Goal: Communication & Community: Answer question/provide support

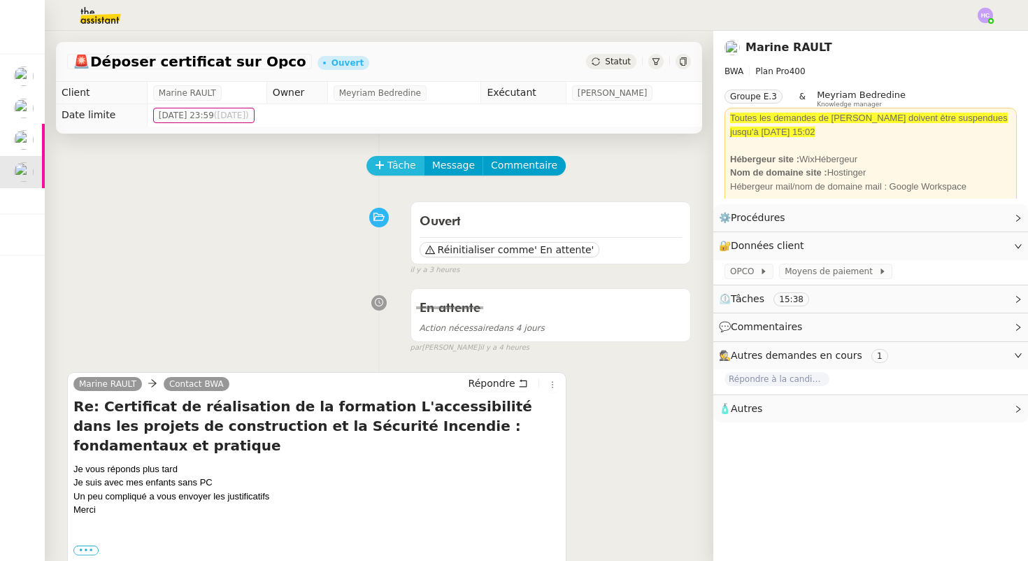
click at [394, 171] on span "Tâche" at bounding box center [401, 165] width 29 height 16
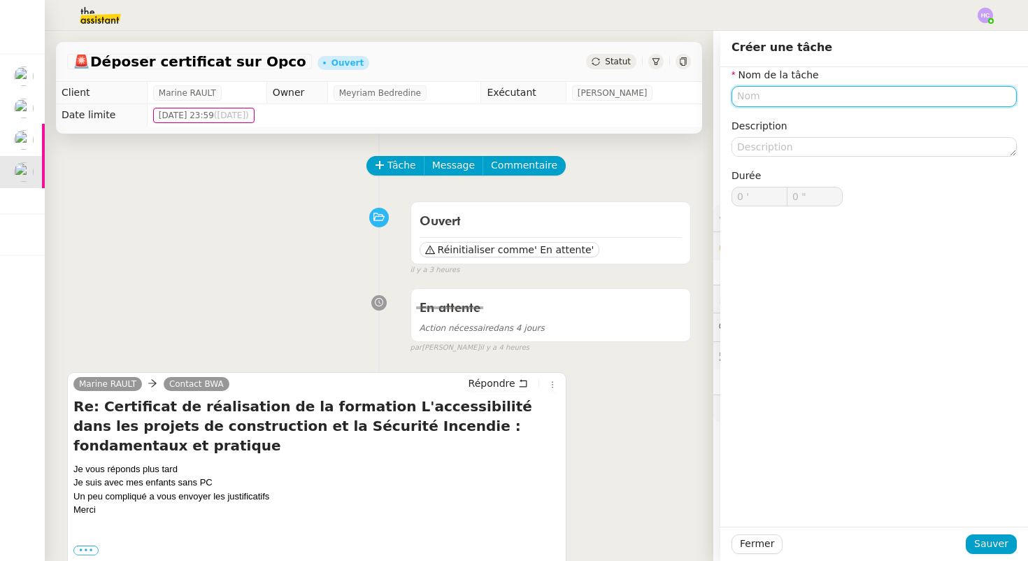
type input "c"
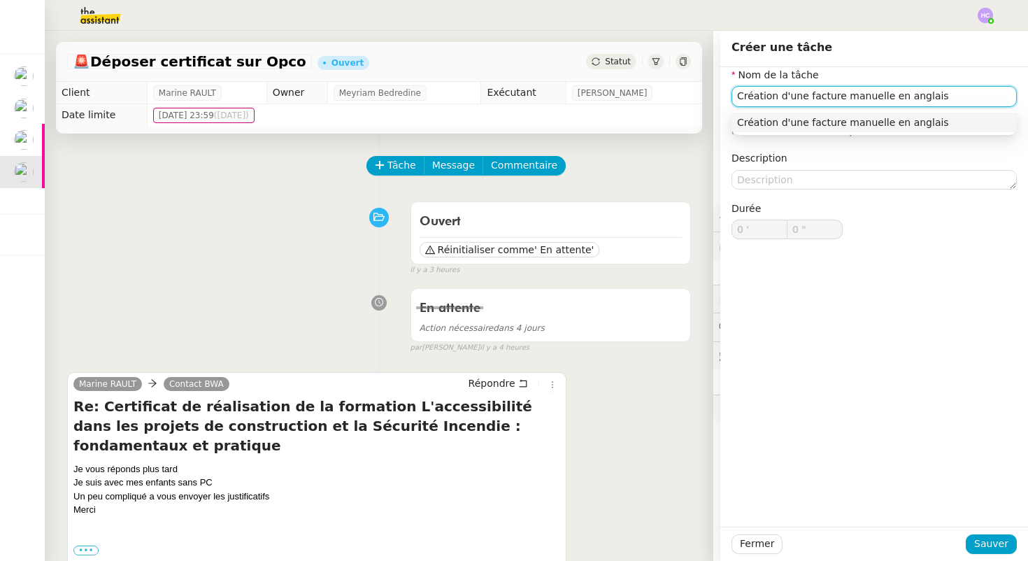
click at [862, 123] on div "Création d'une facture manuelle en anglais" at bounding box center [874, 122] width 274 height 13
type input "Création d'une facture manuelle en anglais"
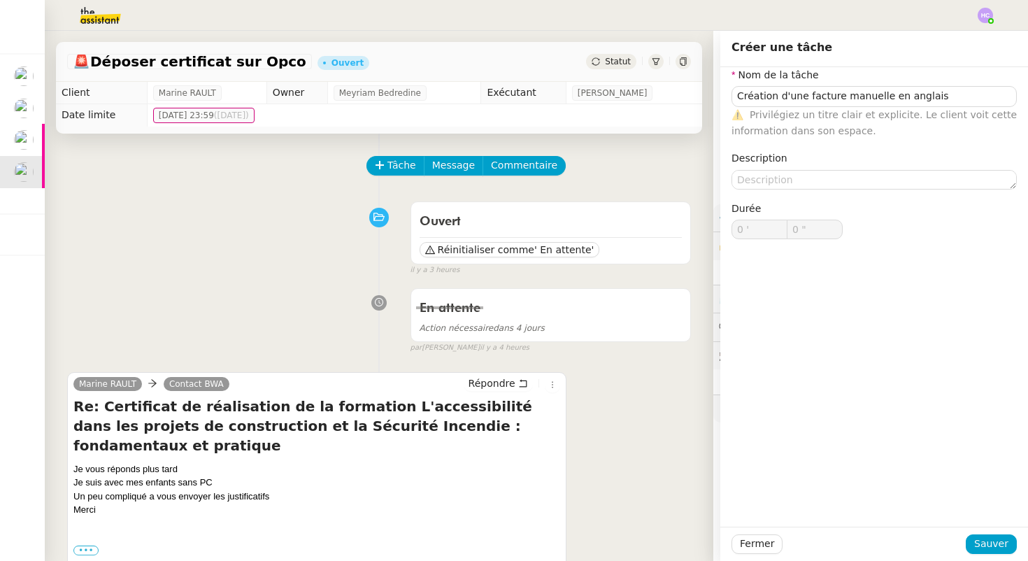
click at [990, 554] on div "Fermer Sauver" at bounding box center [874, 544] width 308 height 34
click at [990, 543] on span "Sauver" at bounding box center [991, 544] width 34 height 16
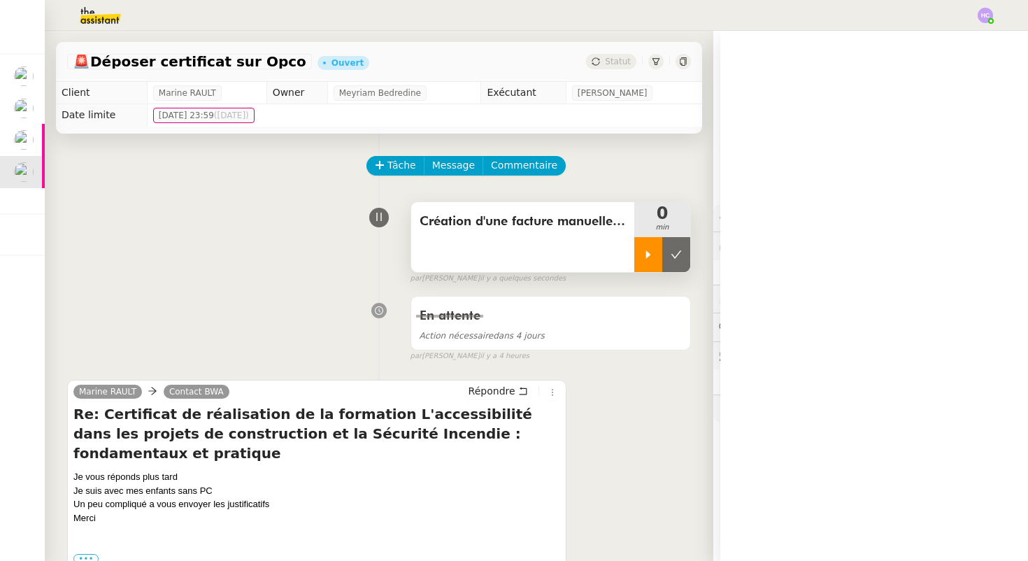
click at [646, 255] on icon at bounding box center [648, 254] width 5 height 8
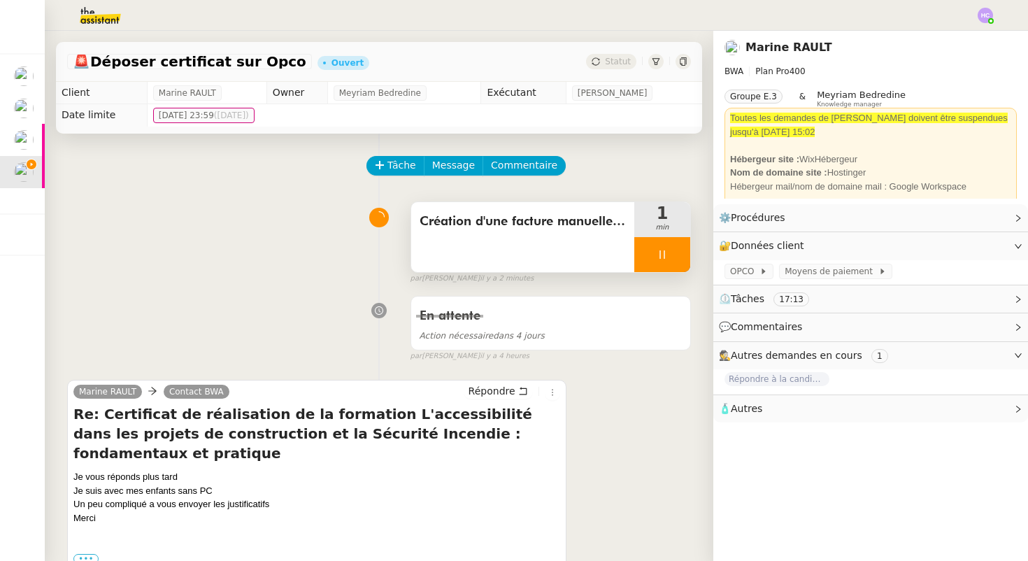
click at [659, 249] on icon at bounding box center [662, 254] width 11 height 11
click at [677, 253] on icon at bounding box center [676, 254] width 11 height 11
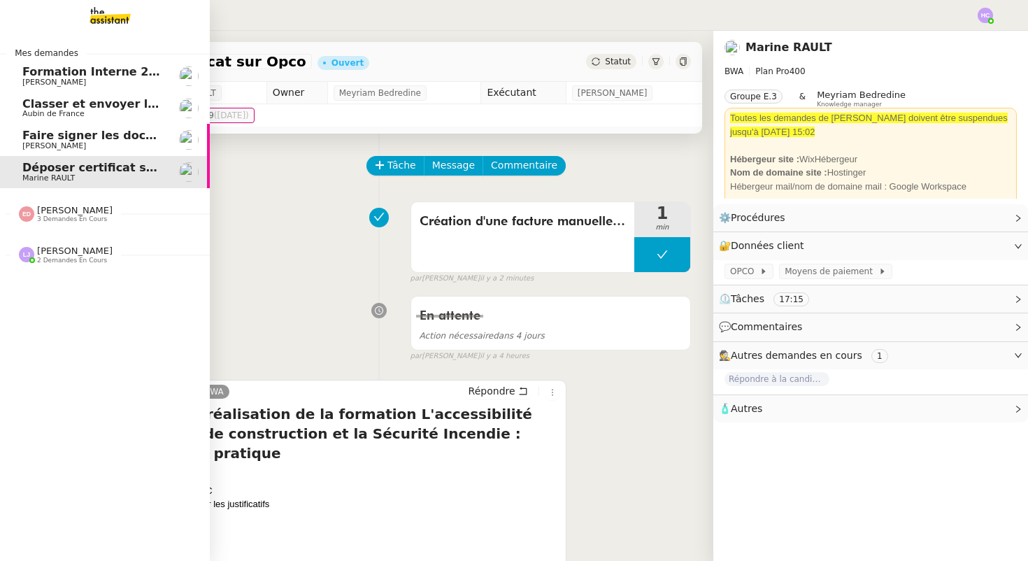
click at [59, 257] on span "2 demandes en cours" at bounding box center [72, 261] width 70 height 8
click at [62, 213] on span "[PERSON_NAME]" at bounding box center [75, 210] width 76 height 10
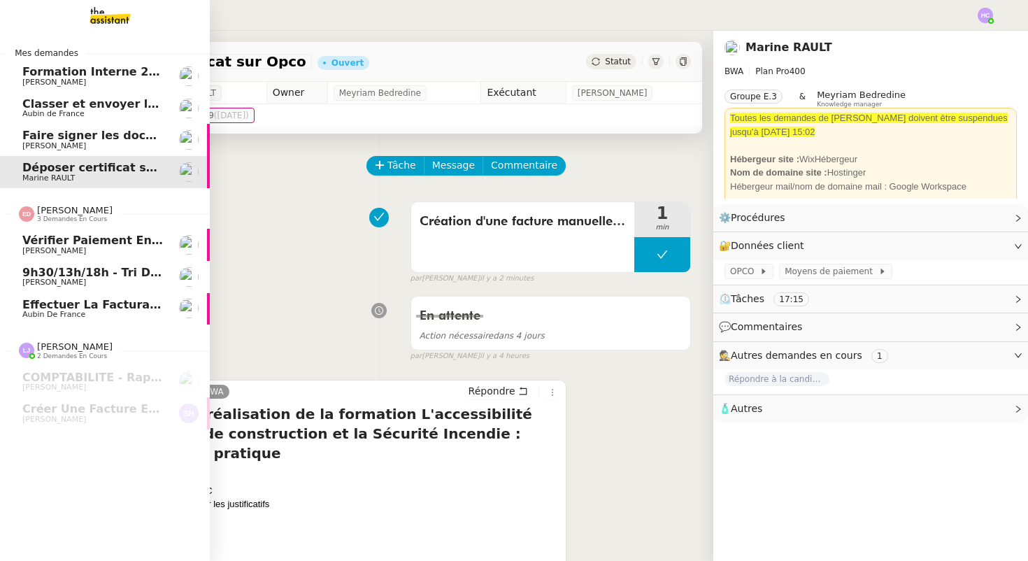
click at [62, 213] on span "[PERSON_NAME]" at bounding box center [75, 210] width 76 height 10
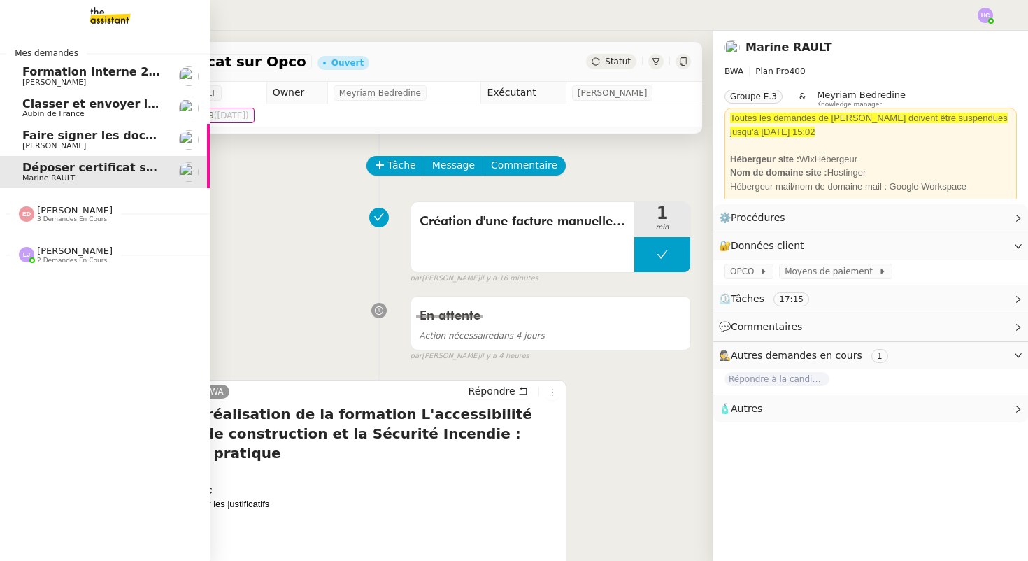
click at [55, 72] on span "Formation Interne 2 - [PERSON_NAME]" at bounding box center [143, 71] width 243 height 13
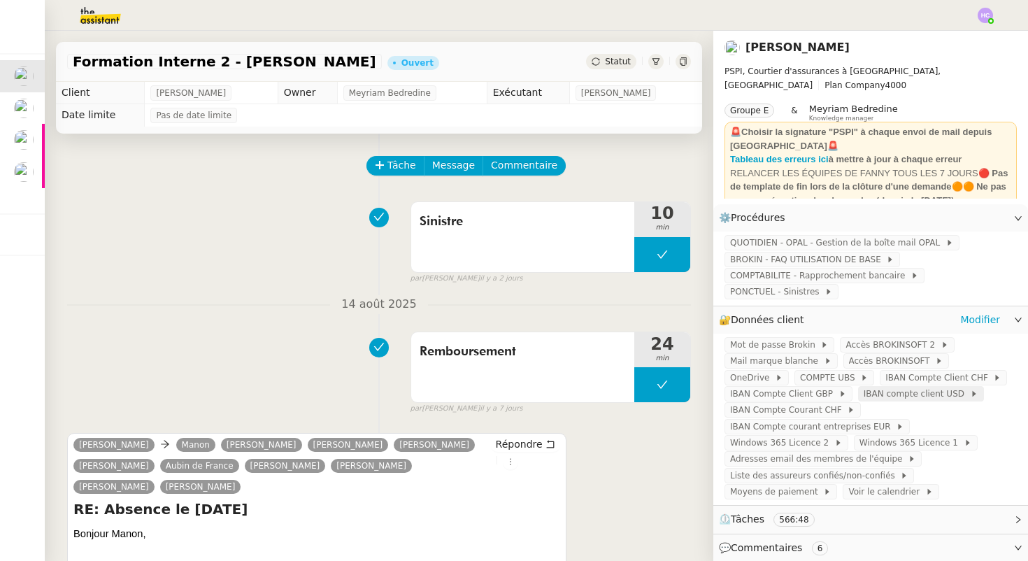
click at [898, 394] on span "IBAN compte client USD" at bounding box center [917, 394] width 106 height 14
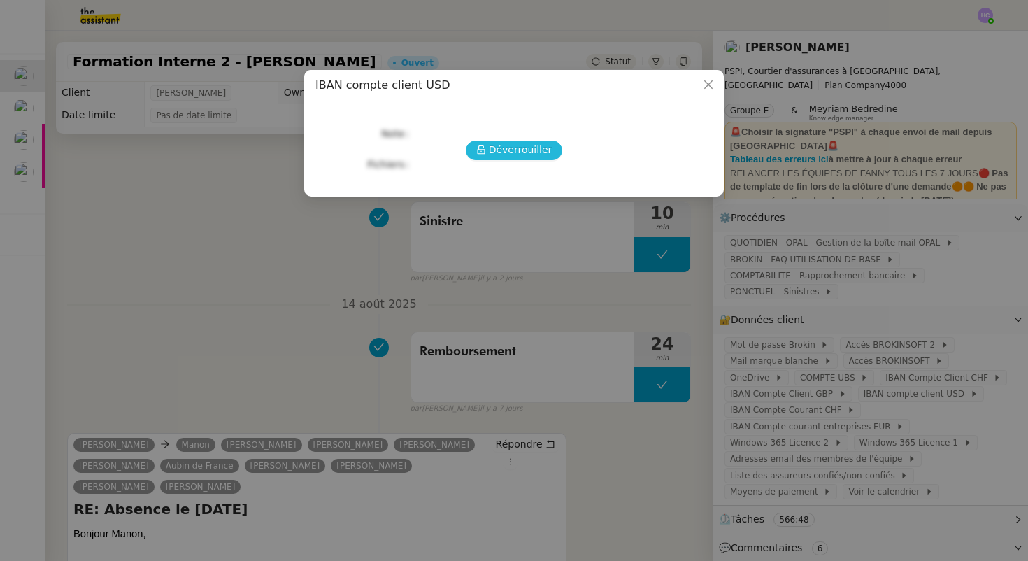
click at [480, 152] on icon at bounding box center [481, 150] width 10 height 10
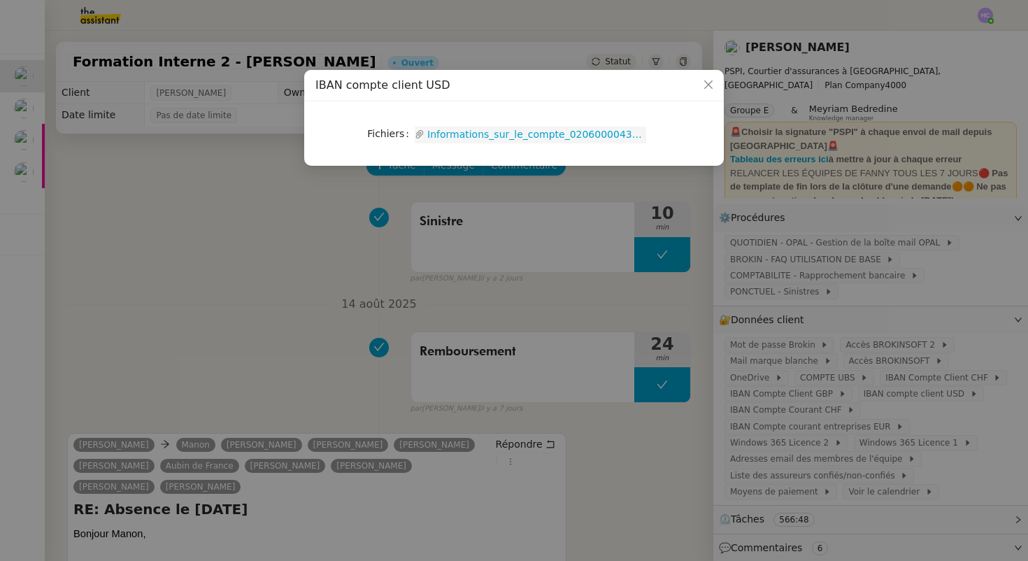
click at [470, 132] on link "Informations_sur_le_compte_02060000434938620000.pdf" at bounding box center [536, 135] width 222 height 16
click at [199, 190] on nz-modal-container "IBAN compte client USD Fichiers Upload Informations_sur_le_compte_0206000043493…" at bounding box center [514, 280] width 1028 height 561
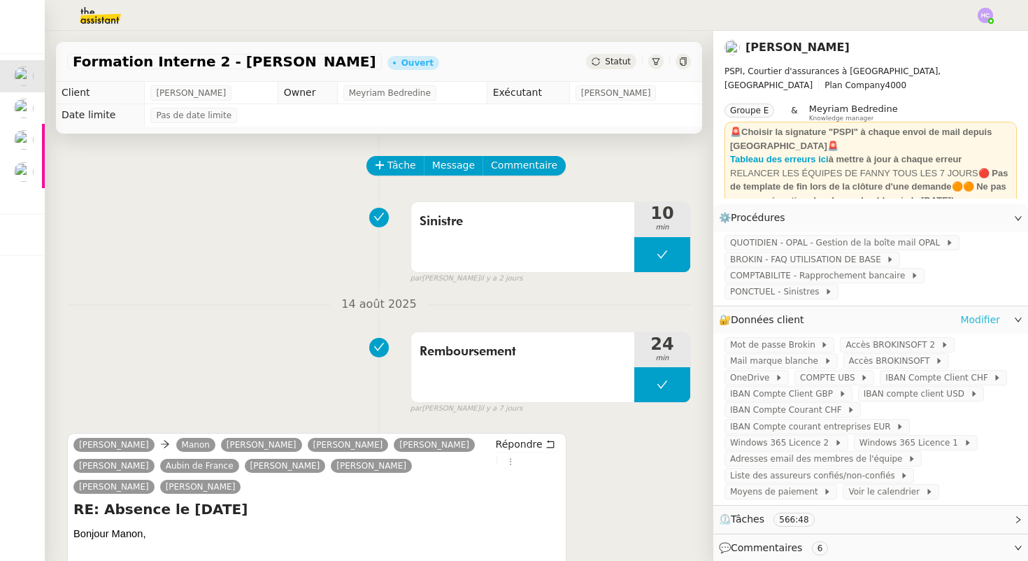
click at [967, 320] on link "Modifier" at bounding box center [980, 320] width 40 height 16
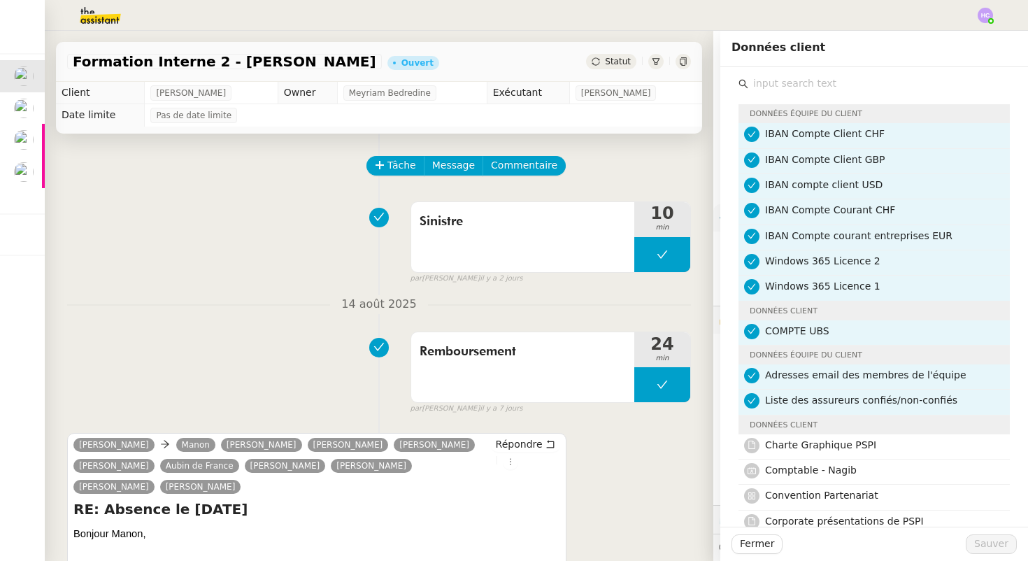
click at [790, 90] on input "text" at bounding box center [879, 83] width 262 height 19
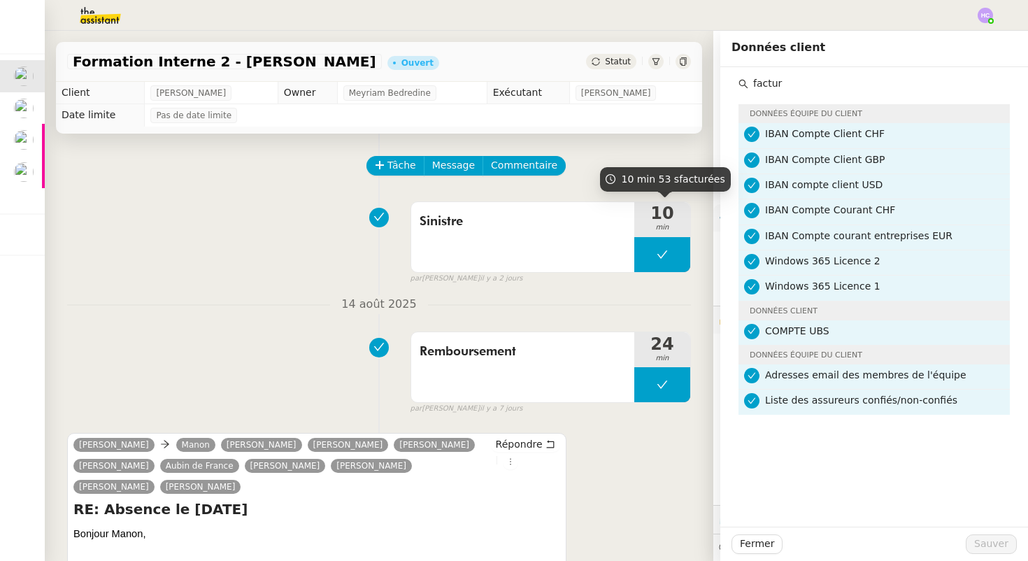
type input "factur"
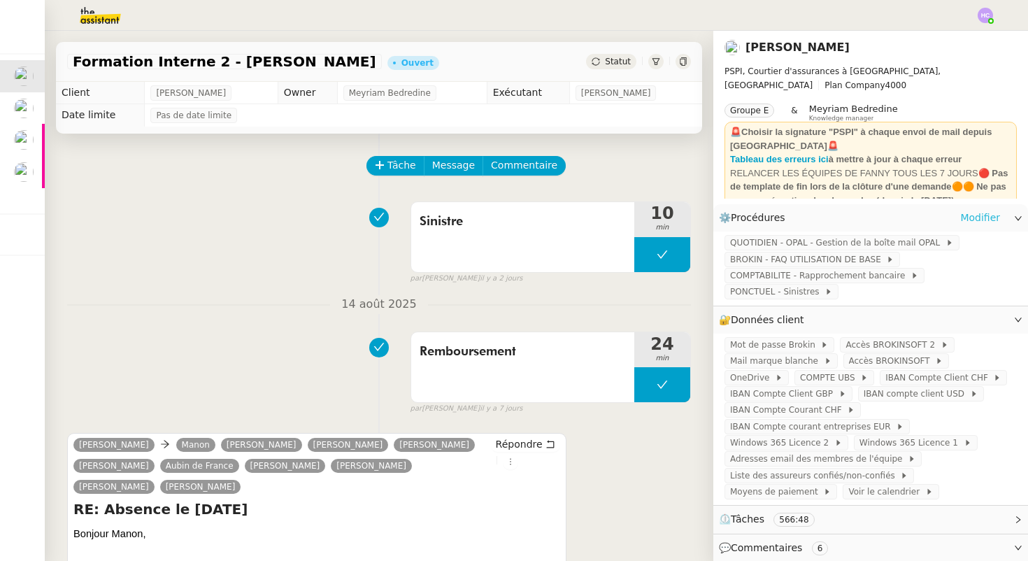
click at [978, 217] on link "Modifier" at bounding box center [980, 218] width 40 height 16
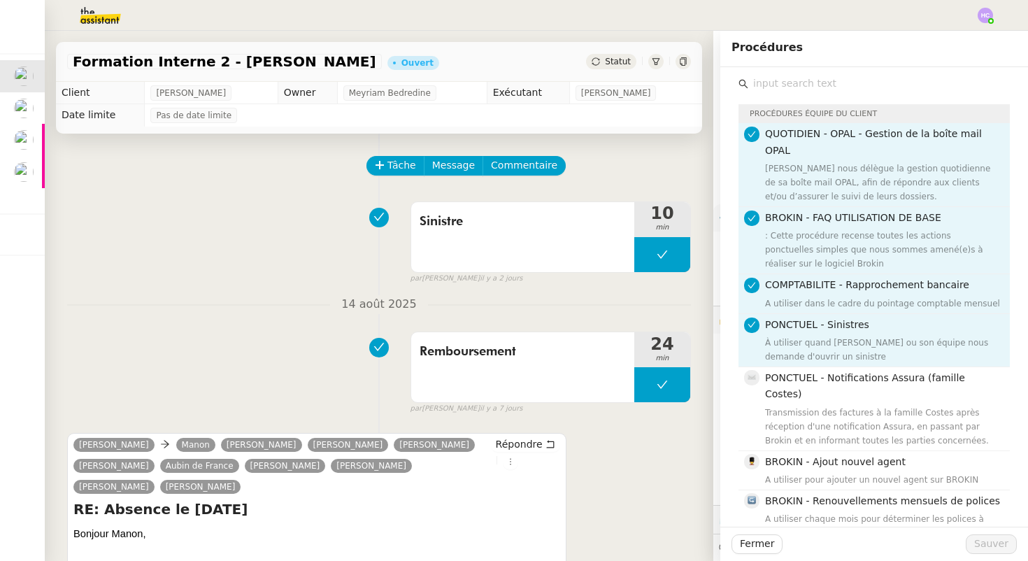
click at [768, 79] on input "text" at bounding box center [879, 83] width 262 height 19
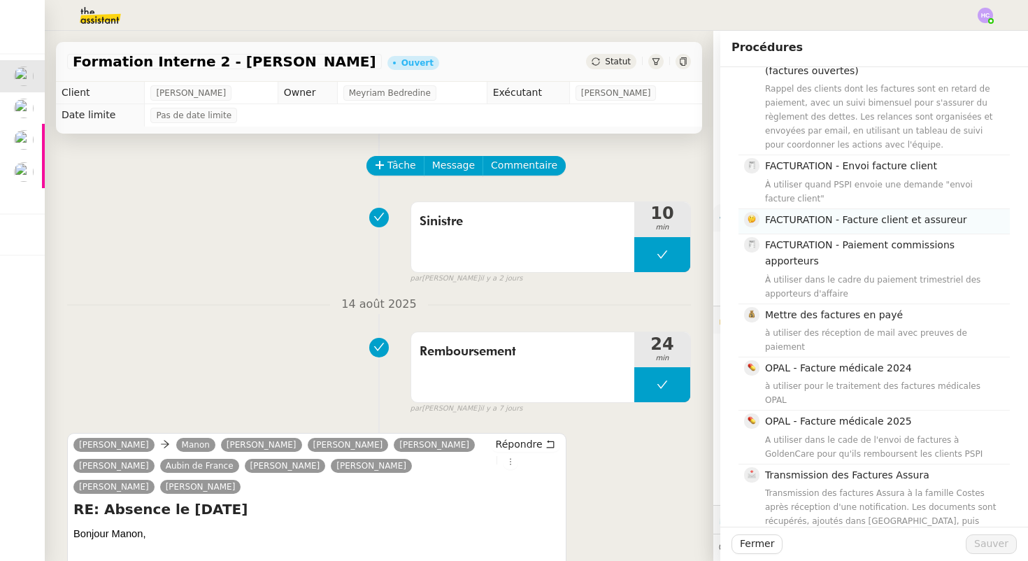
scroll to position [408, 0]
type input "factur"
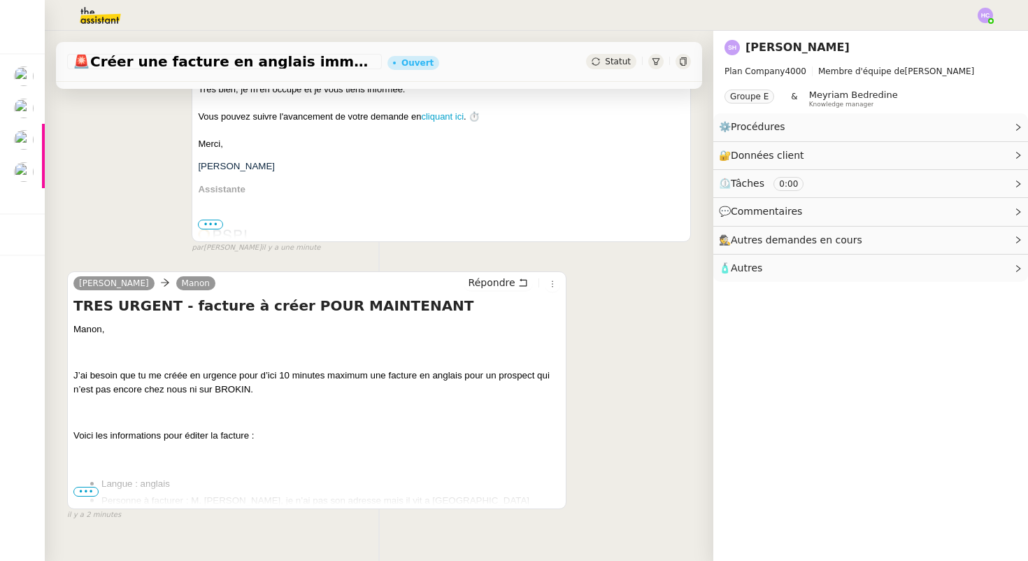
scroll to position [304, 0]
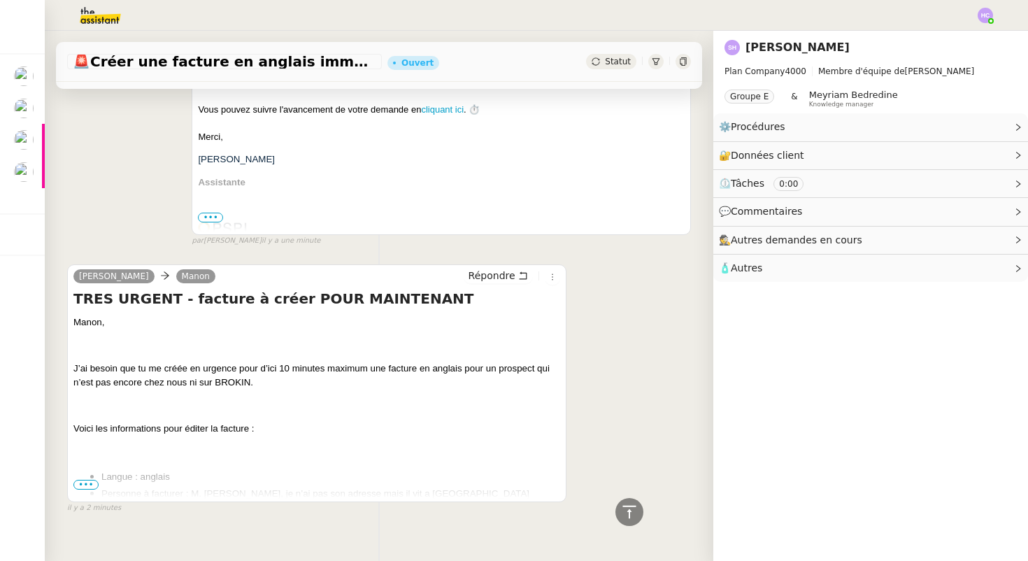
click at [81, 485] on span "•••" at bounding box center [85, 485] width 25 height 10
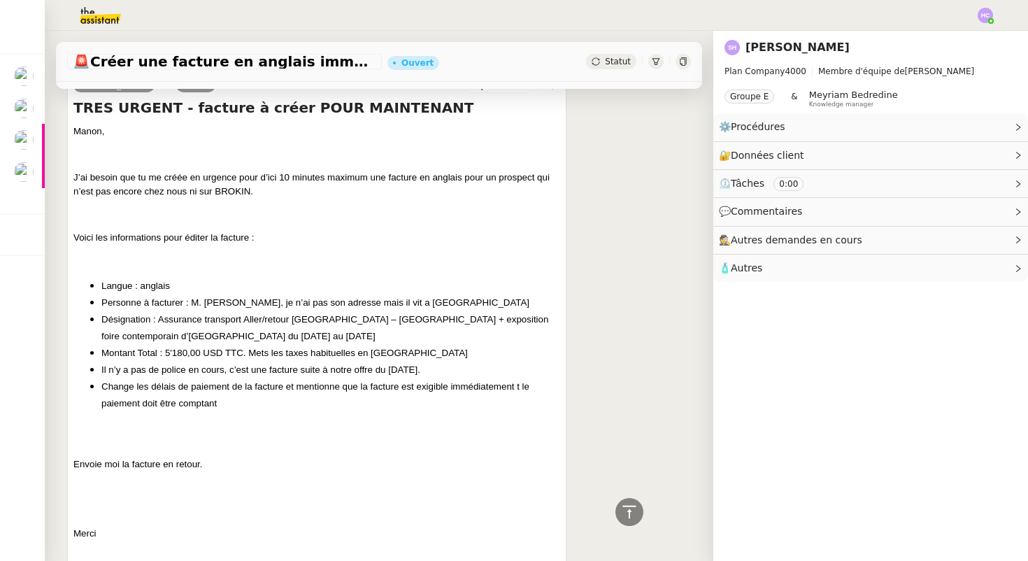
scroll to position [0, 0]
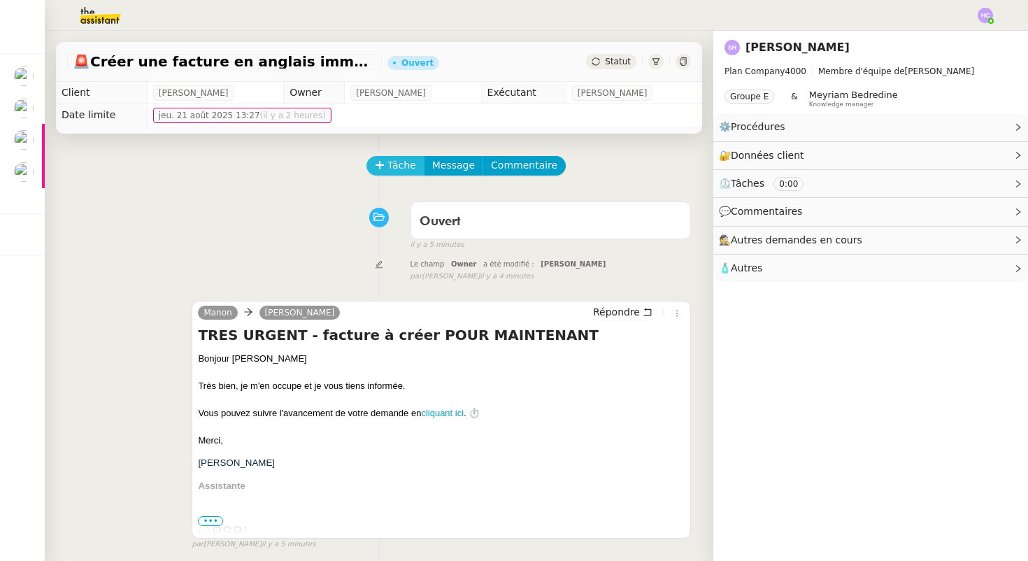
click at [399, 164] on span "Tâche" at bounding box center [401, 165] width 29 height 16
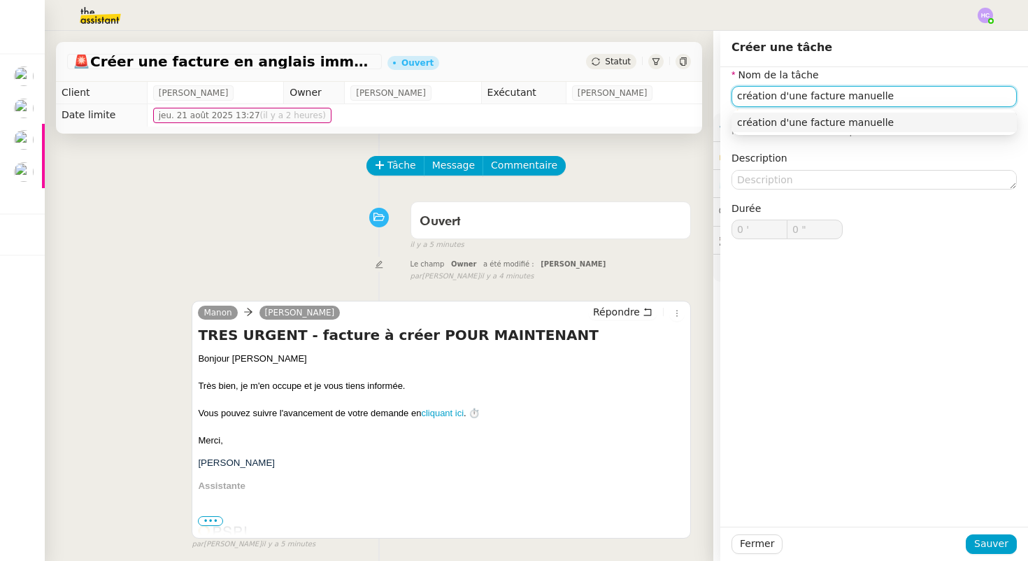
click at [855, 121] on div "création d'une facture manuelle" at bounding box center [874, 122] width 274 height 13
type input "création d'une facture manuelle"
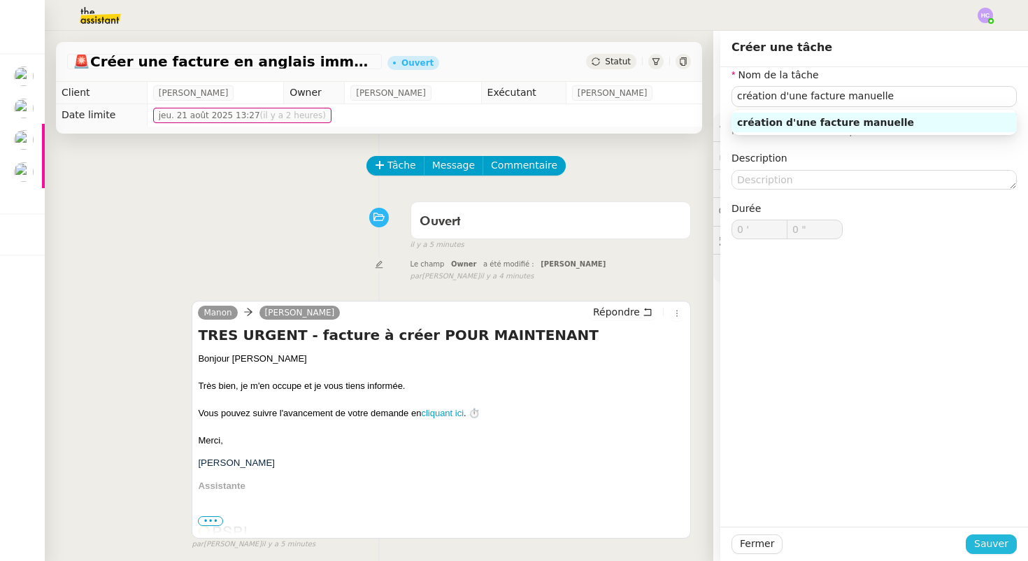
click at [981, 542] on span "Sauver" at bounding box center [991, 544] width 34 height 16
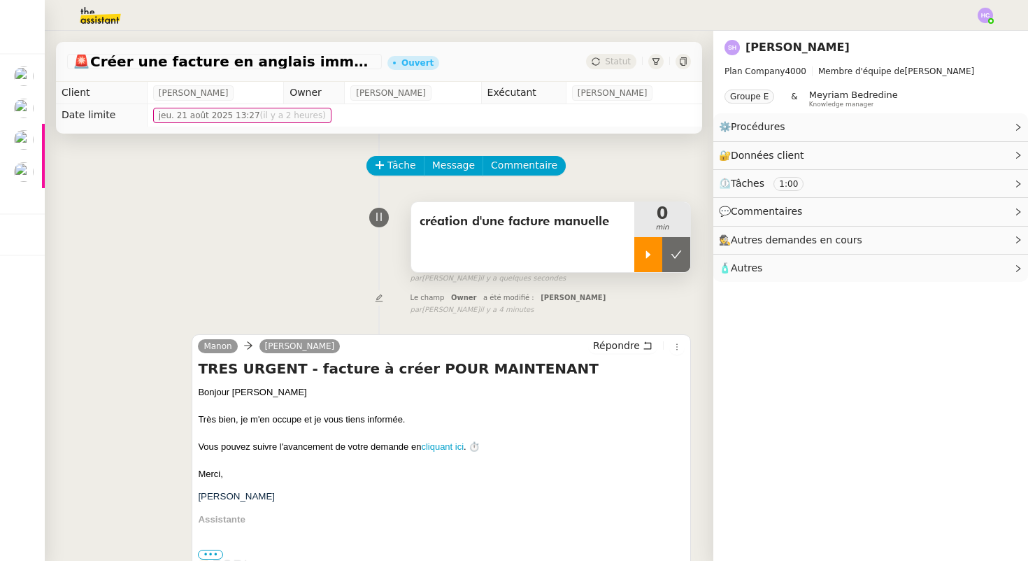
click at [645, 257] on icon at bounding box center [648, 254] width 11 height 11
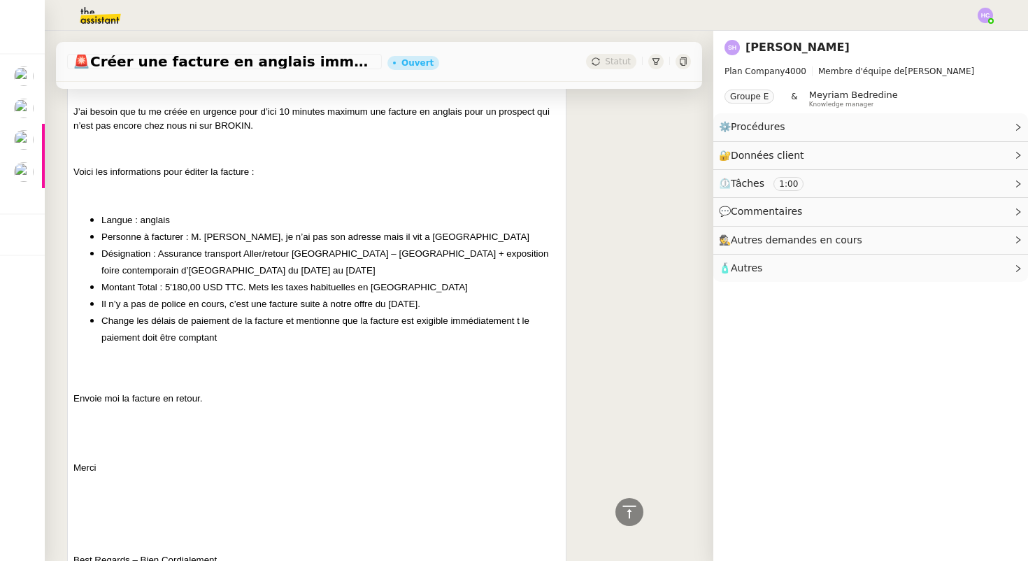
scroll to position [653, 0]
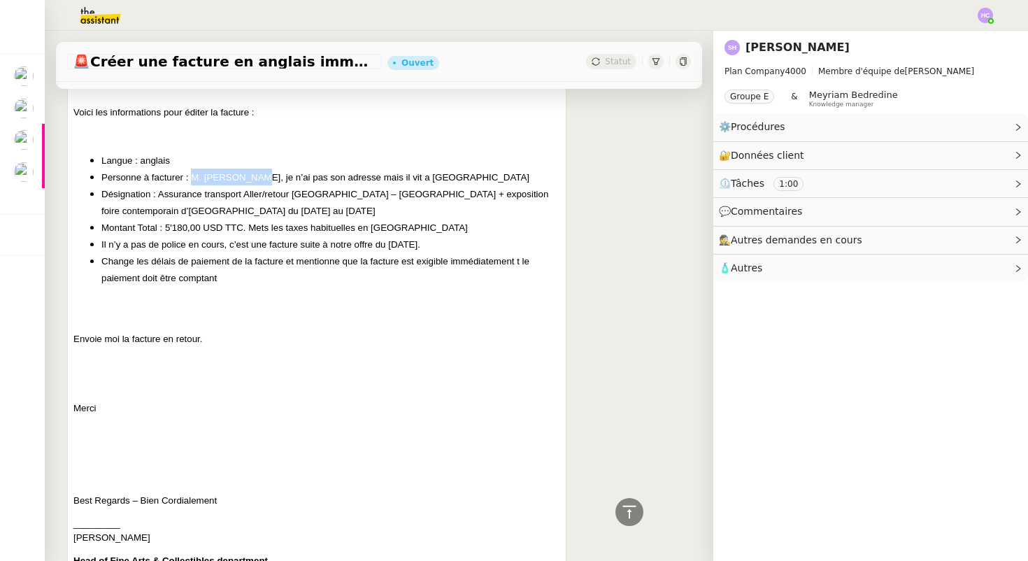
drag, startPoint x: 256, startPoint y: 179, endPoint x: 192, endPoint y: 181, distance: 63.7
click at [192, 181] on span "Personne à facturer : M. Pierre SIGG, je n’ai pas son adresse mais il vit a Gen…" at bounding box center [315, 177] width 428 height 10
copy span "M. Pierre SIGG"
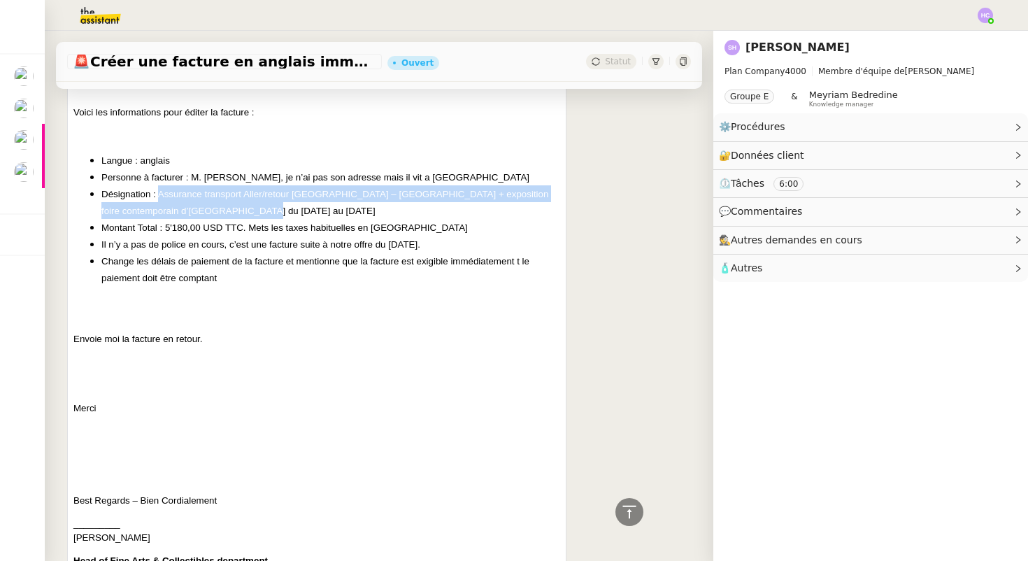
drag, startPoint x: 158, startPoint y: 197, endPoint x: 278, endPoint y: 204, distance: 119.8
click at [278, 204] on li "Désignation : Assurance transport Aller/retour Genève – Istanbul + exposition f…" at bounding box center [330, 202] width 459 height 34
copy span "Assurance transport Aller/retour Genève – Istanbul + exposition foire contempor…"
click at [246, 206] on li "Désignation : Assurance transport Aller/retour Genève – Istanbul + exposition f…" at bounding box center [330, 202] width 459 height 34
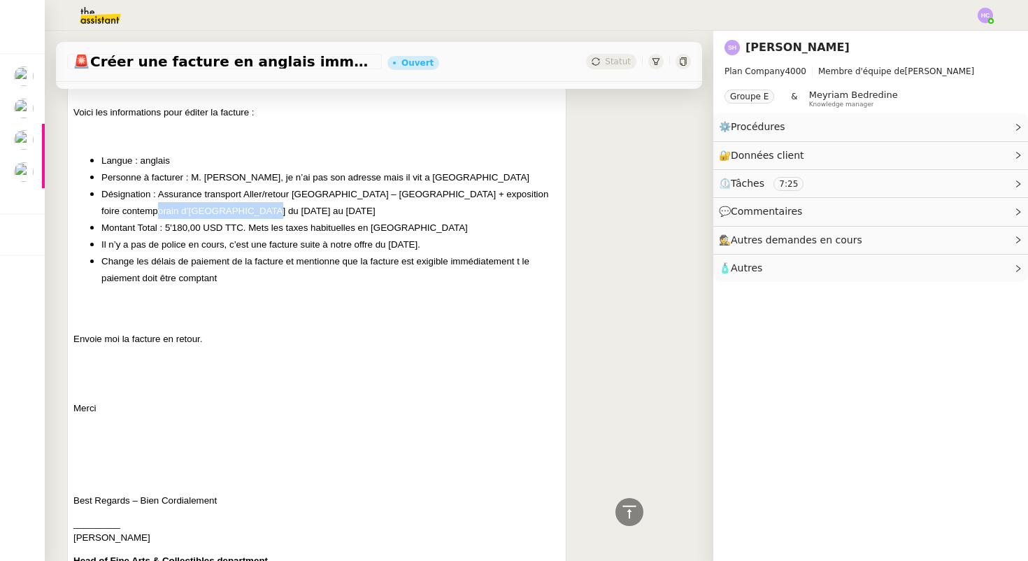
drag, startPoint x: 220, startPoint y: 213, endPoint x: 102, endPoint y: 213, distance: 118.2
click at [102, 213] on li "Désignation : Assurance transport Aller/retour Genève – Istanbul + exposition f…" at bounding box center [330, 202] width 459 height 34
copy span "03/09/2025 au 01/10/2025"
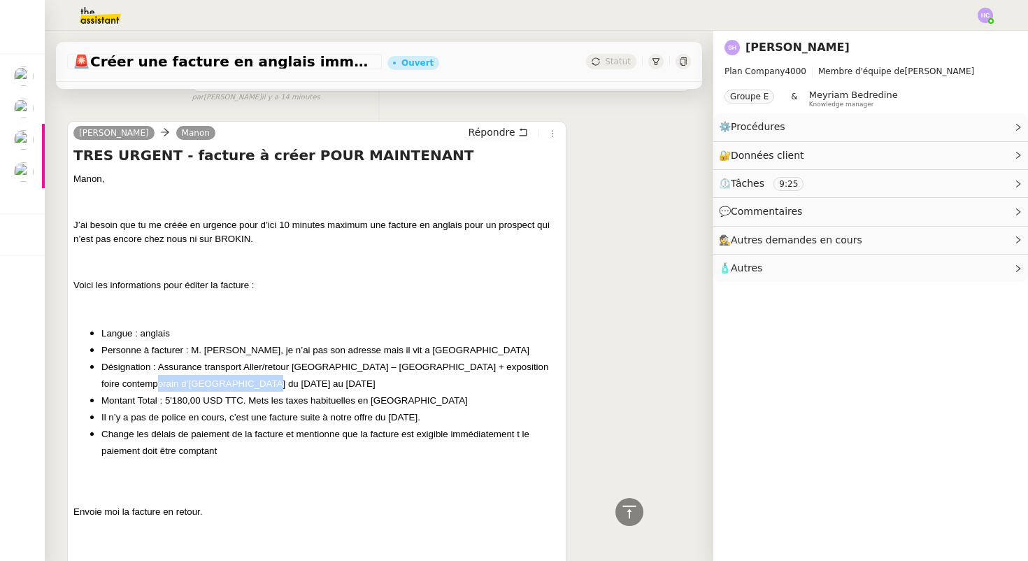
scroll to position [477, 0]
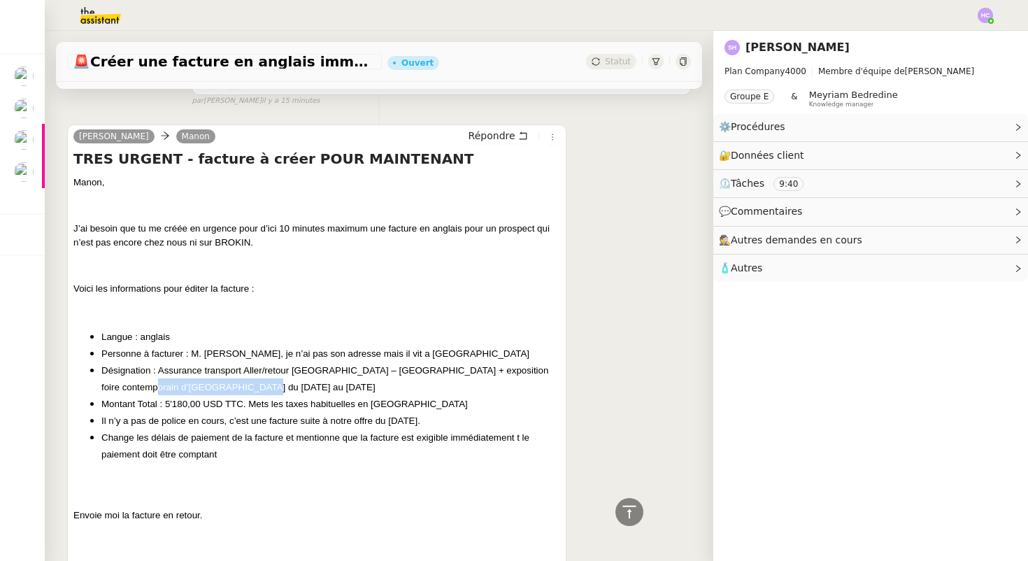
click at [234, 383] on li "Désignation : Assurance transport Aller/retour Genève – Istanbul + exposition f…" at bounding box center [330, 379] width 459 height 34
drag, startPoint x: 165, startPoint y: 405, endPoint x: 241, endPoint y: 411, distance: 75.7
click at [241, 411] on li "Montant Total : 5'180,00 USD TTC. Mets les taxes habituelles en Suisse" at bounding box center [330, 403] width 459 height 17
copy span "5'180,00 USD TTC"
click at [346, 336] on li "Langue : anglais" at bounding box center [330, 336] width 459 height 17
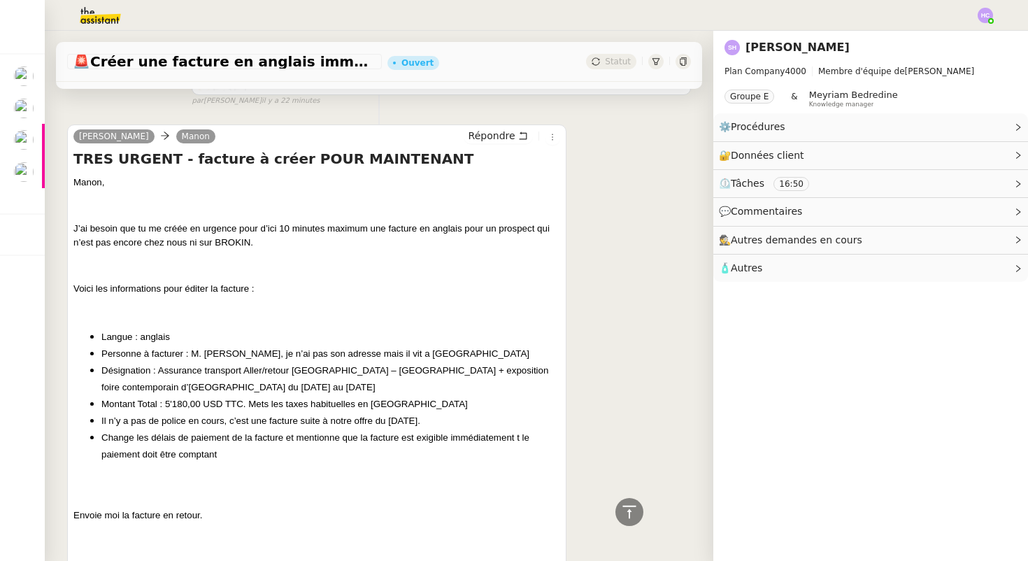
click at [209, 353] on span "Personne à facturer : M. Pierre SIGG, je n’ai pas son adresse mais il vit a Gen…" at bounding box center [315, 353] width 428 height 10
click at [173, 375] on span "Désignation : Assurance transport Aller/retour Genève – Istanbul + exposition f…" at bounding box center [324, 378] width 447 height 27
click at [211, 385] on li "Désignation : Assurance transport Aller/retour Genève – Istanbul + exposition f…" at bounding box center [330, 379] width 459 height 34
click at [213, 401] on span "Montant Total : 5'180,00 USD TTC. Mets les taxes habituelles en Suisse" at bounding box center [284, 404] width 366 height 10
click at [217, 427] on li "Il n’y a pas de police en cours, c’est une facture suite à notre offre du 21/08…" at bounding box center [330, 420] width 459 height 17
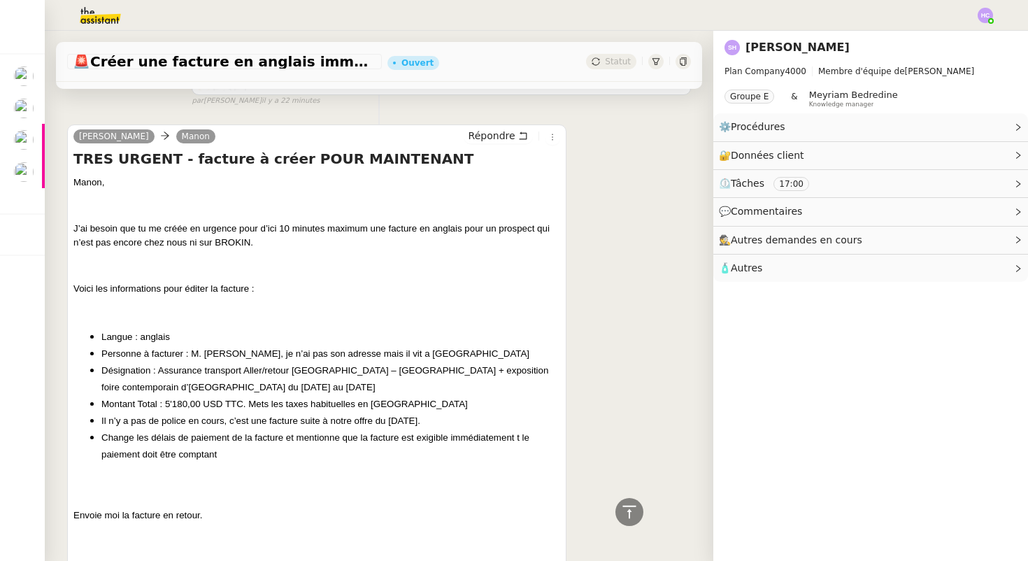
click at [211, 441] on span "Change les délais de paiement de la facture et mentionne que la facture est exi…" at bounding box center [315, 445] width 428 height 27
click at [211, 453] on span "Change les délais de paiement de la facture et mentionne que la facture est exi…" at bounding box center [315, 445] width 428 height 27
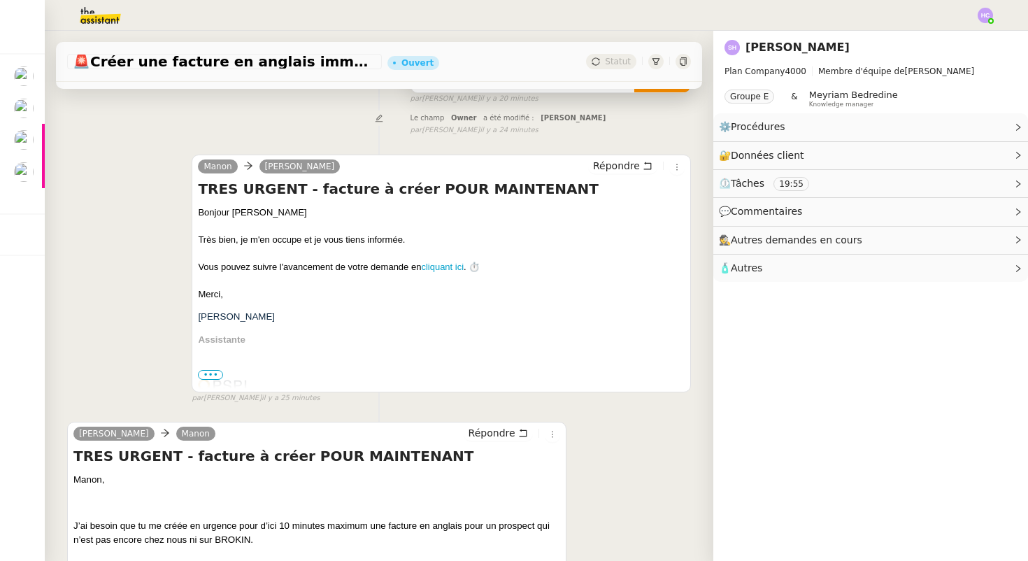
scroll to position [219, 0]
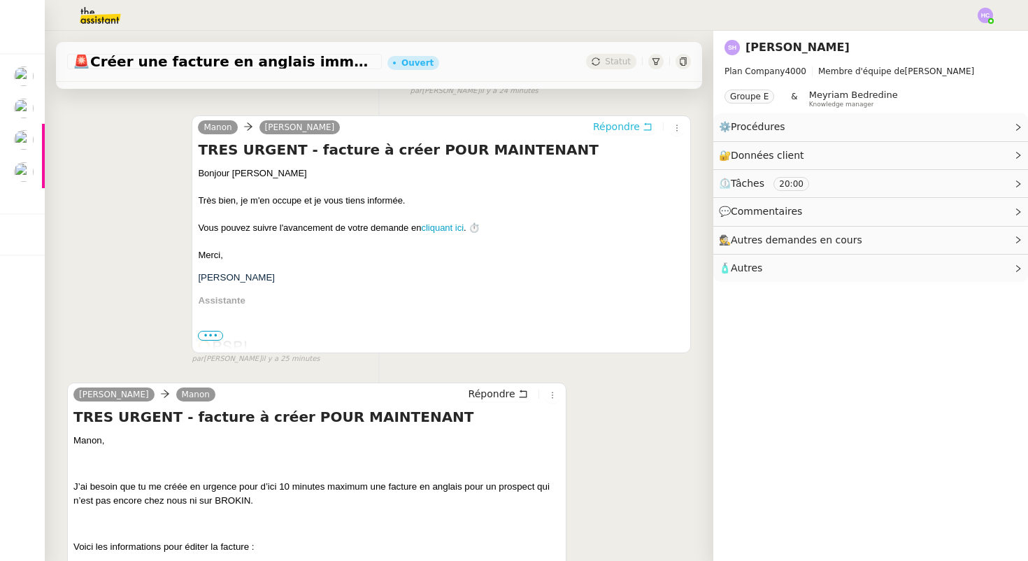
click at [634, 127] on span "Répondre" at bounding box center [616, 127] width 47 height 14
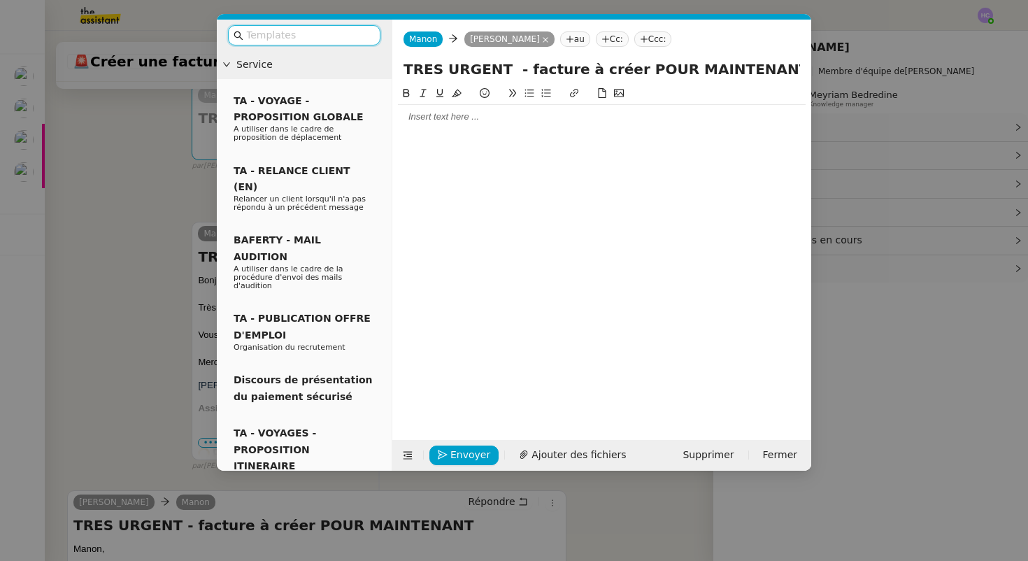
click at [427, 119] on div at bounding box center [602, 117] width 408 height 13
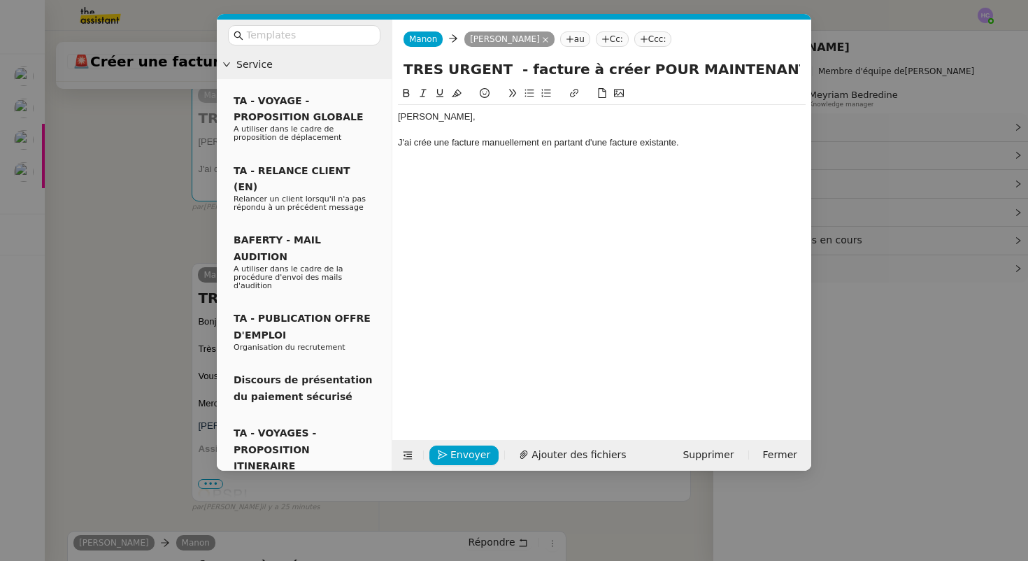
click at [428, 143] on div "J'ai crée une facture manuellement en partant d'une facture existante." at bounding box center [602, 142] width 408 height 13
click at [695, 142] on div "J'ai créé une facture manuellement en partant d'une facture existante." at bounding box center [602, 142] width 408 height 13
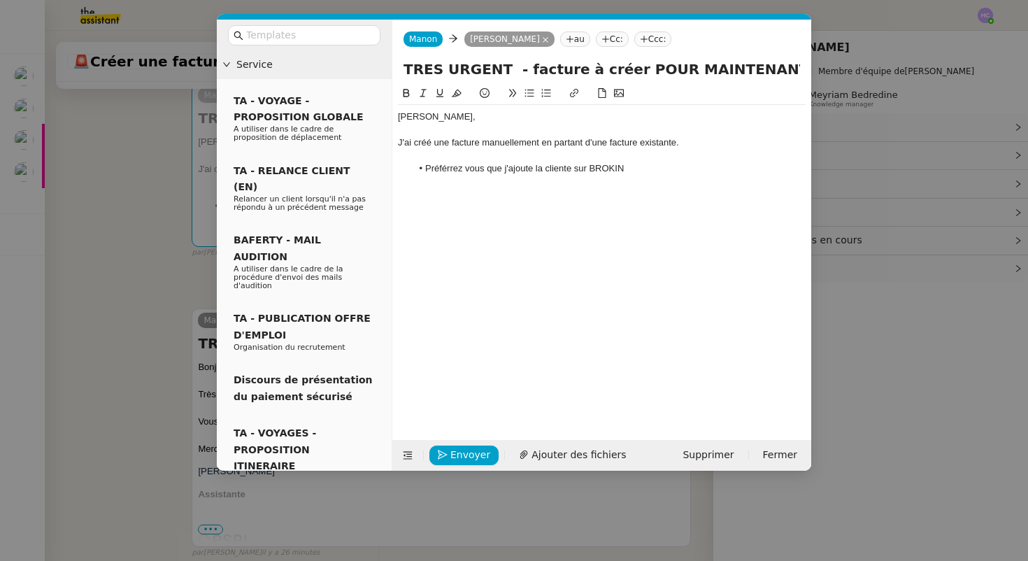
click at [448, 169] on li "Préférrez vous que j'ajoute la cliente sur BROKIN" at bounding box center [609, 168] width 394 height 13
click at [0, 0] on lt-span "Préférez" at bounding box center [0, 0] width 0 height 0
click at [632, 166] on li "Préférez vous que j'ajoute la cliente sur BROKIN" at bounding box center [609, 168] width 394 height 13
click at [469, 171] on li "Préférez vous que j'ajoute la cliente sur BROKIN pour éditer une facture direct…" at bounding box center [609, 175] width 394 height 26
click at [0, 0] on lt-em "Préférez-vous" at bounding box center [0, 0] width 0 height 0
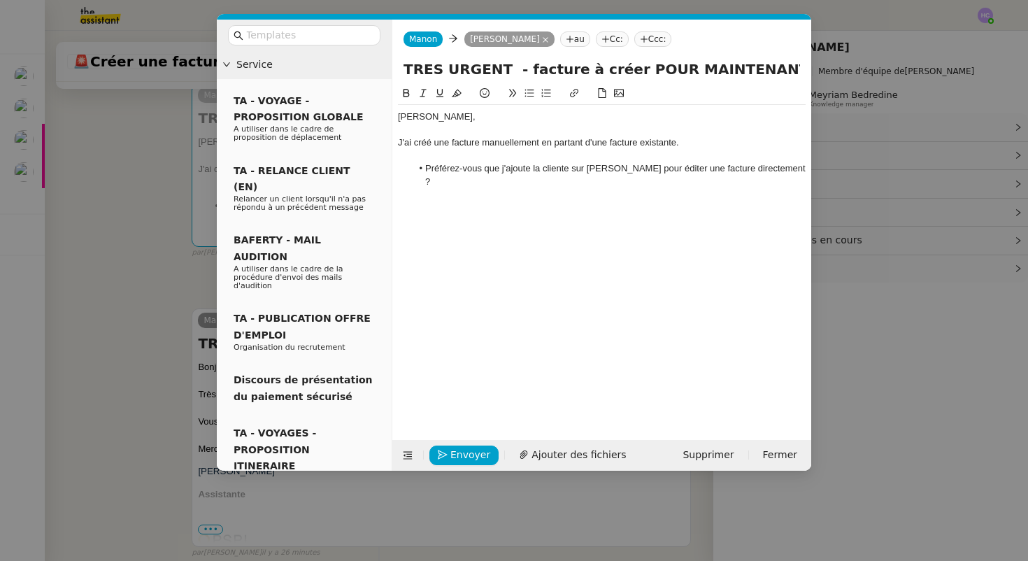
click at [685, 147] on div "J'ai créé une facture manuellement en partant d'une facture existante." at bounding box center [602, 142] width 408 height 13
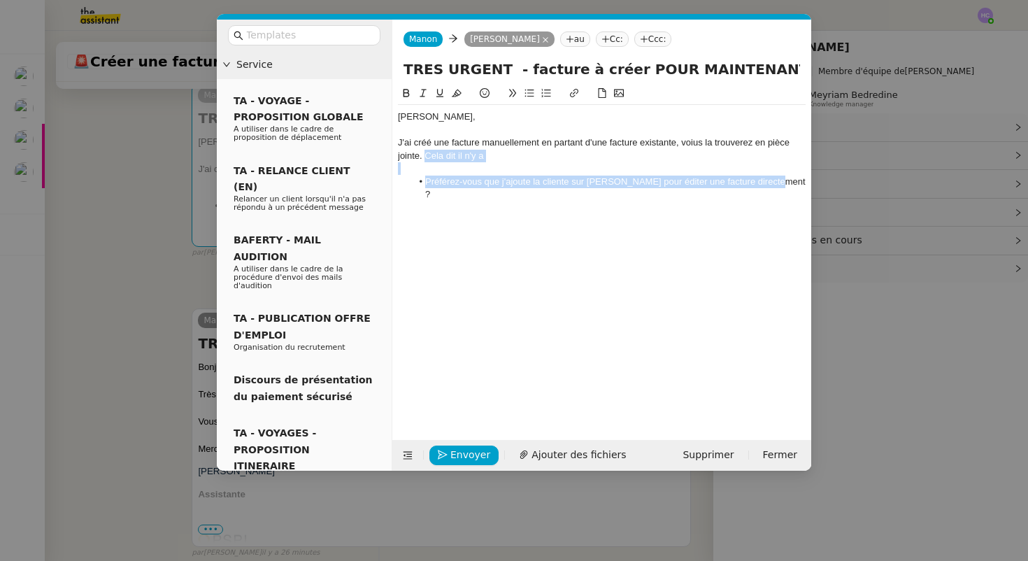
drag, startPoint x: 424, startPoint y: 155, endPoint x: 778, endPoint y: 180, distance: 354.8
click at [778, 180] on div "Sarah, J'ai créé une facture manuellement en partant d'une facture existante, v…" at bounding box center [602, 155] width 408 height 101
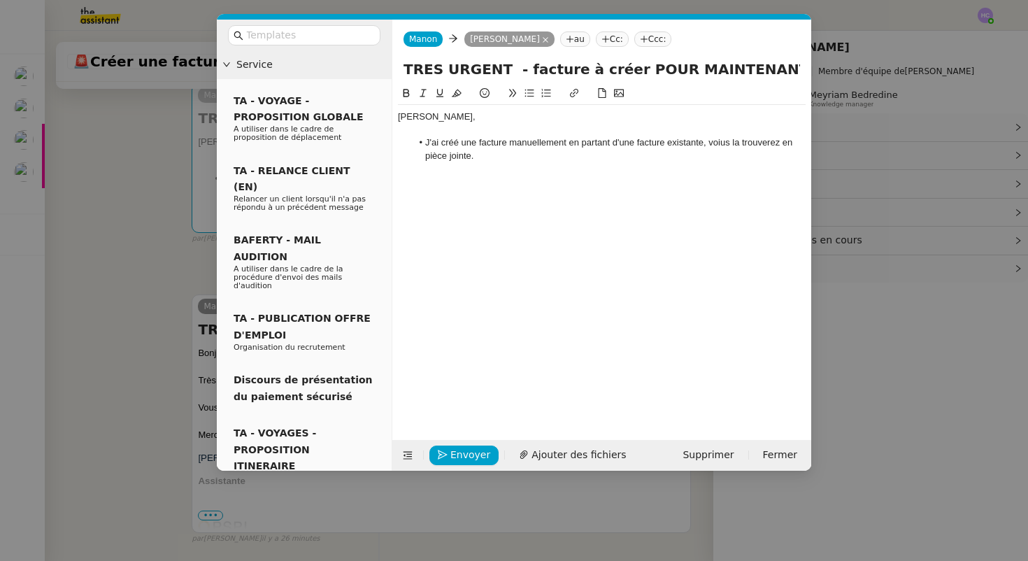
click at [424, 146] on li "J'ai créé une facture manuellement en partant d'une facture existante, voius la…" at bounding box center [609, 149] width 394 height 26
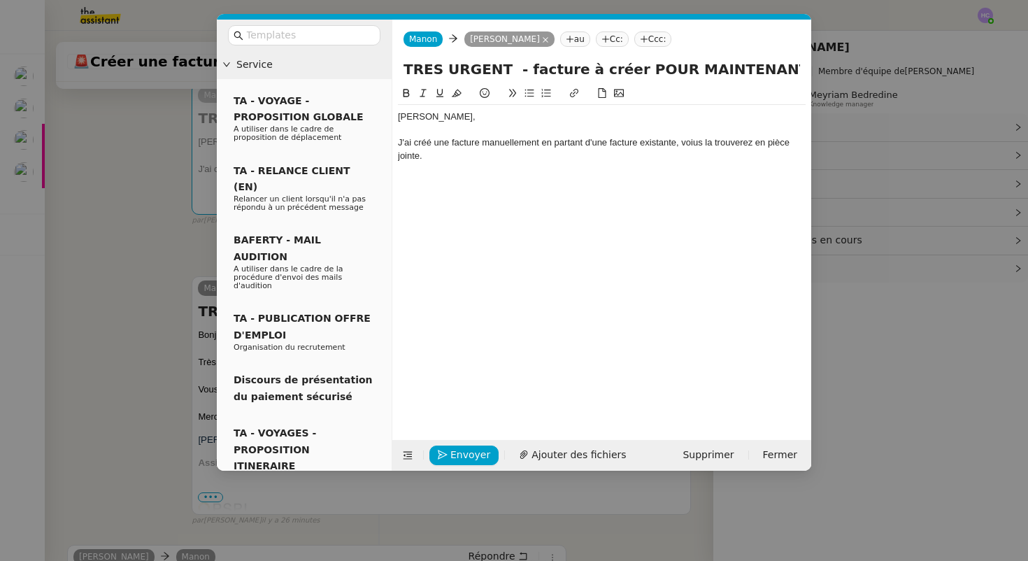
click at [693, 145] on div "J'ai créé une facture manuellement en partant d'une facture existante, voius la…" at bounding box center [602, 149] width 408 height 26
click at [445, 151] on div "J'ai créé une facture manuellement en partant d'une facture existante, vous la …" at bounding box center [602, 149] width 408 height 26
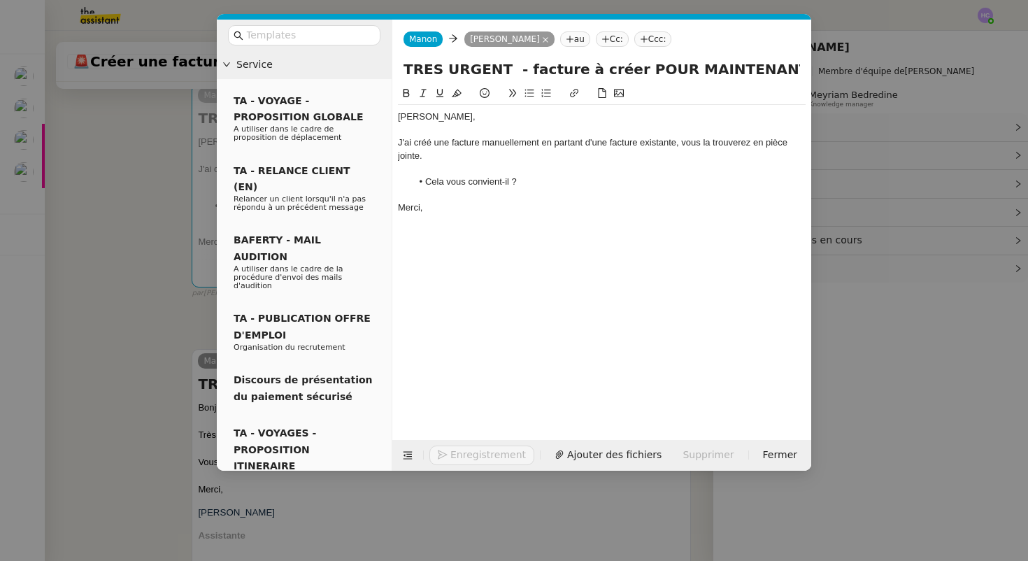
click at [489, 155] on div "J'ai créé une facture manuellement en partant d'une facture existante, vous la …" at bounding box center [602, 149] width 408 height 26
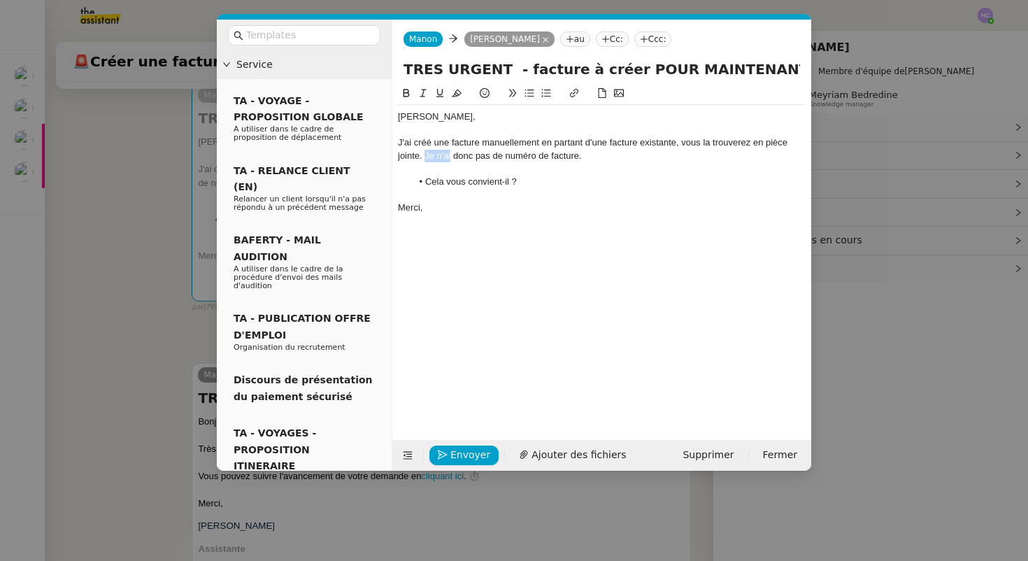
drag, startPoint x: 450, startPoint y: 157, endPoint x: 427, endPoint y: 158, distance: 23.1
click at [427, 158] on div "J'ai créé une facture manuellement en partant d'une facture existante, vous la …" at bounding box center [602, 149] width 408 height 26
click at [428, 157] on div "J'ai créé une facture manuellement en partant d'une facture existante, vous la …" at bounding box center [602, 149] width 408 height 26
click at [593, 159] on div "J'ai créé une facture manuellement en partant d'une facture existante, vous la …" at bounding box center [602, 149] width 408 height 26
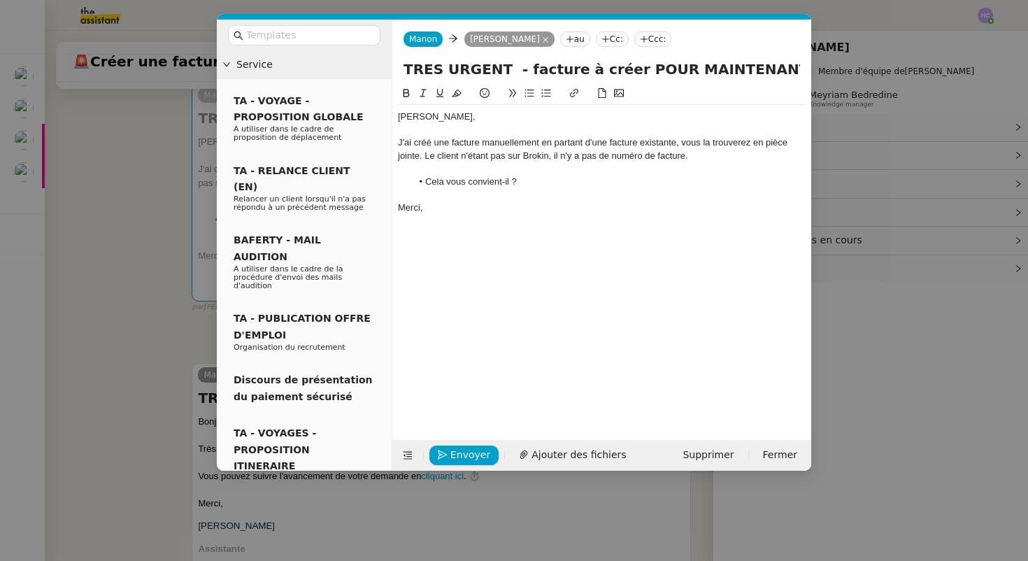
click at [499, 171] on div at bounding box center [602, 168] width 408 height 13
click at [440, 115] on div "Sarah," at bounding box center [602, 117] width 408 height 13
click at [680, 145] on div "J'ai créé une facture manuellement en partant d'une facture existante, vous la …" at bounding box center [602, 149] width 408 height 26
click at [490, 159] on div "J'ai créé une facture manuellement en partant d'une facture existante, vous la …" at bounding box center [602, 149] width 408 height 26
click at [707, 158] on div "J'ai créé une facture manuellement en partant d'une facture existante, vous la …" at bounding box center [602, 149] width 408 height 26
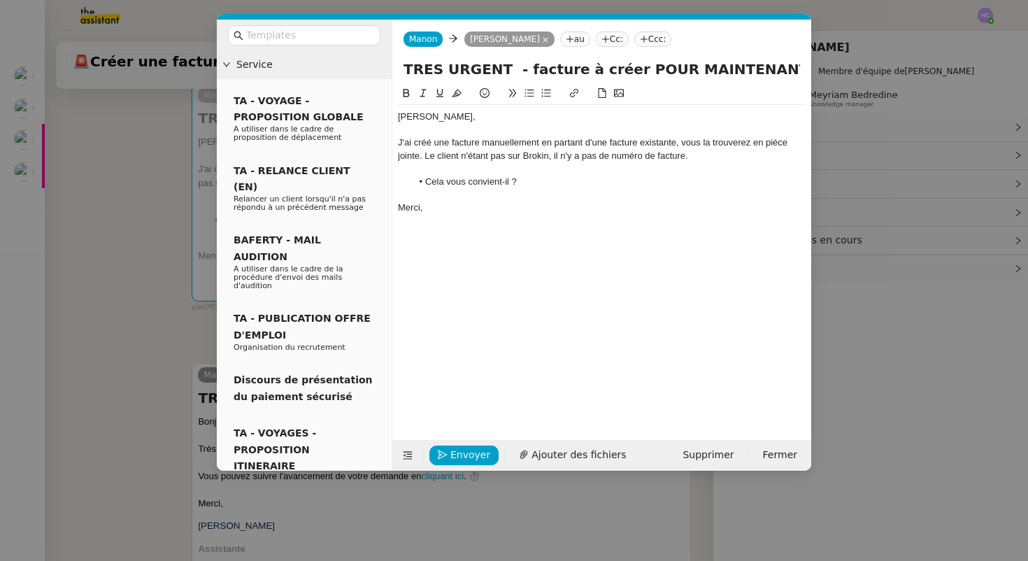
click at [536, 181] on li "Cela vous convient-il ?" at bounding box center [609, 182] width 394 height 13
click at [532, 455] on span "Ajouter des fichiers" at bounding box center [579, 455] width 94 height 16
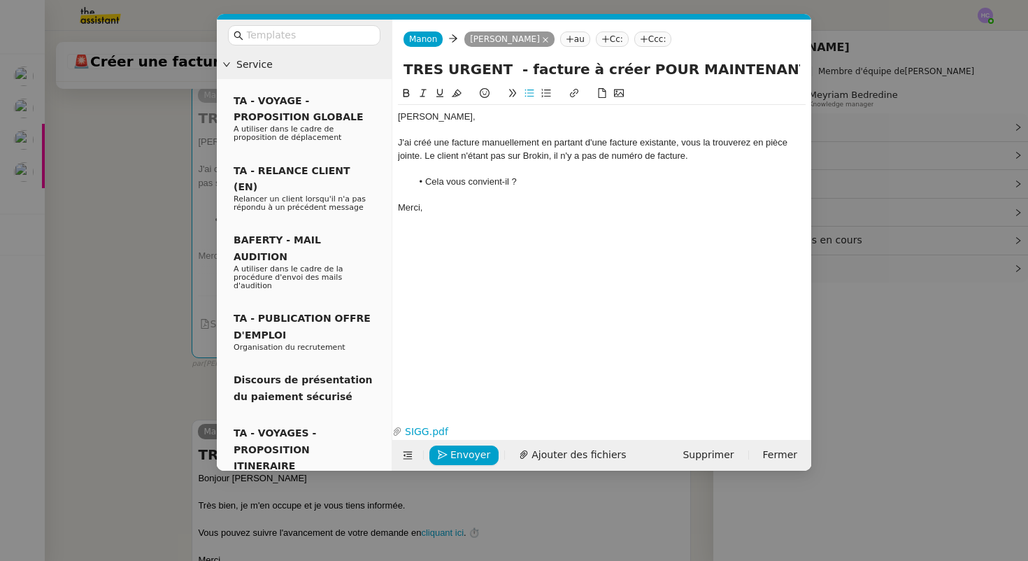
click at [135, 362] on nz-modal-container "Service TA - VOYAGE - PROPOSITION GLOBALE A utiliser dans le cadre de propositi…" at bounding box center [514, 280] width 1028 height 561
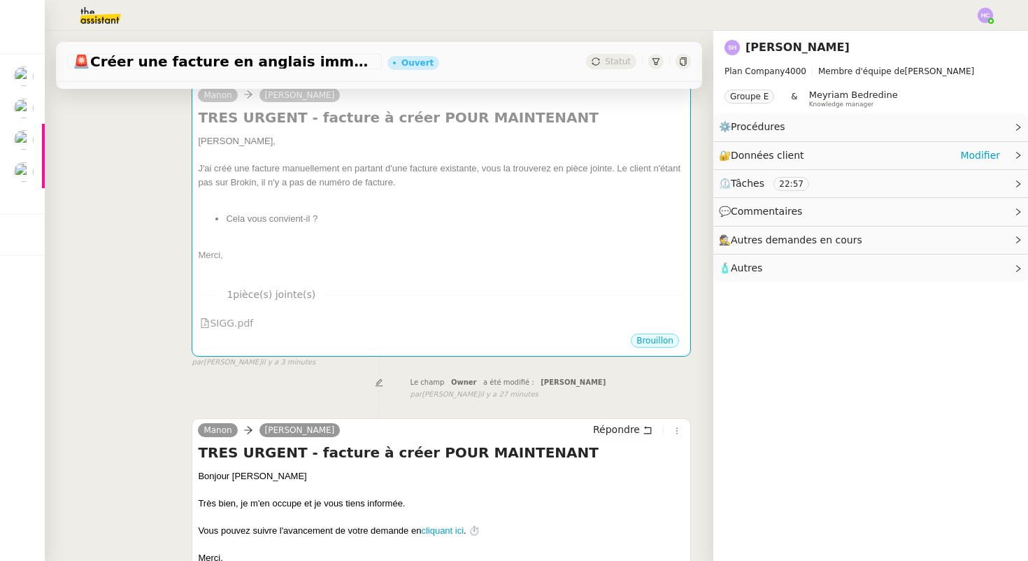
click at [789, 153] on span "Données client" at bounding box center [767, 155] width 73 height 11
click at [971, 154] on link "Modifier" at bounding box center [980, 156] width 40 height 16
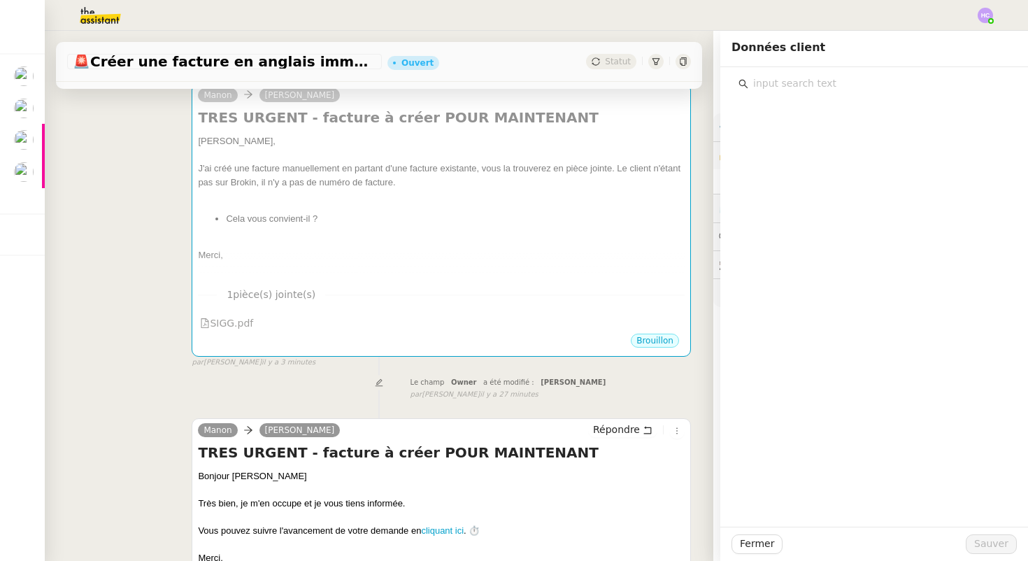
click at [814, 90] on input "text" at bounding box center [879, 83] width 262 height 19
type input "f"
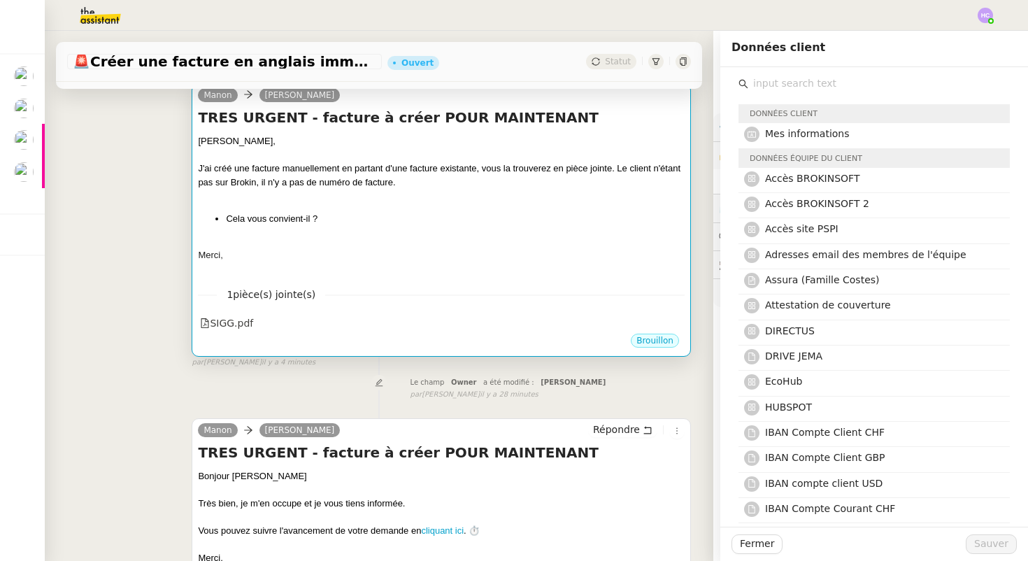
click at [348, 265] on div at bounding box center [441, 269] width 487 height 14
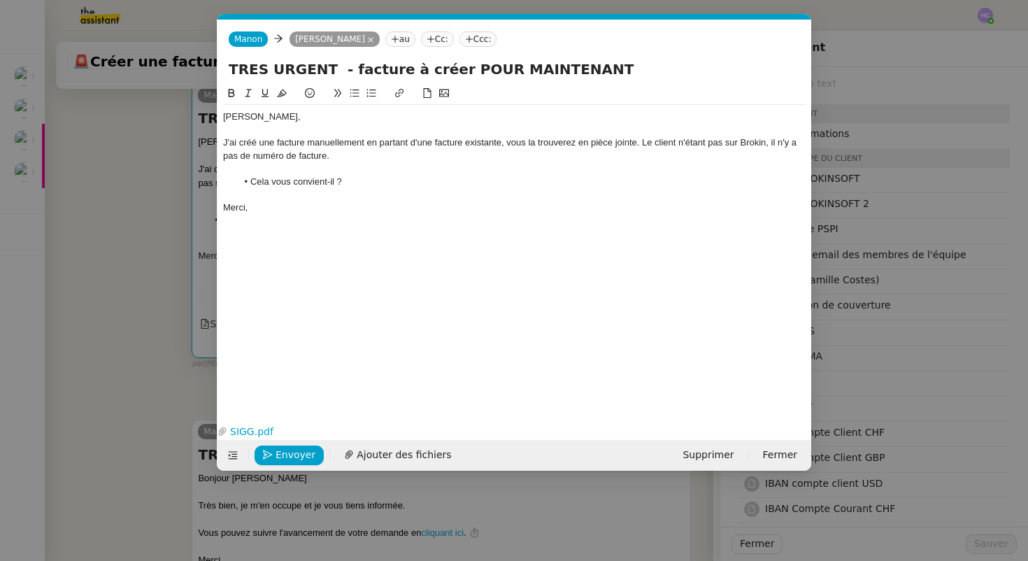
scroll to position [0, 29]
click at [290, 450] on span "Envoyer" at bounding box center [296, 455] width 40 height 16
click at [260, 430] on link "SIGG.pdf" at bounding box center [511, 432] width 569 height 16
click at [302, 453] on span "Confirmer l'envoi" at bounding box center [318, 455] width 84 height 16
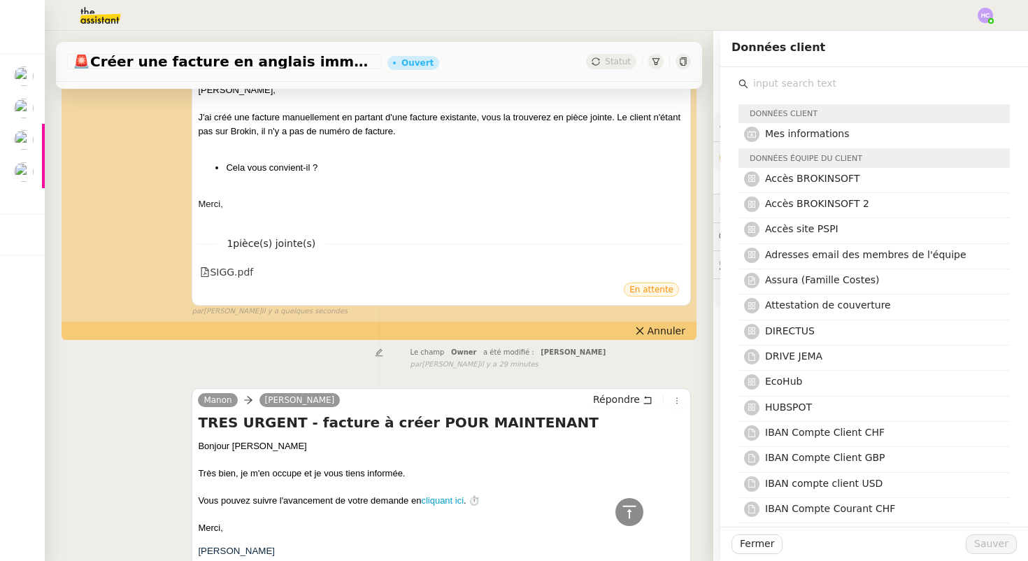
scroll to position [0, 0]
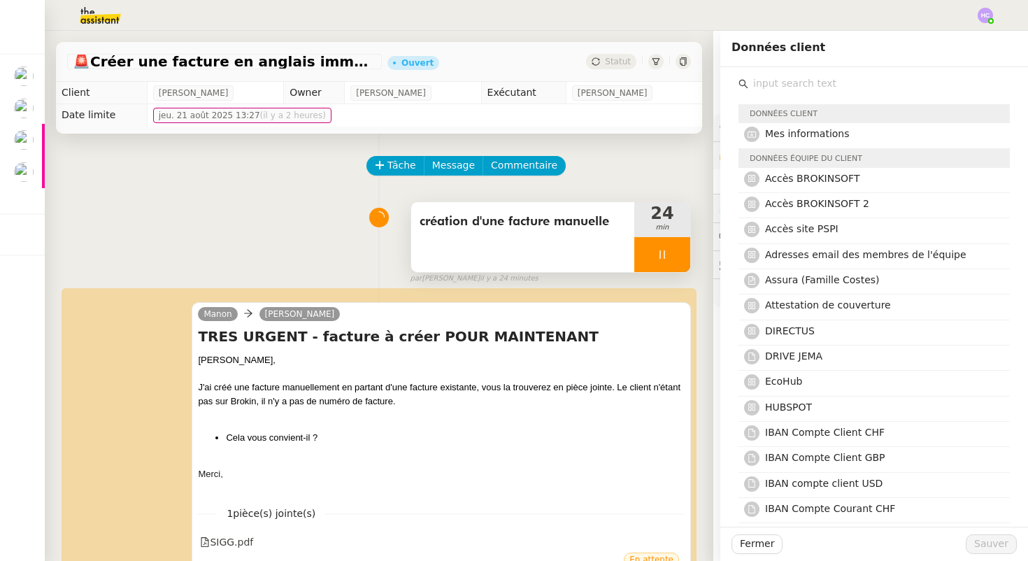
click at [666, 257] on icon at bounding box center [662, 254] width 11 height 11
click at [672, 257] on icon at bounding box center [676, 254] width 11 height 11
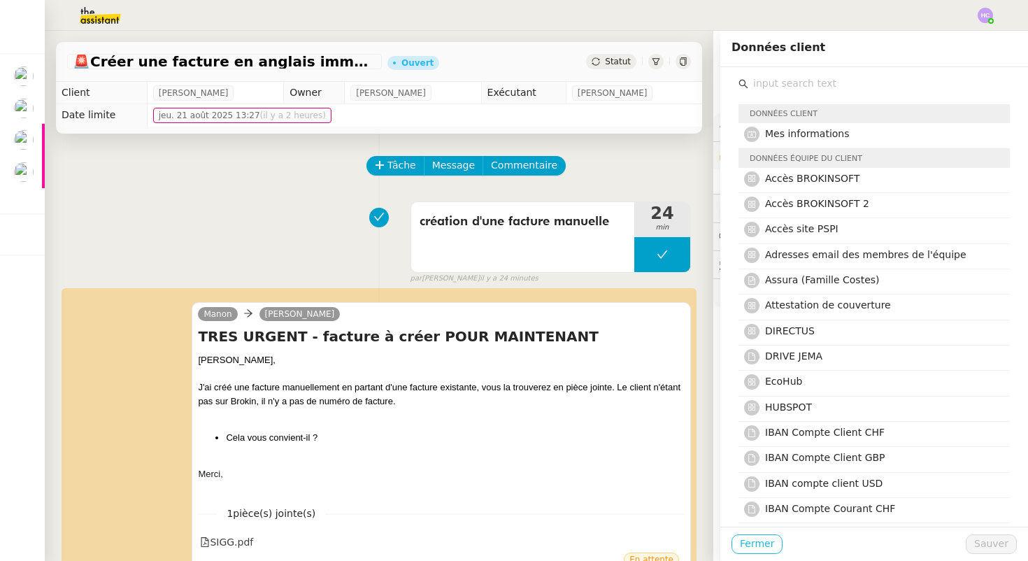
click at [746, 541] on span "Fermer" at bounding box center [757, 544] width 34 height 16
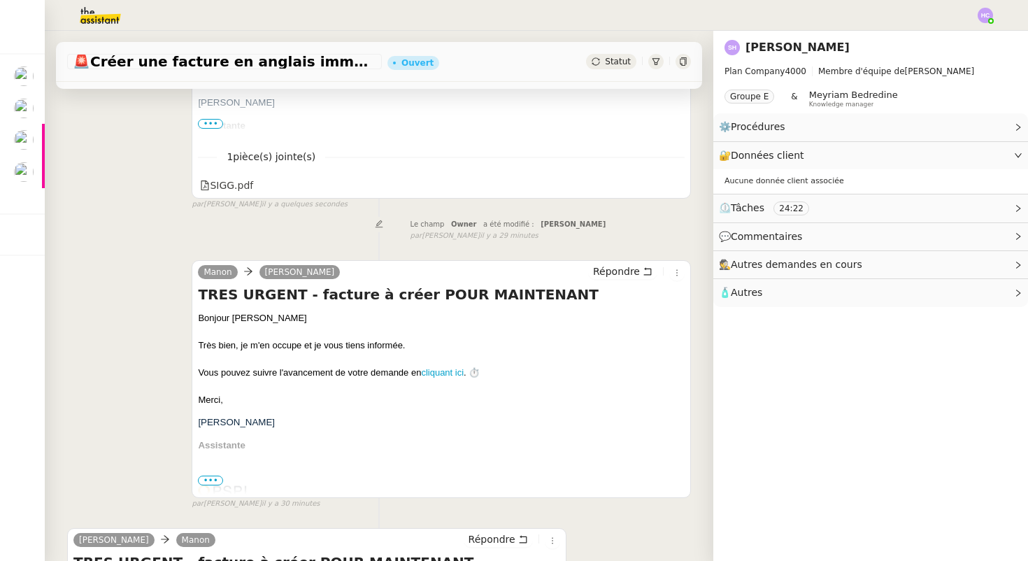
scroll to position [404, 0]
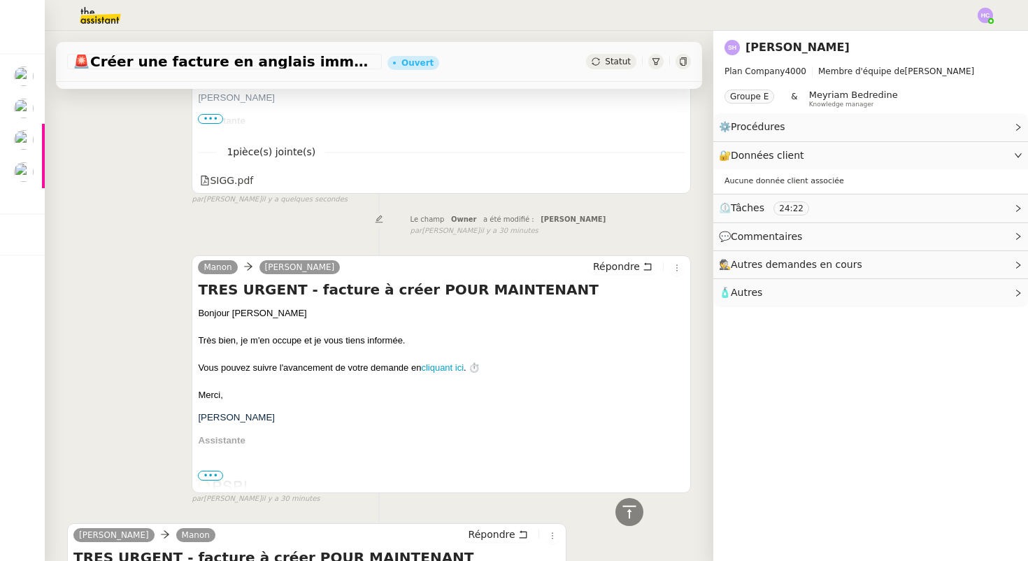
click at [940, 47] on div "[PERSON_NAME]" at bounding box center [871, 47] width 292 height 22
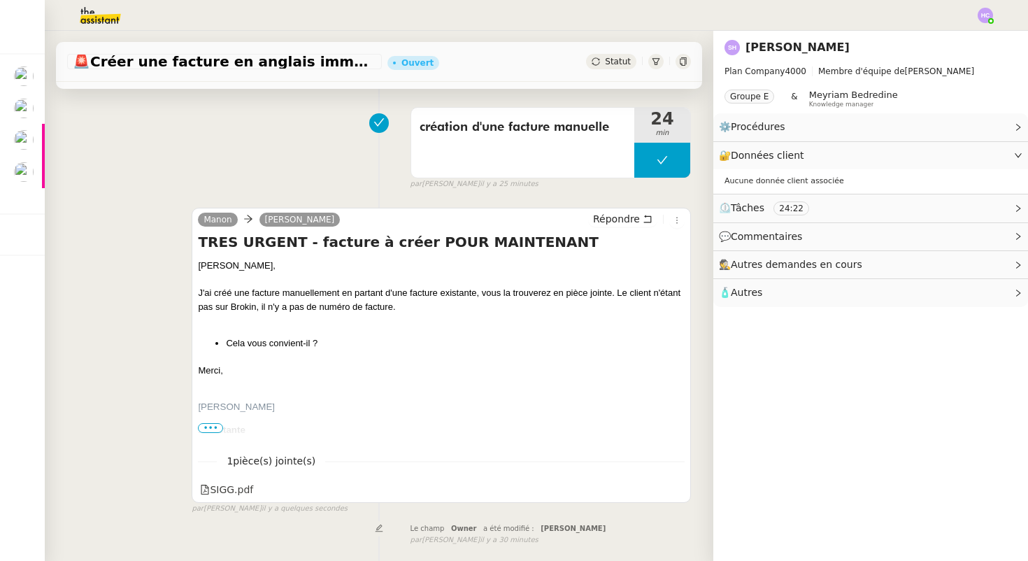
scroll to position [0, 0]
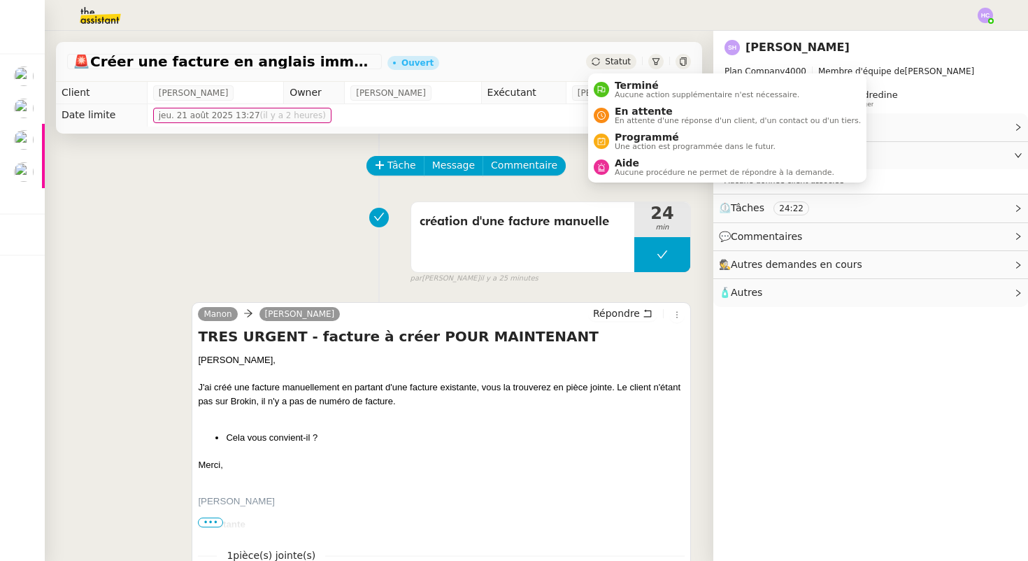
click at [616, 59] on span "Statut" at bounding box center [618, 62] width 26 height 10
click at [615, 118] on span "En attente d'une réponse d'un client, d'un contact ou d'un tiers." at bounding box center [738, 121] width 246 height 8
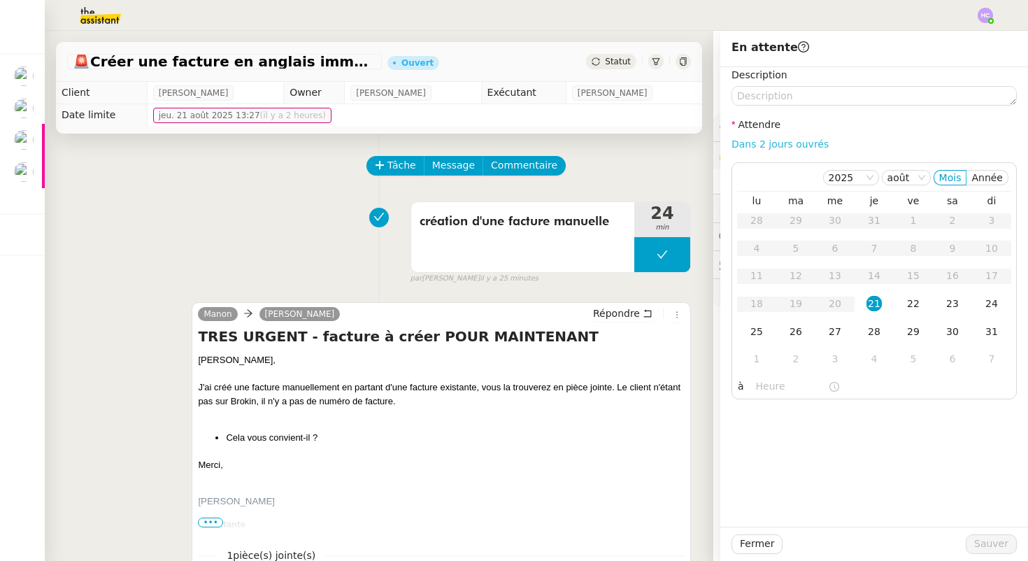
click at [775, 144] on link "Dans 2 jours ouvrés" at bounding box center [780, 143] width 97 height 11
type input "07:00"
click at [876, 332] on div "28" at bounding box center [874, 331] width 15 height 15
click at [983, 541] on span "Sauver" at bounding box center [991, 544] width 34 height 16
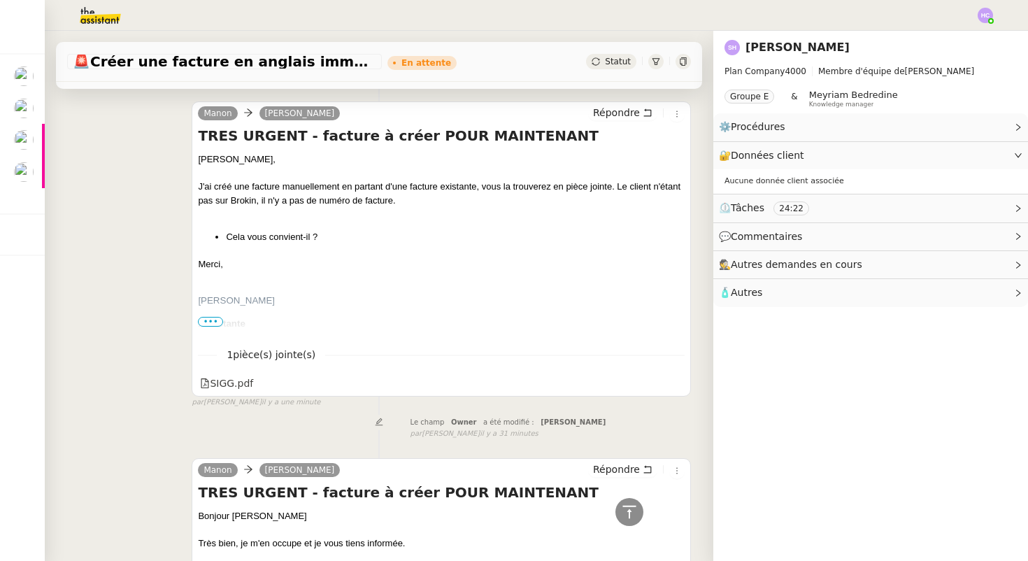
scroll to position [266, 0]
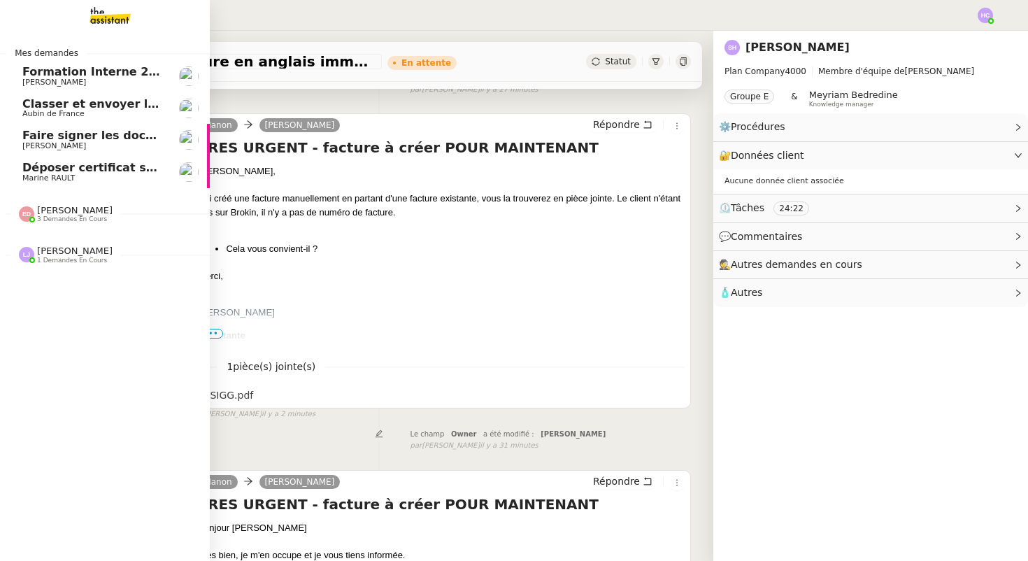
click at [71, 173] on div "Déposer certificat sur Opco Marine RAULT" at bounding box center [92, 172] width 141 height 21
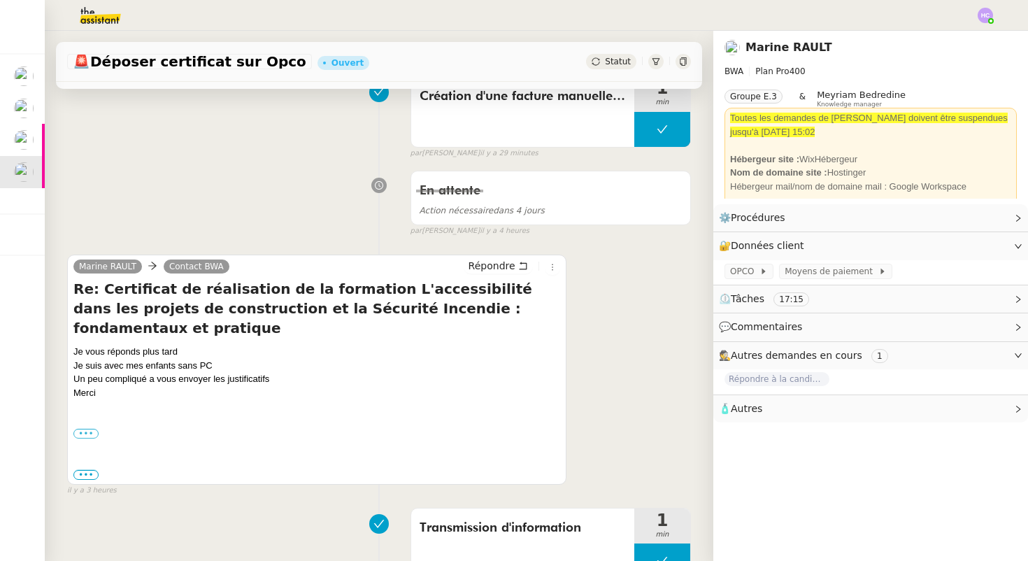
scroll to position [176, 0]
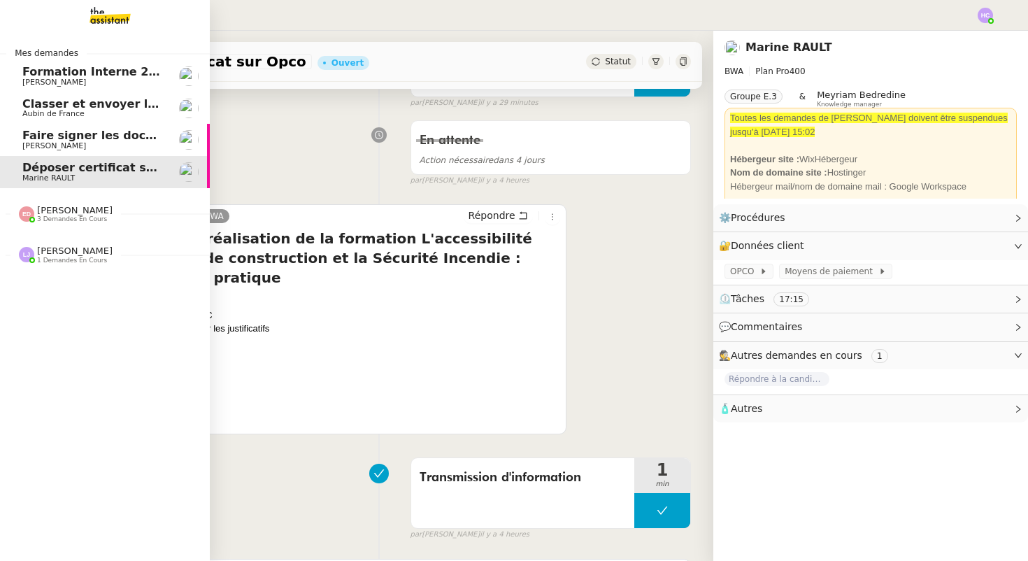
click at [38, 73] on span "Formation Interne 2 - [PERSON_NAME]" at bounding box center [143, 71] width 243 height 13
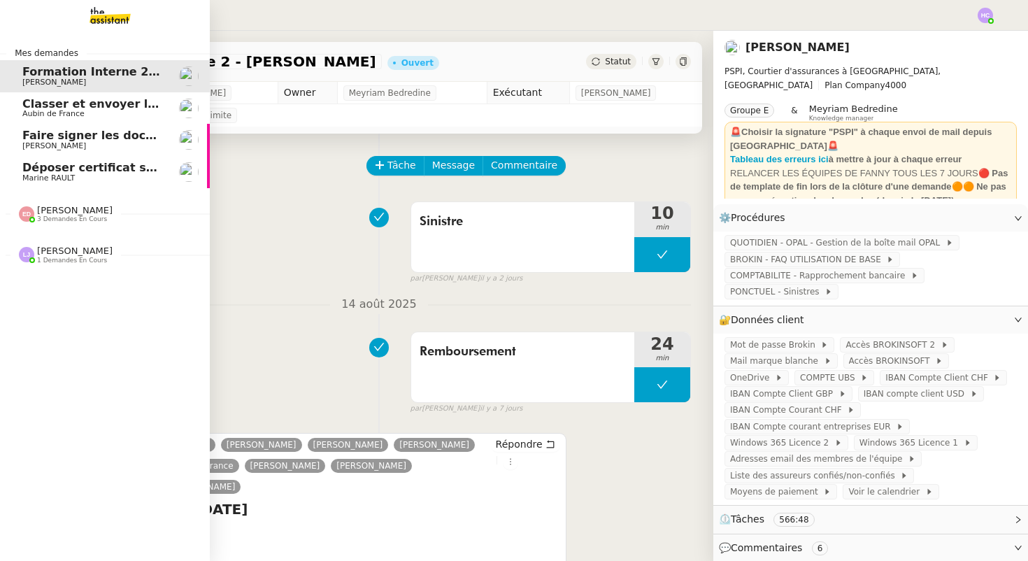
click at [85, 170] on span "Déposer certificat sur Opco" at bounding box center [108, 167] width 173 height 13
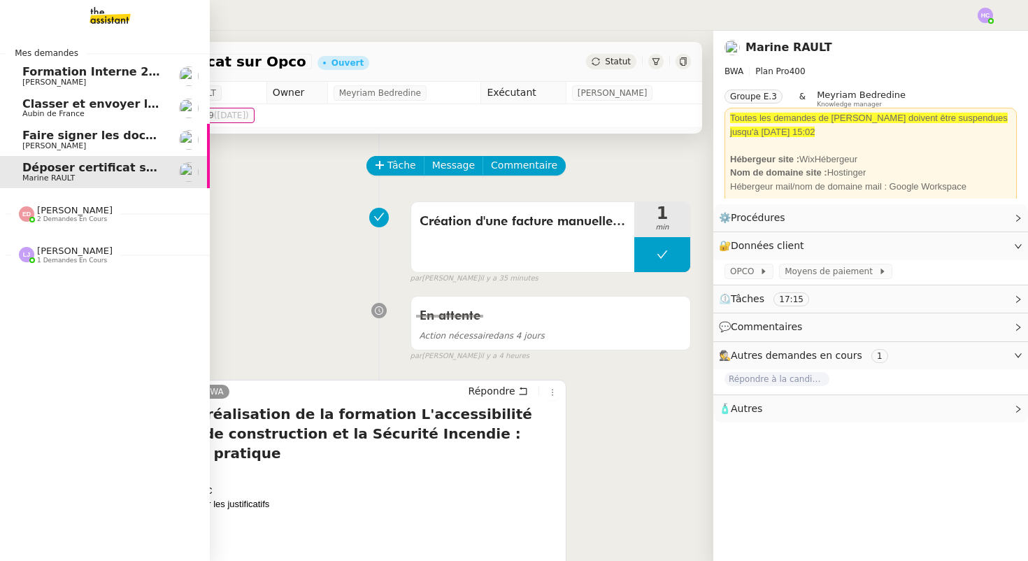
click at [85, 164] on span "Déposer certificat sur Opco" at bounding box center [108, 167] width 173 height 13
click at [106, 130] on span "Faire signer les documents par [PERSON_NAME]" at bounding box center [174, 135] width 304 height 13
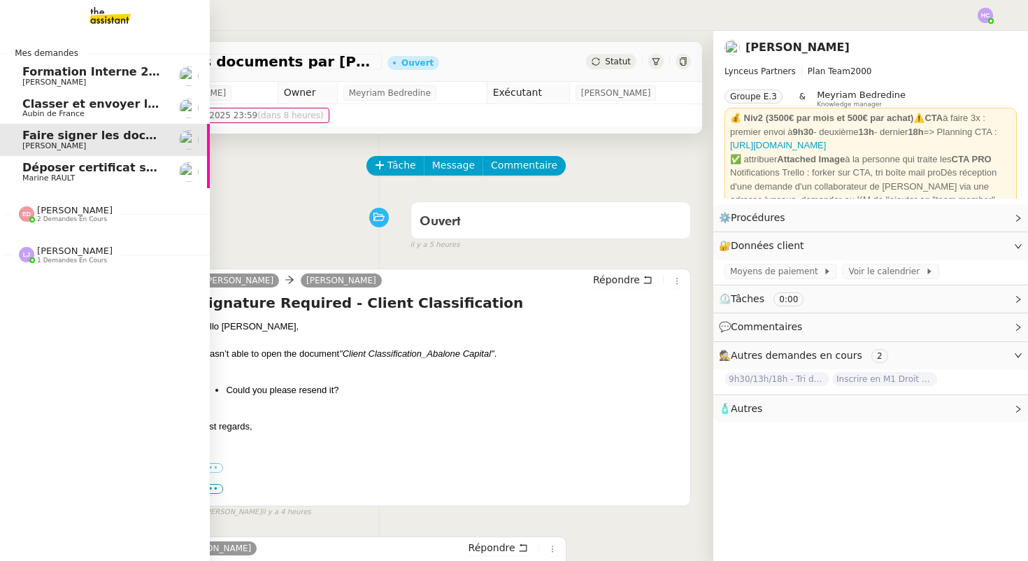
click at [108, 166] on span "Déposer certificat sur Opco" at bounding box center [108, 167] width 173 height 13
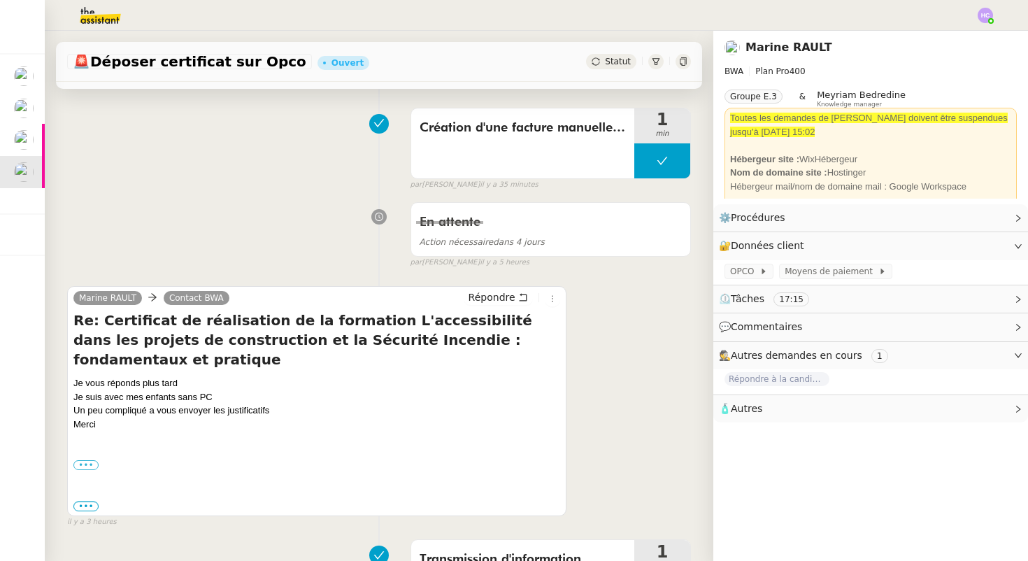
scroll to position [116, 0]
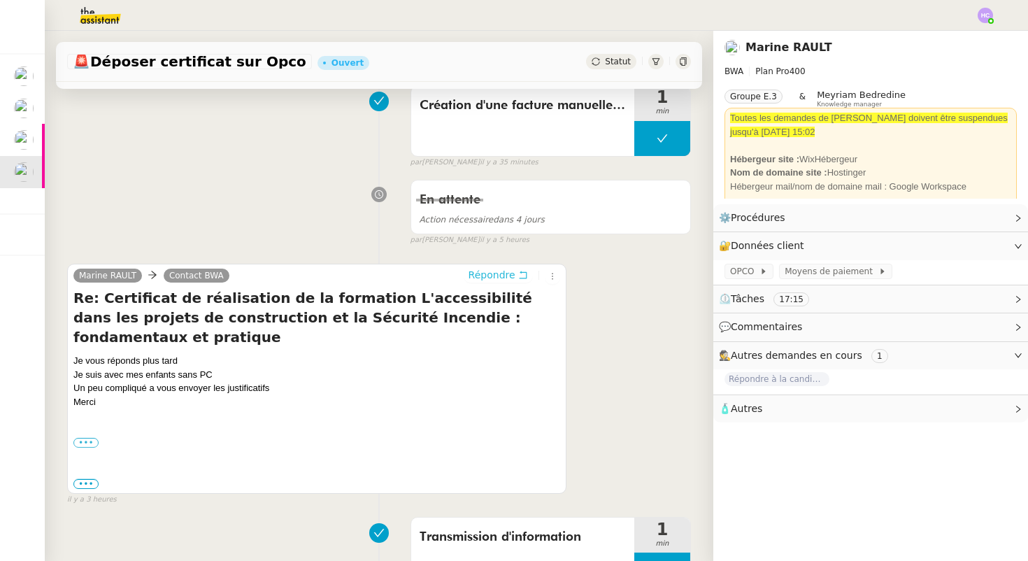
click at [492, 276] on span "Répondre" at bounding box center [492, 275] width 47 height 14
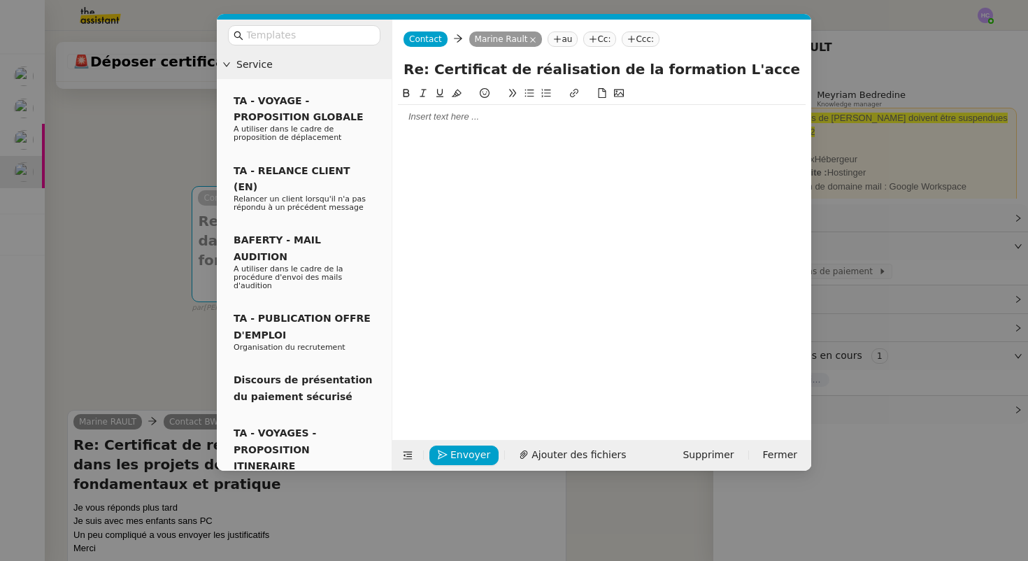
click at [413, 122] on div at bounding box center [602, 117] width 408 height 13
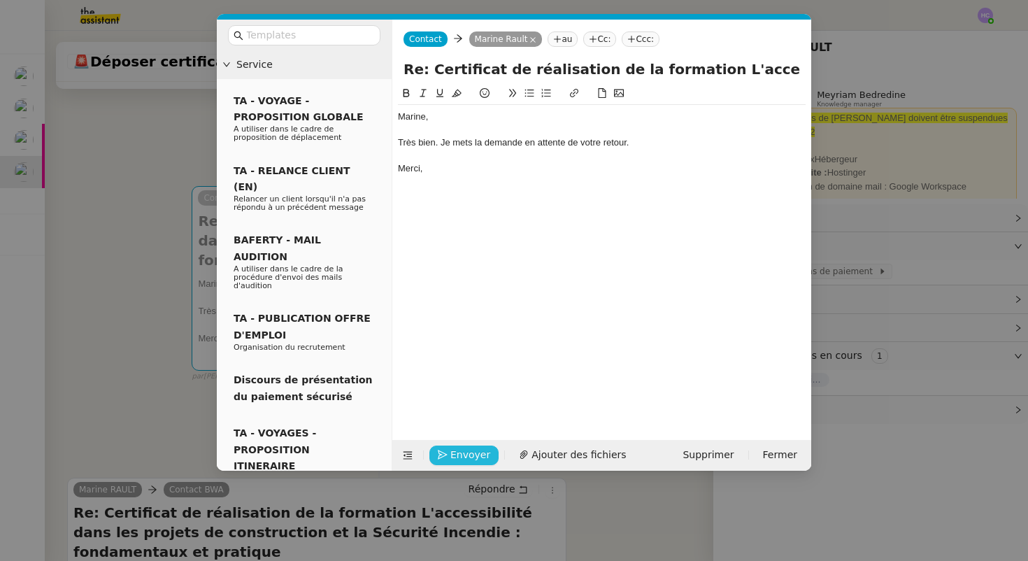
click at [457, 458] on span "Envoyer" at bounding box center [470, 455] width 40 height 16
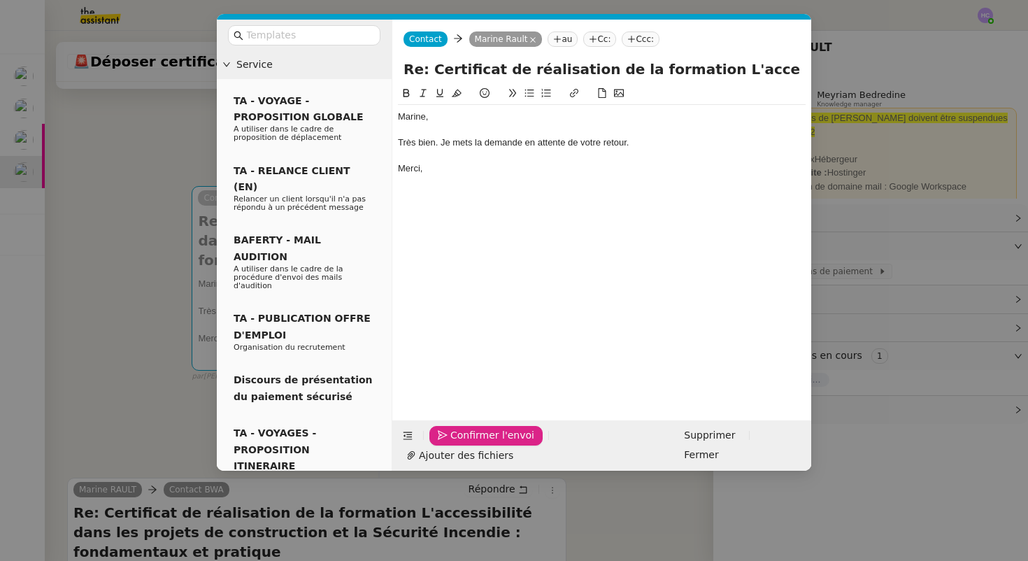
click at [112, 379] on nz-modal-container "Service TA - VOYAGE - PROPOSITION GLOBALE A utiliser dans le cadre de propositi…" at bounding box center [514, 280] width 1028 height 561
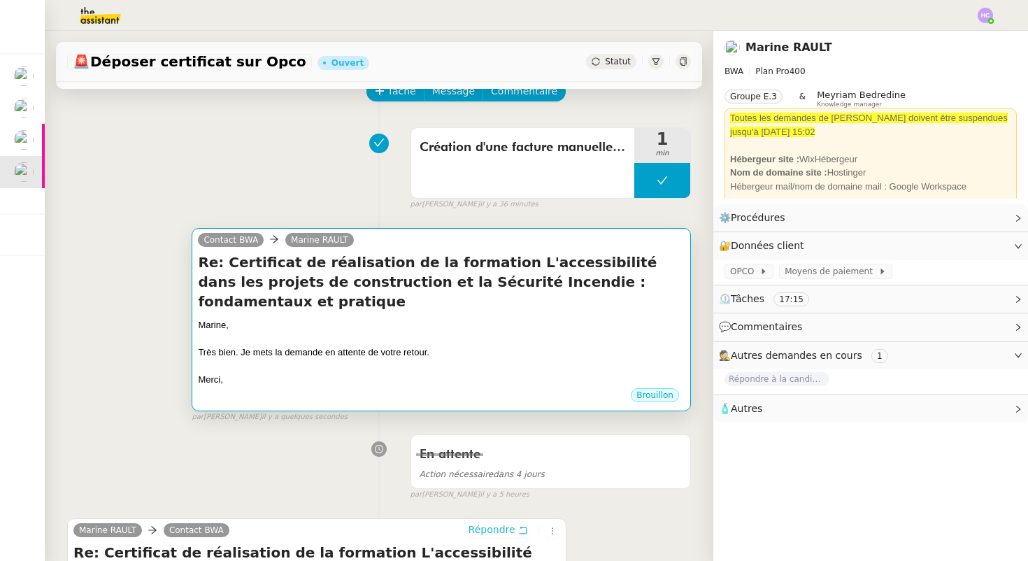
scroll to position [66, 0]
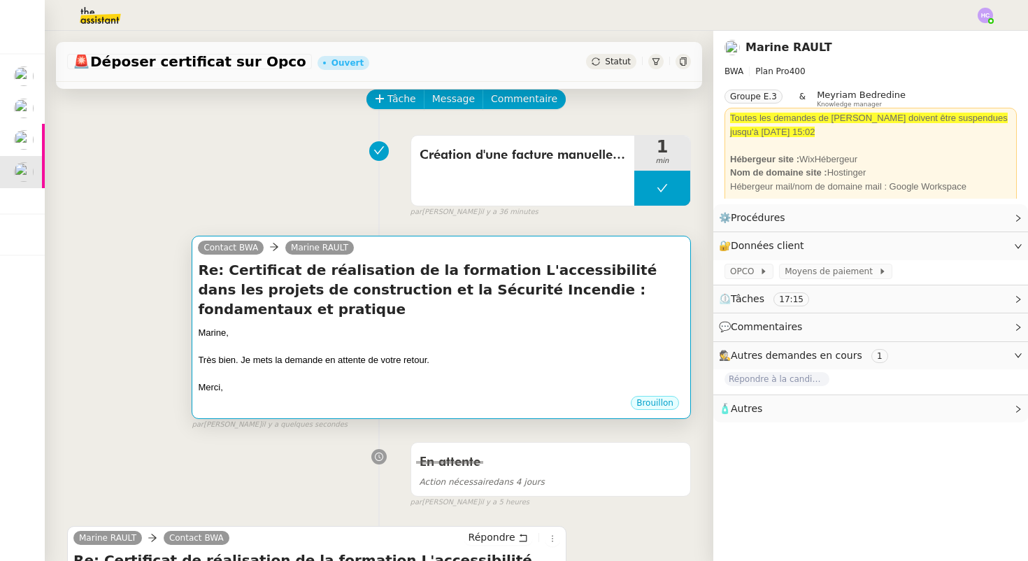
click at [405, 340] on div at bounding box center [441, 347] width 487 height 14
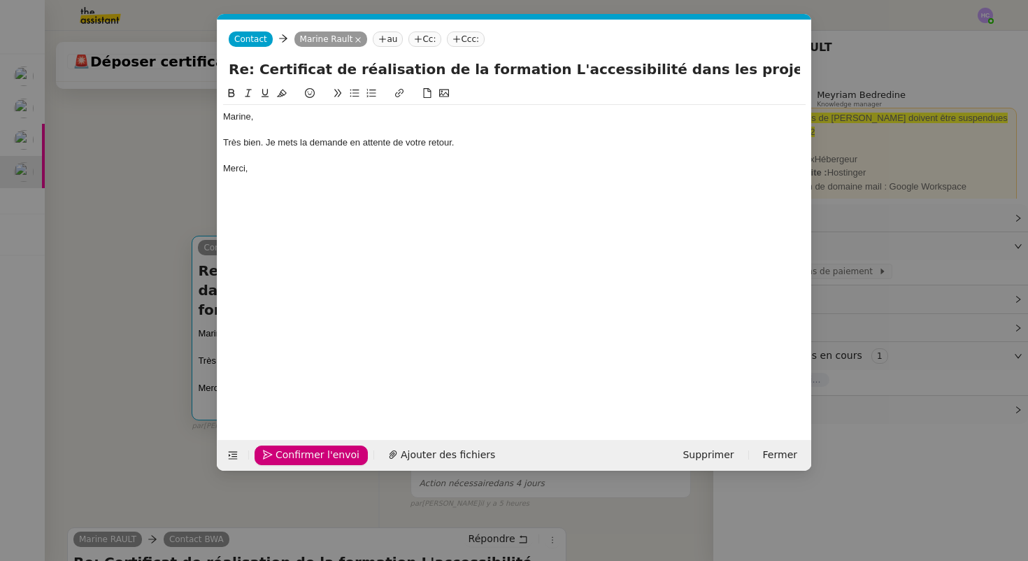
scroll to position [0, 29]
click at [315, 453] on span "Confirmer l'envoi" at bounding box center [318, 455] width 84 height 16
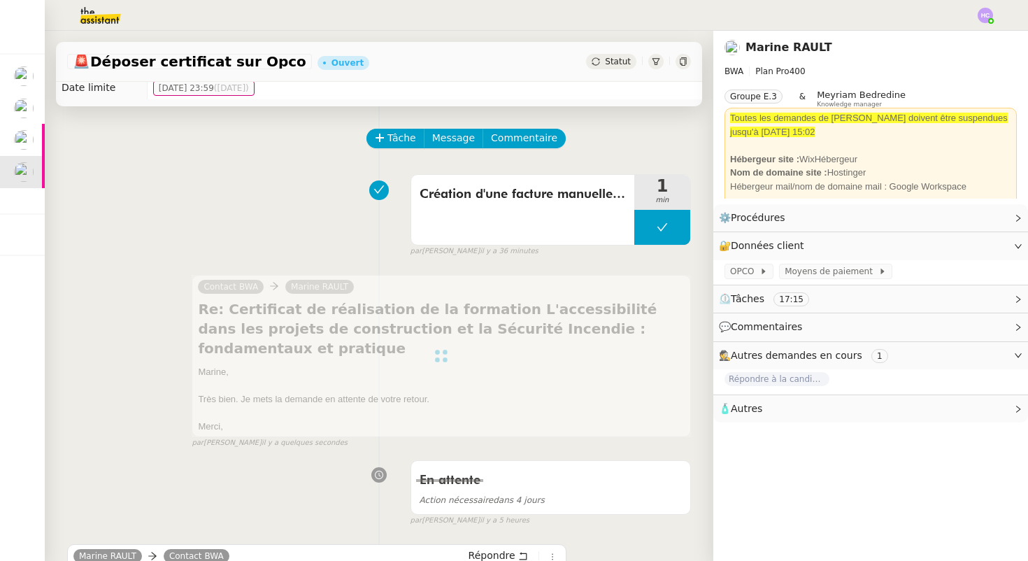
scroll to position [0, 0]
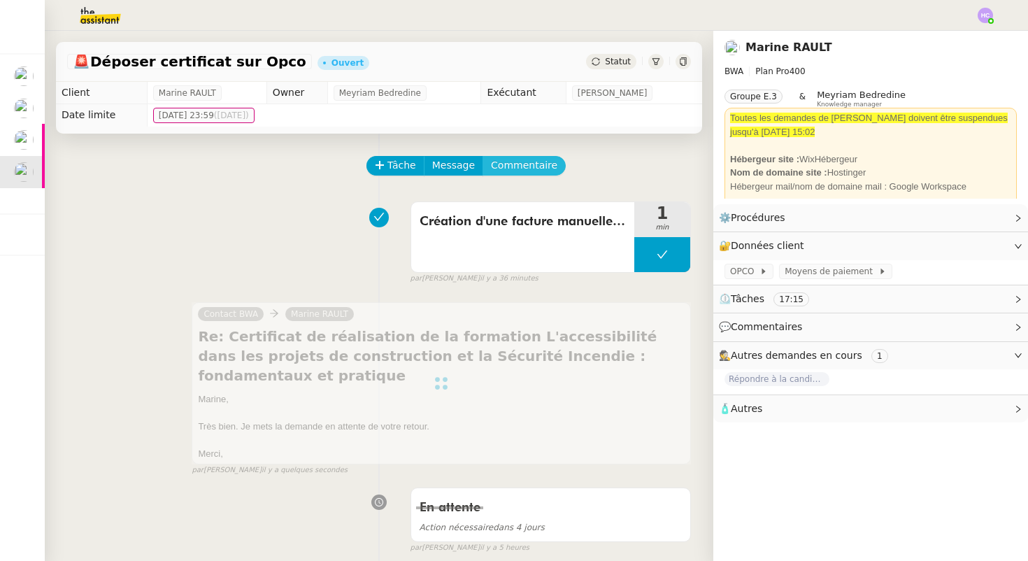
click at [501, 167] on span "Commentaire" at bounding box center [524, 165] width 66 height 16
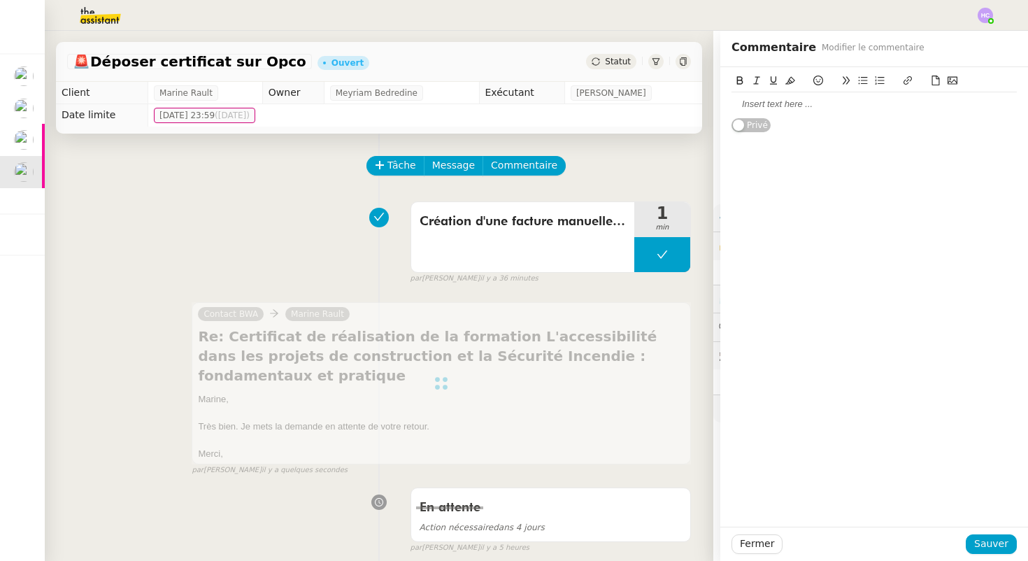
click at [751, 103] on div at bounding box center [874, 104] width 285 height 13
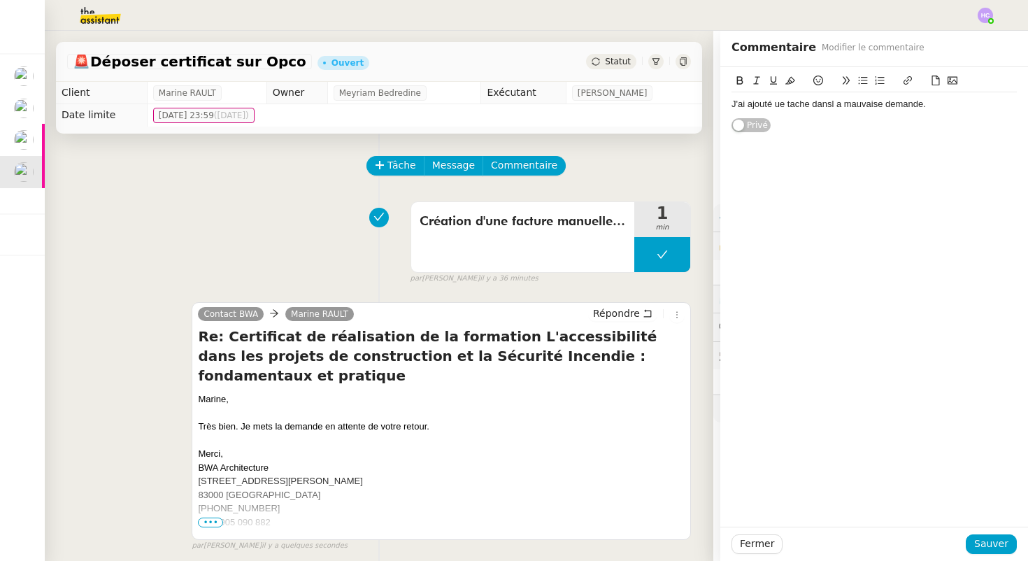
click at [778, 106] on div "J'ai ajouté ue tache dansl a mauvaise demande." at bounding box center [874, 104] width 285 height 13
click at [835, 106] on div "J'ai ajouté une tache dansl a mauvaise demande." at bounding box center [874, 104] width 285 height 13
click at [843, 106] on div "J'ai ajouté une tache dans l a mauvaise demande." at bounding box center [874, 104] width 285 height 13
click at [941, 101] on div "J'ai ajouté une tache dans la mauvaise demande." at bounding box center [874, 104] width 285 height 13
click at [941, 107] on div "J'ai ajouté une tache dans la mauvaise demande." at bounding box center [874, 104] width 285 height 13
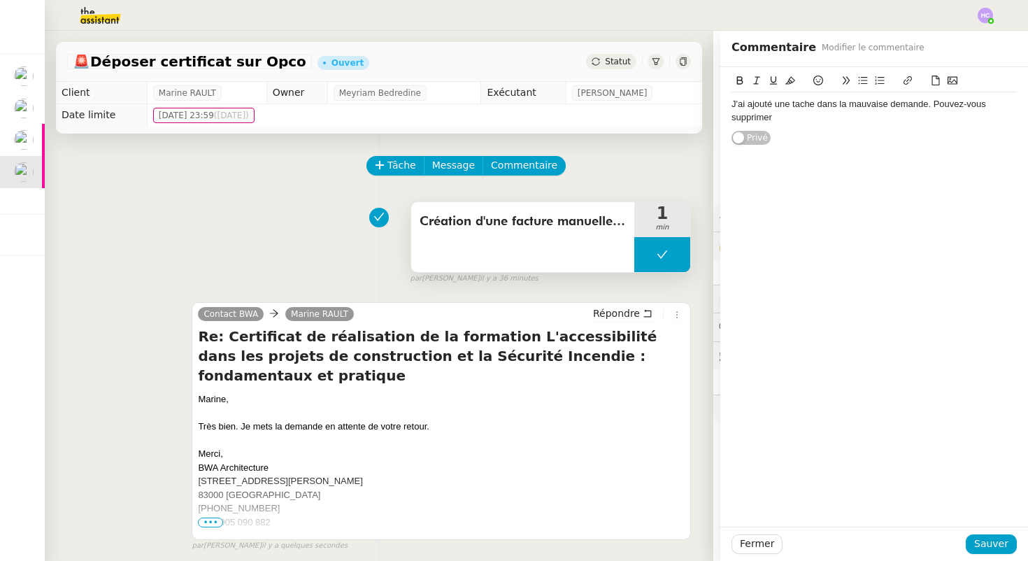
click at [495, 229] on span "Création d'une facture manuelle en anglais" at bounding box center [523, 221] width 206 height 21
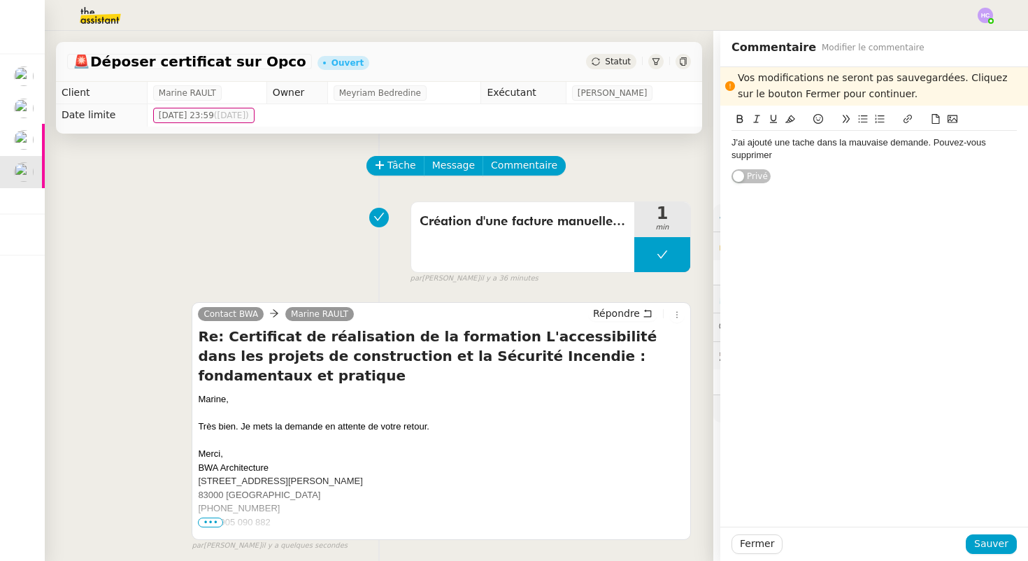
click at [785, 157] on div "J'ai ajouté une tache dans la mauvaise demande. Pouvez-vous supprimer" at bounding box center [874, 149] width 285 height 26
click at [989, 543] on span "Sauver" at bounding box center [991, 544] width 34 height 16
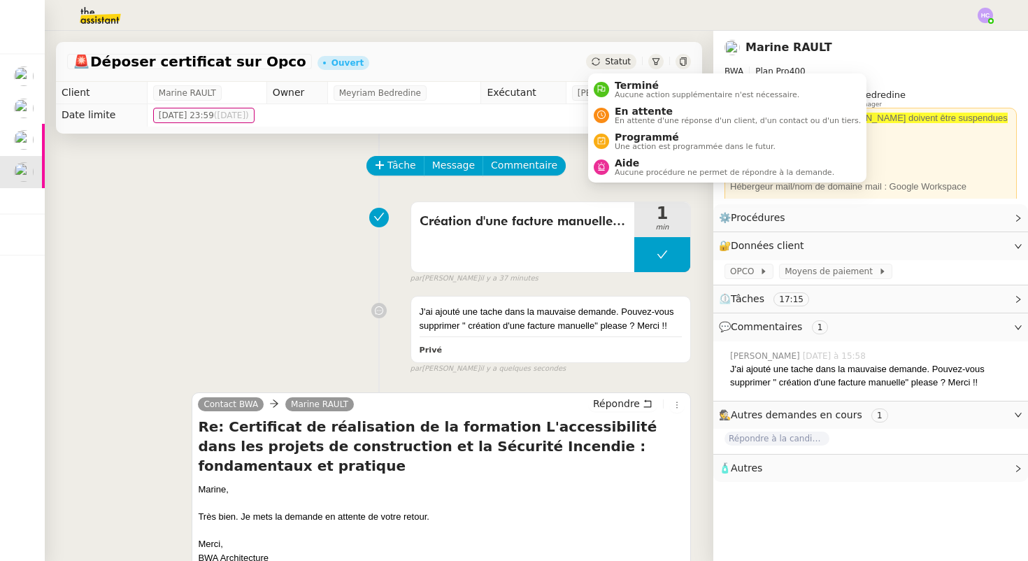
click at [620, 59] on span "Statut" at bounding box center [618, 62] width 26 height 10
click at [619, 170] on span "Aucune procédure ne permet de répondre à la demande." at bounding box center [725, 173] width 220 height 8
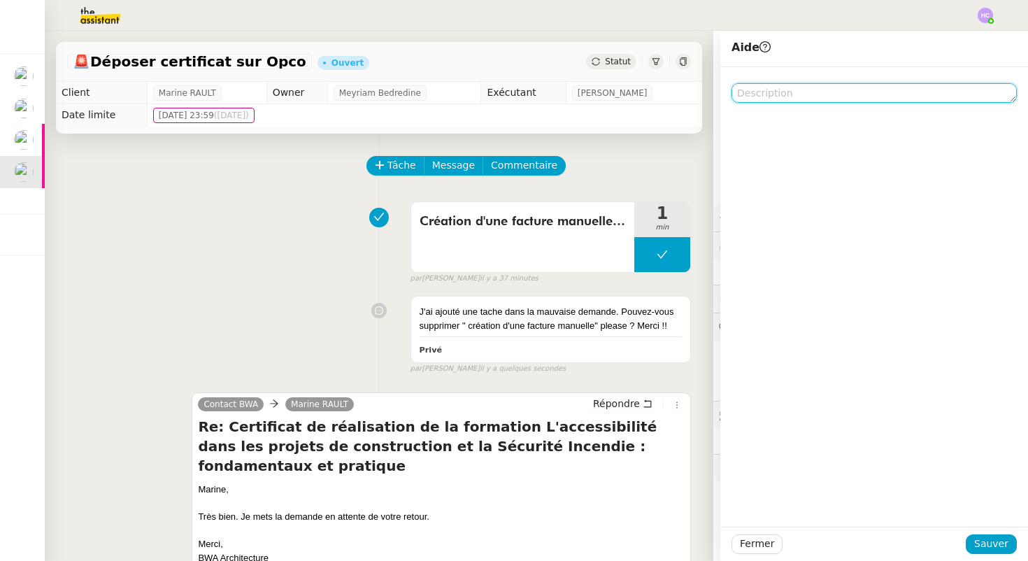
click at [771, 95] on textarea at bounding box center [874, 93] width 285 height 20
type textarea "cf commentaire"
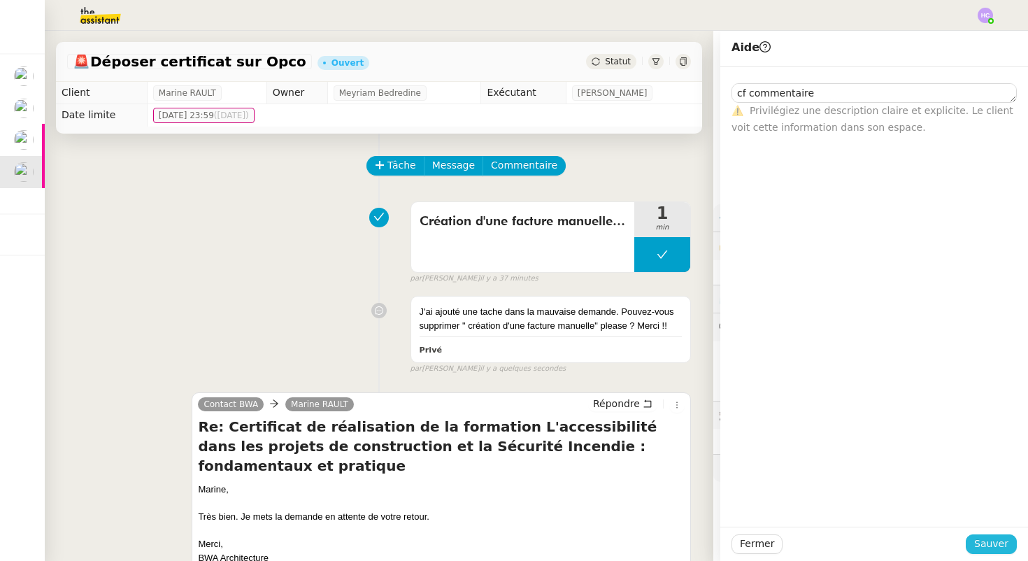
click at [991, 547] on span "Sauver" at bounding box center [991, 544] width 34 height 16
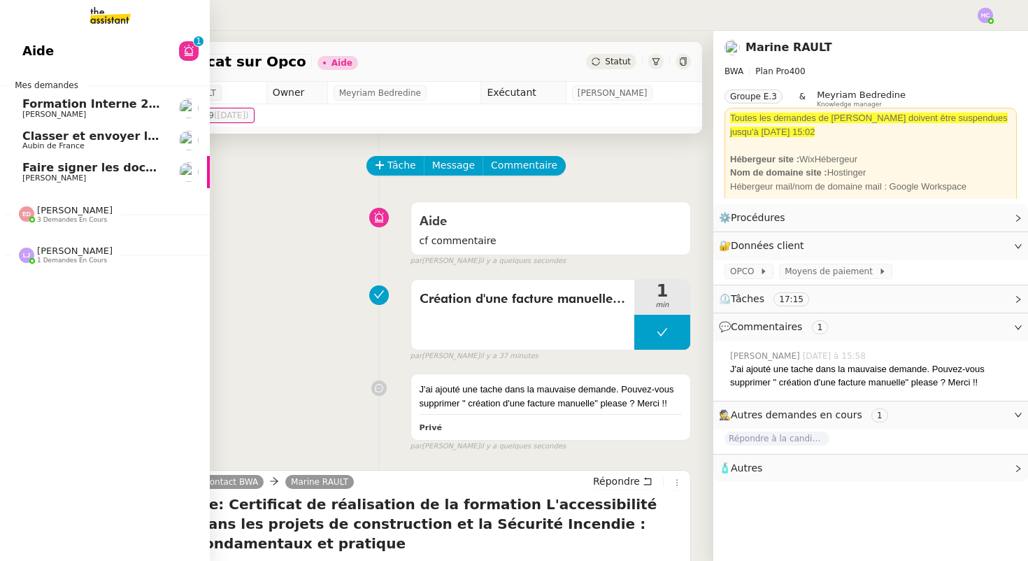
click at [100, 170] on span "Faire signer les documents par [PERSON_NAME]" at bounding box center [174, 167] width 304 height 13
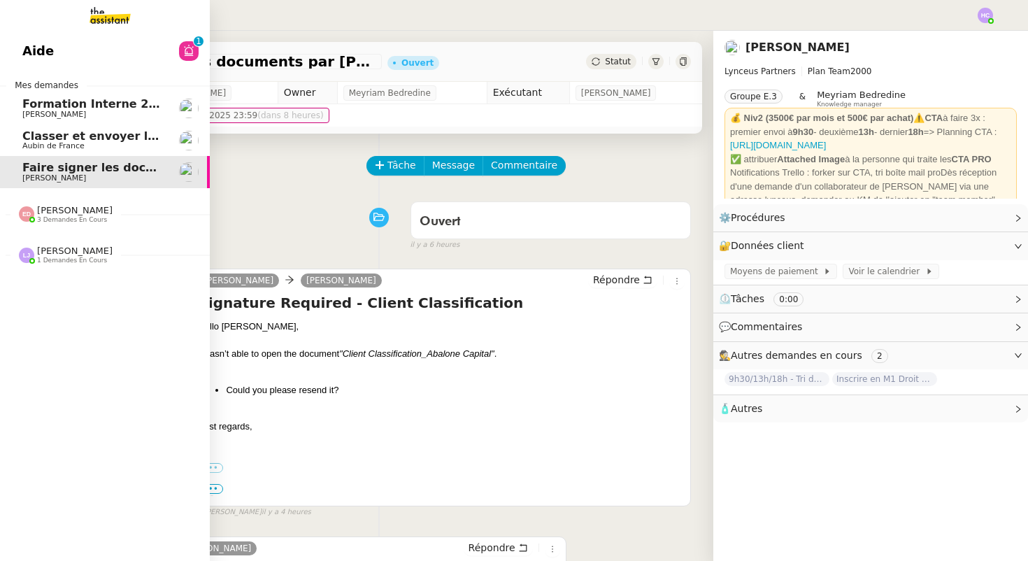
click at [101, 134] on span "Classer et envoyer la facture de renouvellement" at bounding box center [174, 135] width 305 height 13
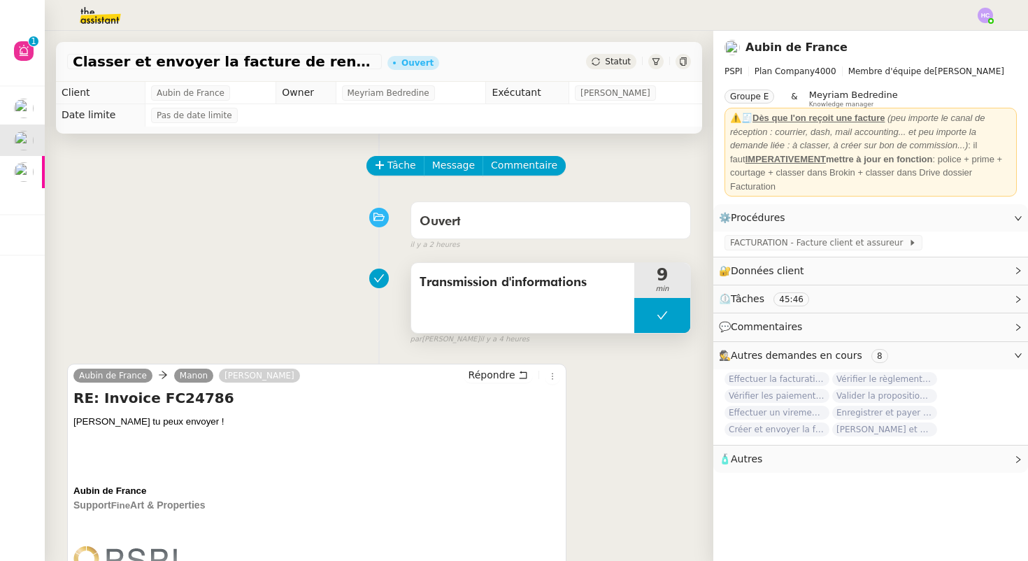
click at [662, 310] on icon at bounding box center [662, 315] width 11 height 11
click at [635, 313] on div at bounding box center [648, 315] width 28 height 35
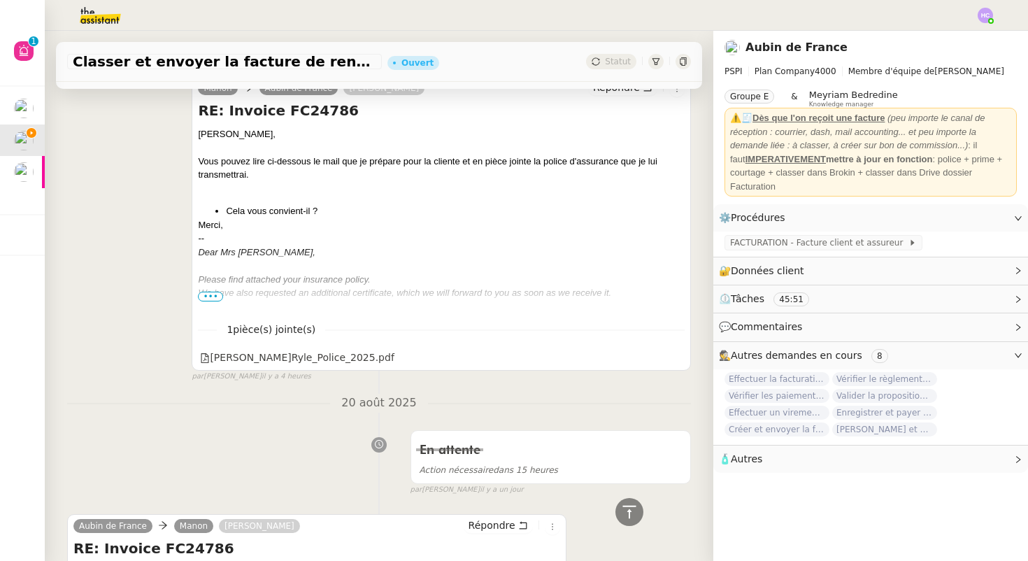
scroll to position [553, 0]
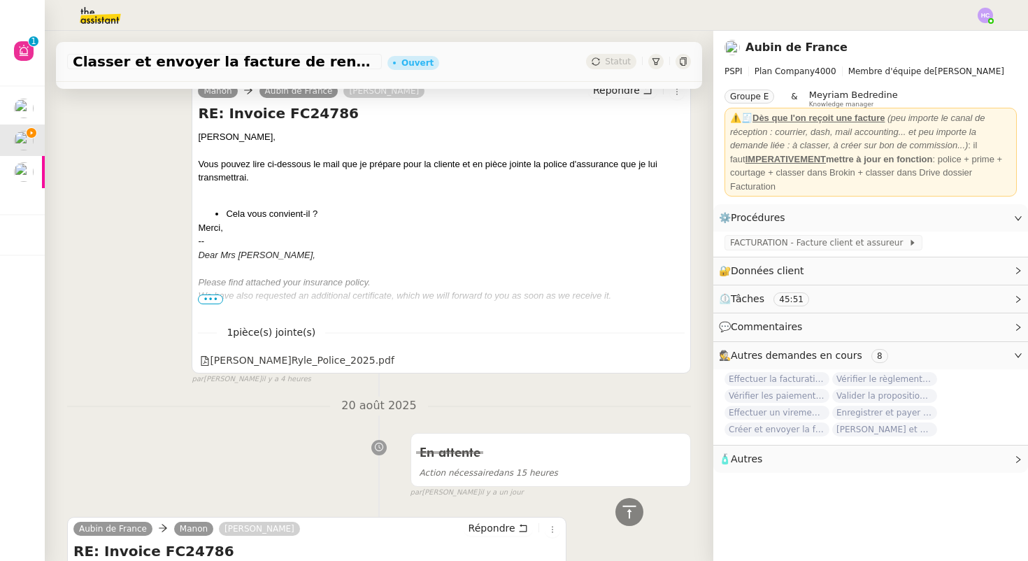
click at [206, 296] on span "•••" at bounding box center [210, 299] width 25 height 10
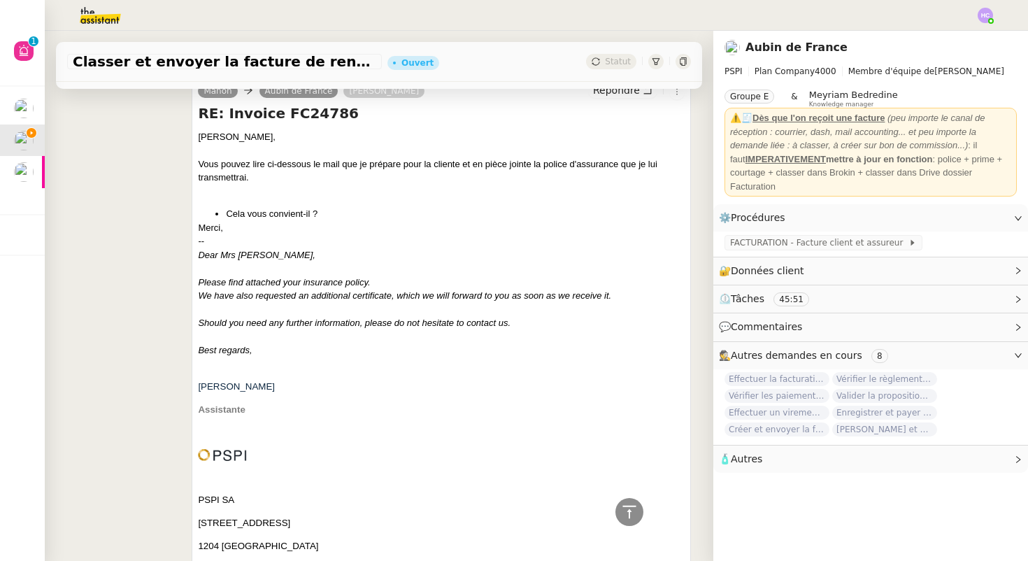
scroll to position [565, 0]
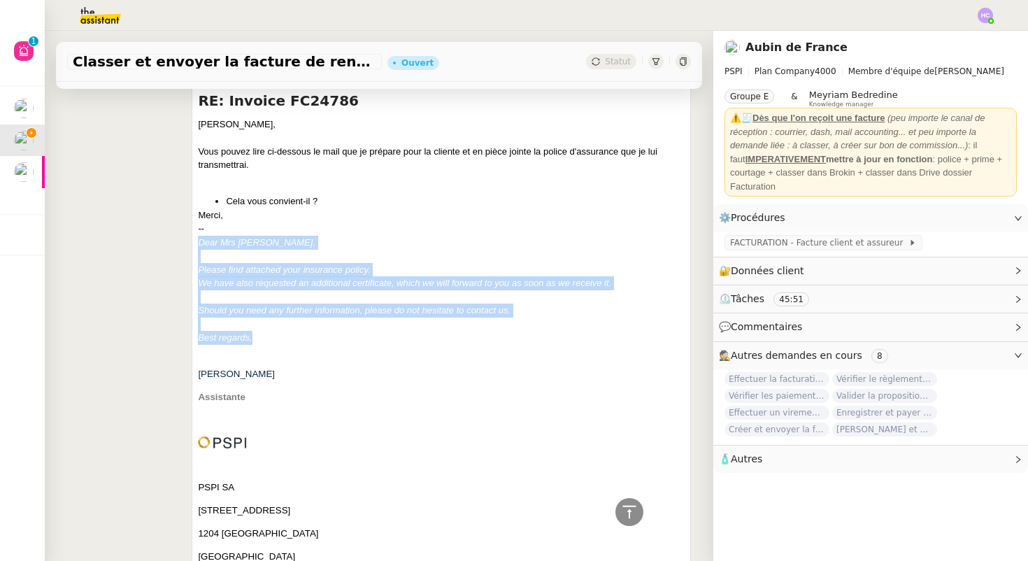
drag, startPoint x: 198, startPoint y: 241, endPoint x: 253, endPoint y: 339, distance: 112.4
copy div "Dear Mrs Ryle, Please find attached your insurance policy. We have also request…"
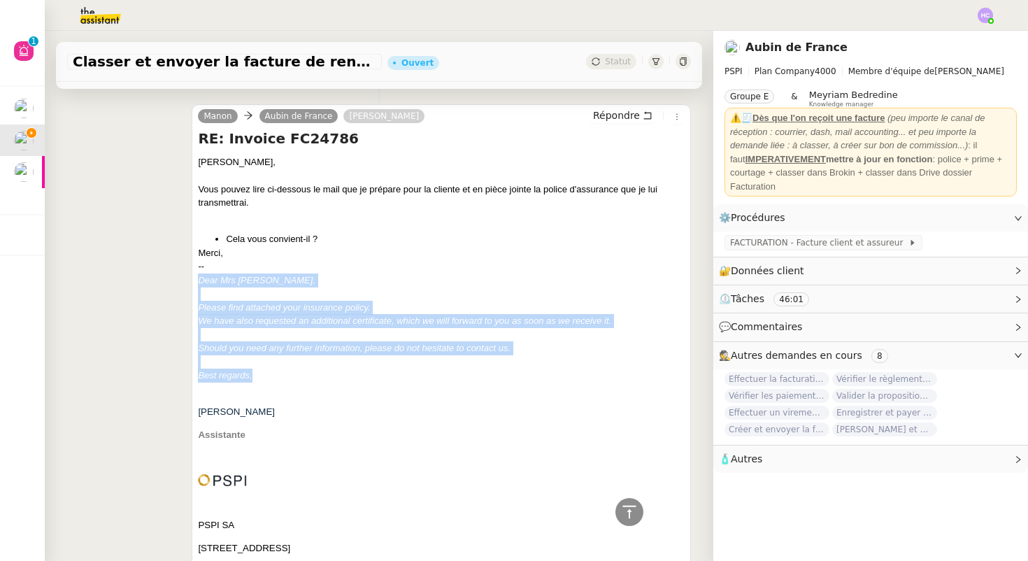
scroll to position [187, 0]
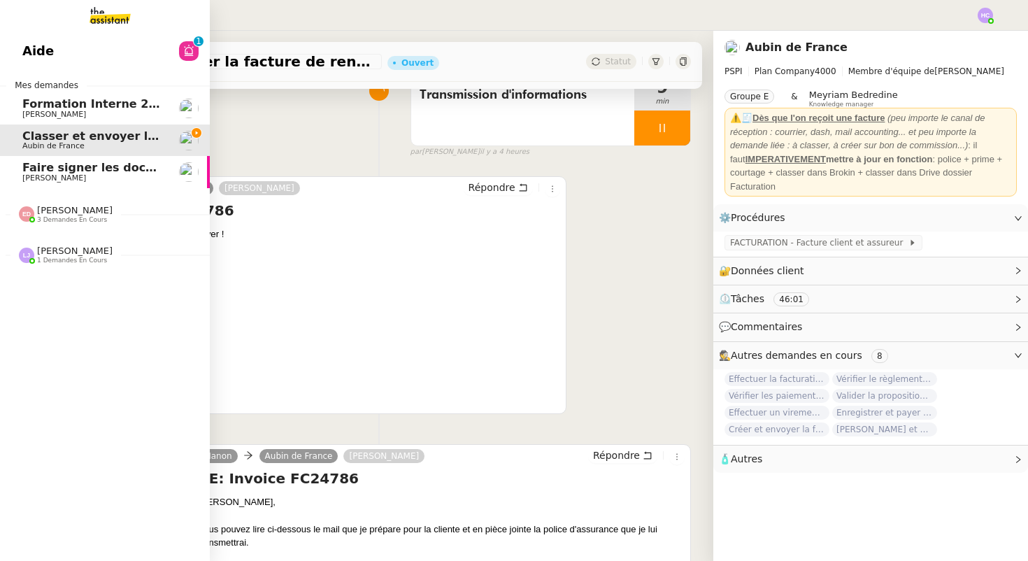
click at [80, 171] on span "Faire signer les documents par [PERSON_NAME]" at bounding box center [174, 167] width 304 height 13
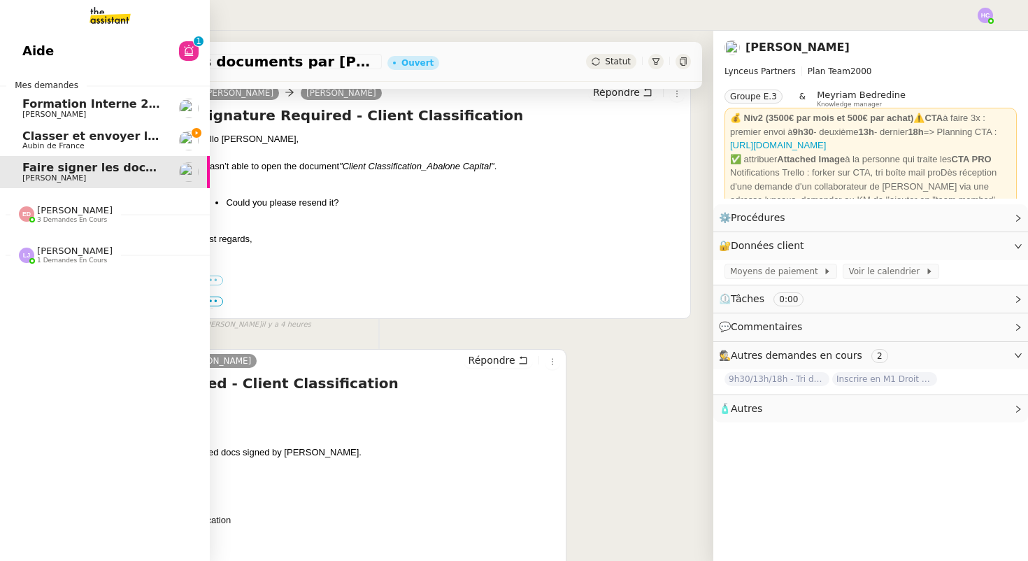
click at [81, 131] on span "Classer et envoyer la facture de renouvellement" at bounding box center [174, 135] width 305 height 13
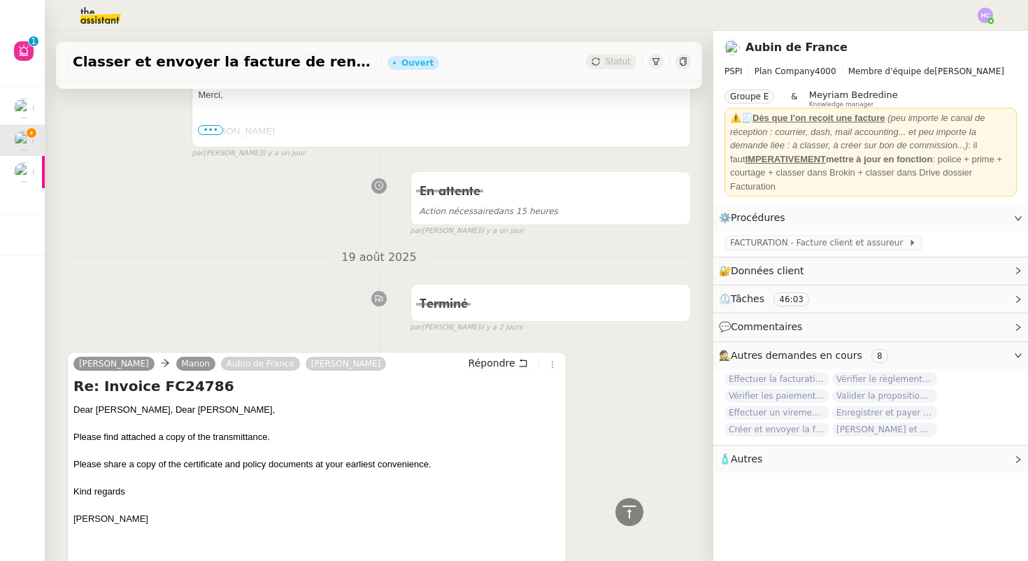
scroll to position [1527, 0]
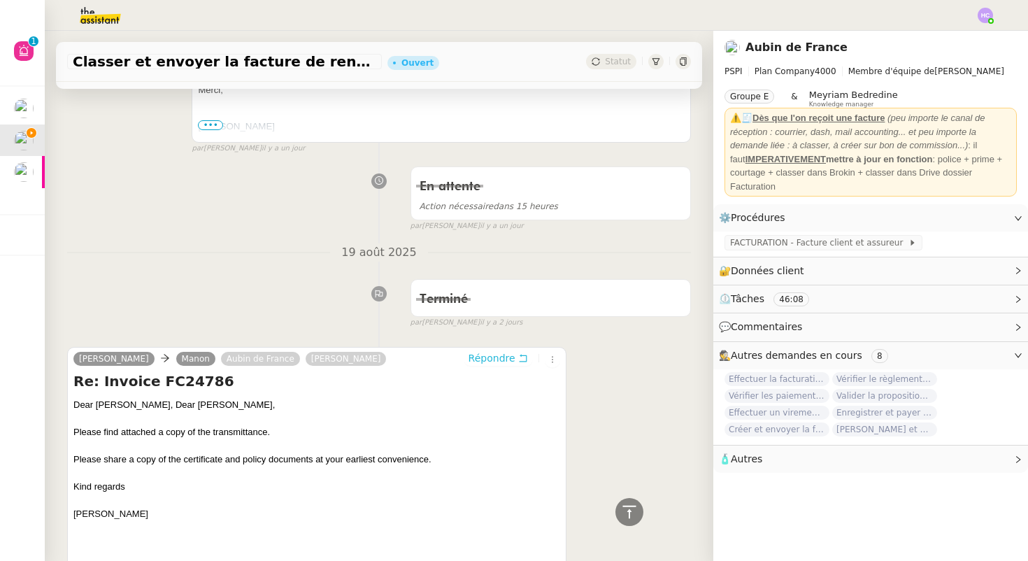
click at [486, 355] on span "Répondre" at bounding box center [492, 358] width 47 height 14
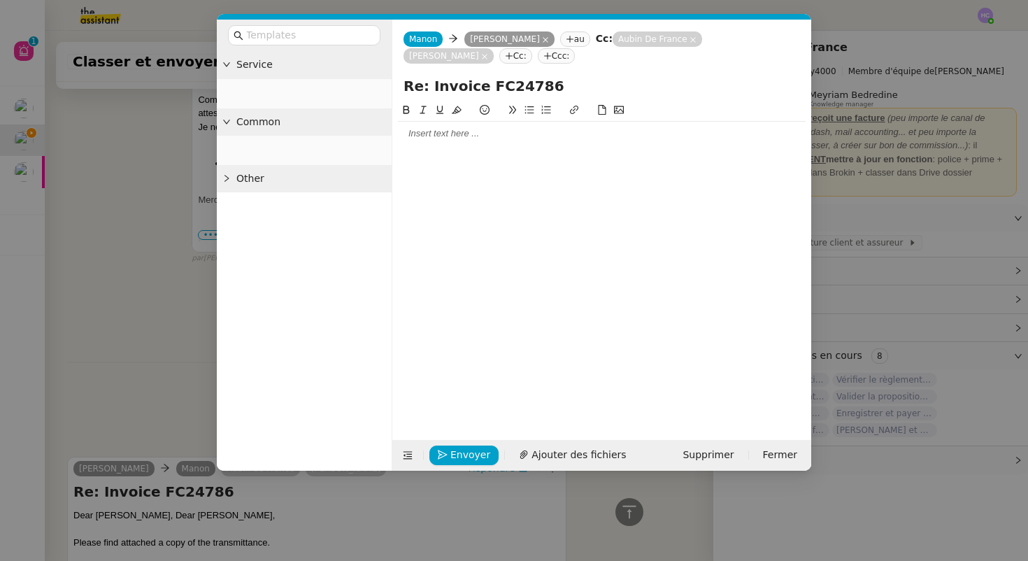
scroll to position [1636, 0]
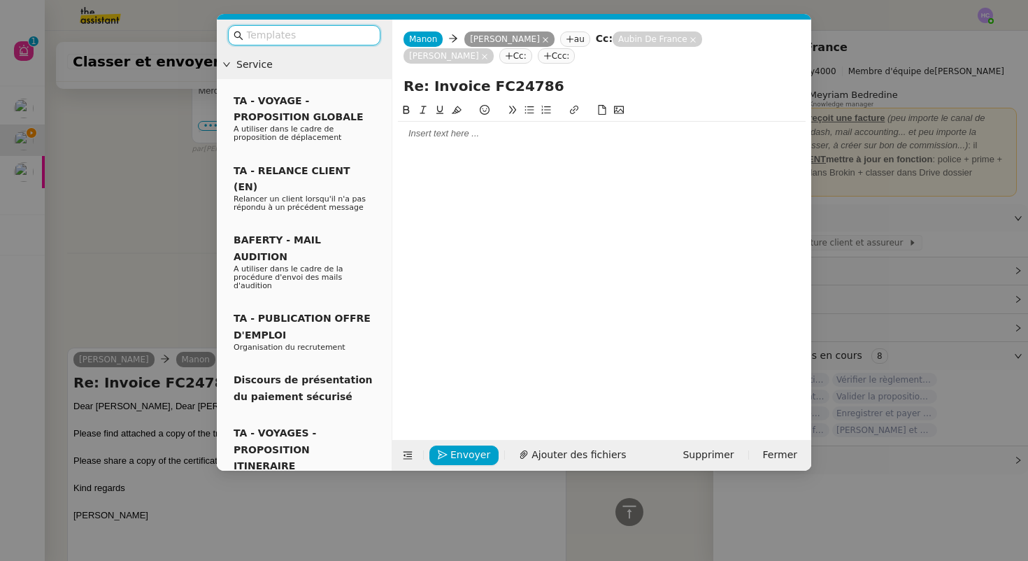
click at [421, 135] on div at bounding box center [602, 133] width 408 height 13
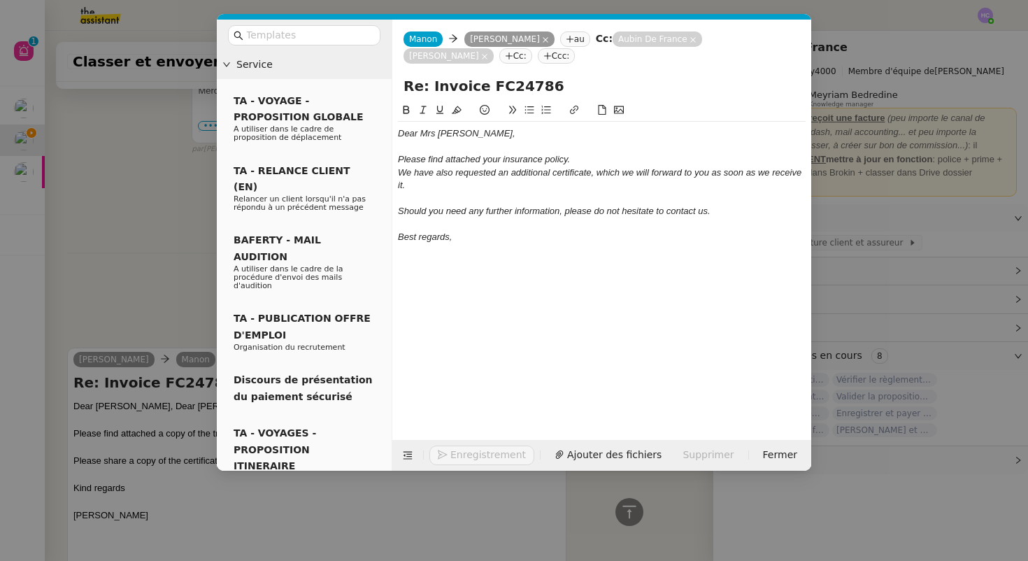
scroll to position [1745, 0]
click at [485, 141] on div at bounding box center [602, 147] width 408 height 13
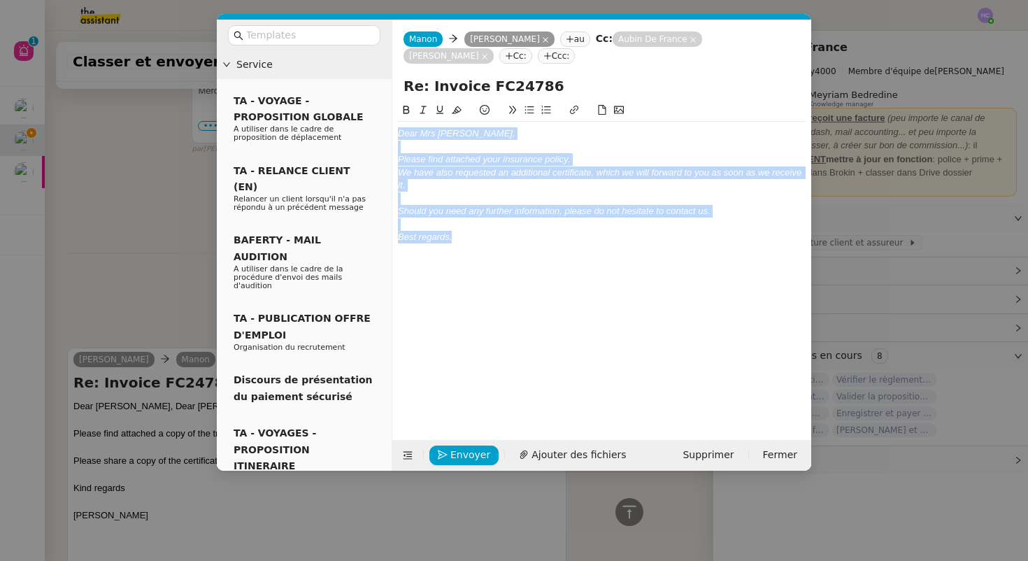
drag, startPoint x: 463, startPoint y: 239, endPoint x: 387, endPoint y: 122, distance: 138.9
click at [387, 122] on nz-layout "Service TA - VOYAGE - PROPOSITION GLOBALE A utiliser dans le cadre de propositi…" at bounding box center [514, 245] width 595 height 451
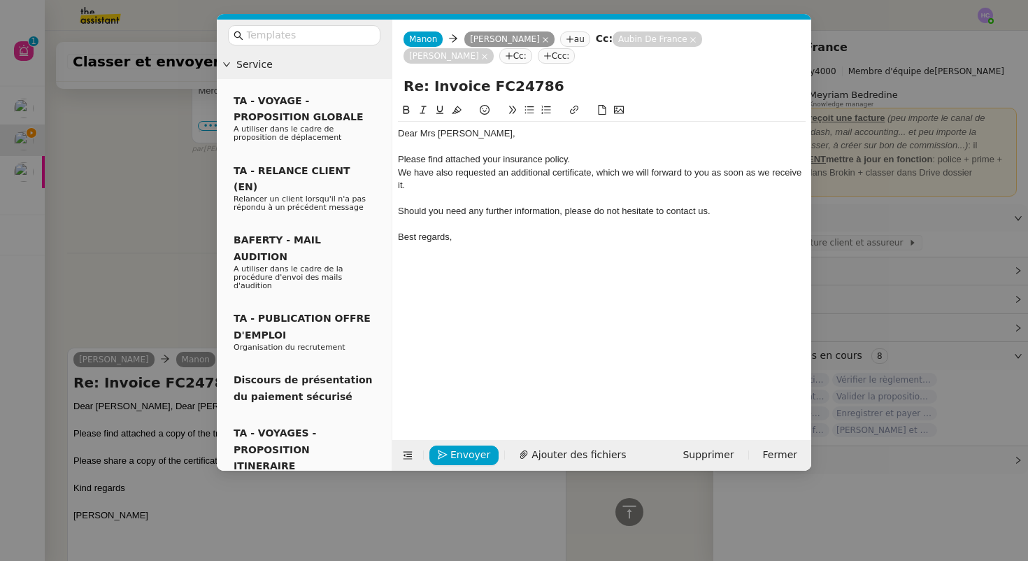
click at [450, 223] on div at bounding box center [602, 224] width 408 height 13
click at [590, 159] on div "Please find attached your insurance policy." at bounding box center [602, 159] width 408 height 13
click at [471, 185] on div "We have also requested an additional certificate, which we will forward to you …" at bounding box center [602, 179] width 408 height 26
click at [470, 241] on div "Best regards," at bounding box center [602, 237] width 408 height 13
click at [532, 455] on span "Ajouter des fichiers" at bounding box center [579, 455] width 94 height 16
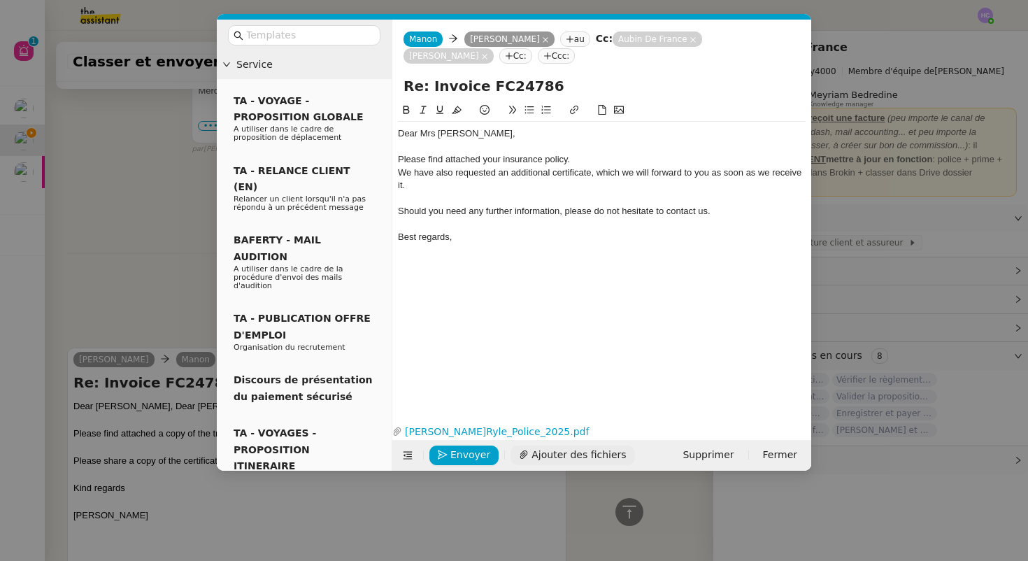
scroll to position [1802, 0]
click at [473, 457] on span "Envoyer" at bounding box center [470, 455] width 40 height 16
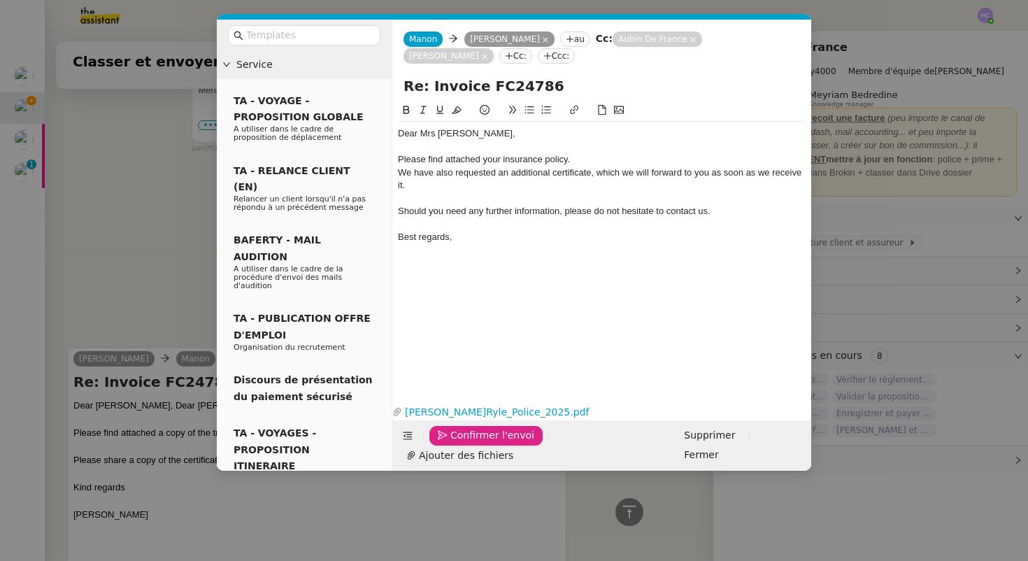
click at [467, 443] on span "Confirmer l'envoi" at bounding box center [492, 435] width 84 height 16
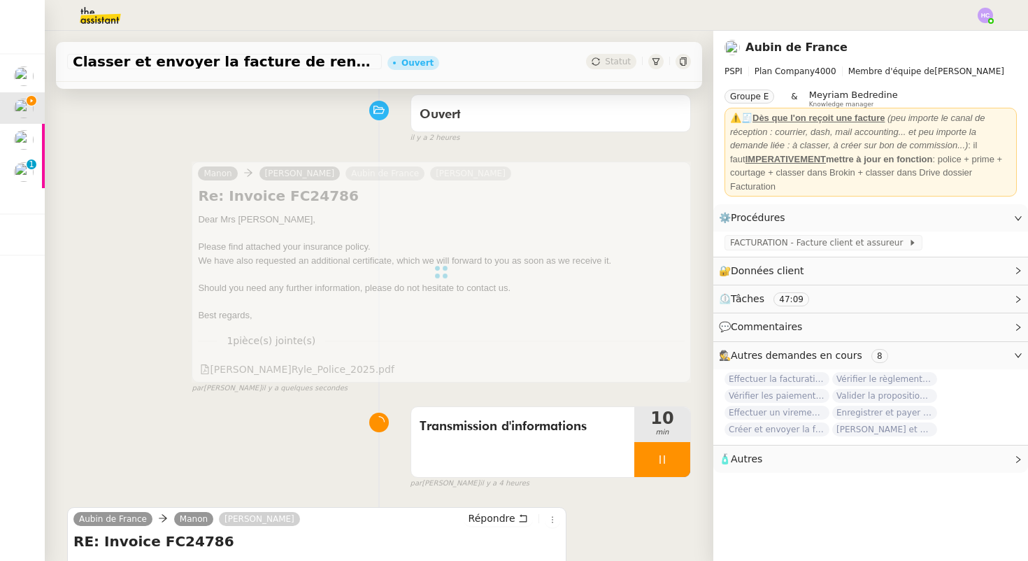
scroll to position [187, 0]
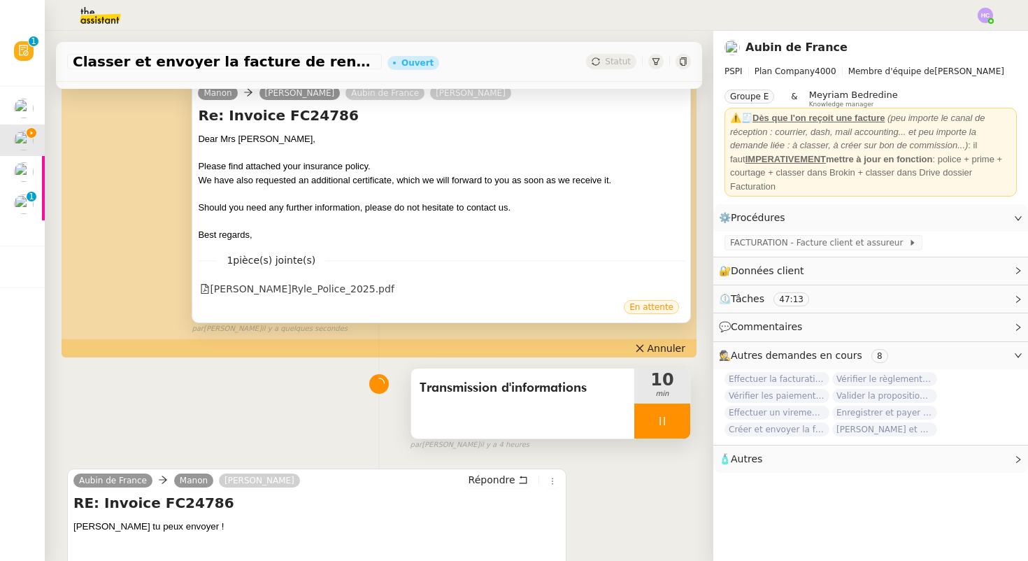
click at [659, 425] on icon at bounding box center [662, 420] width 11 height 11
click at [671, 420] on icon at bounding box center [676, 421] width 10 height 8
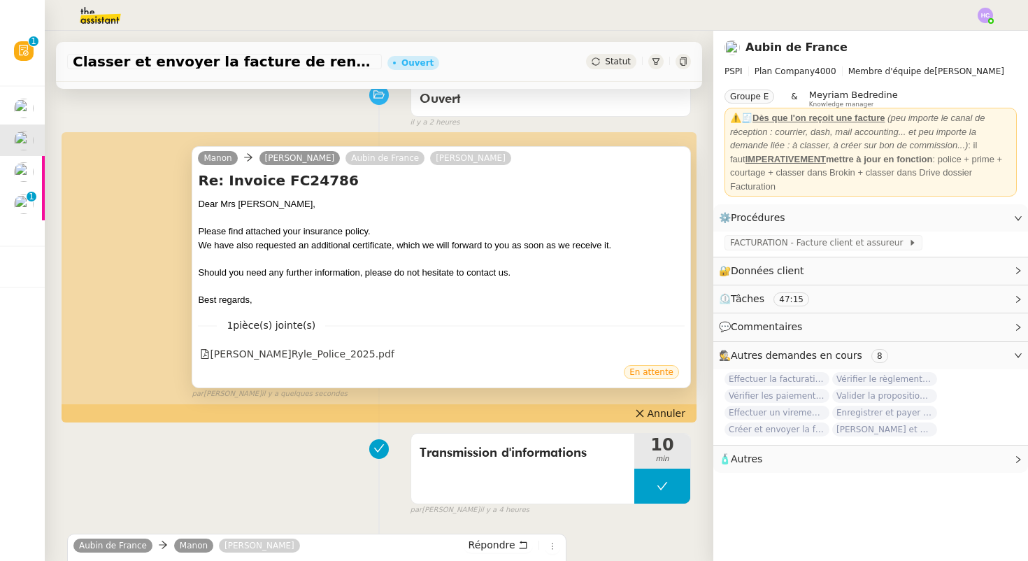
scroll to position [0, 0]
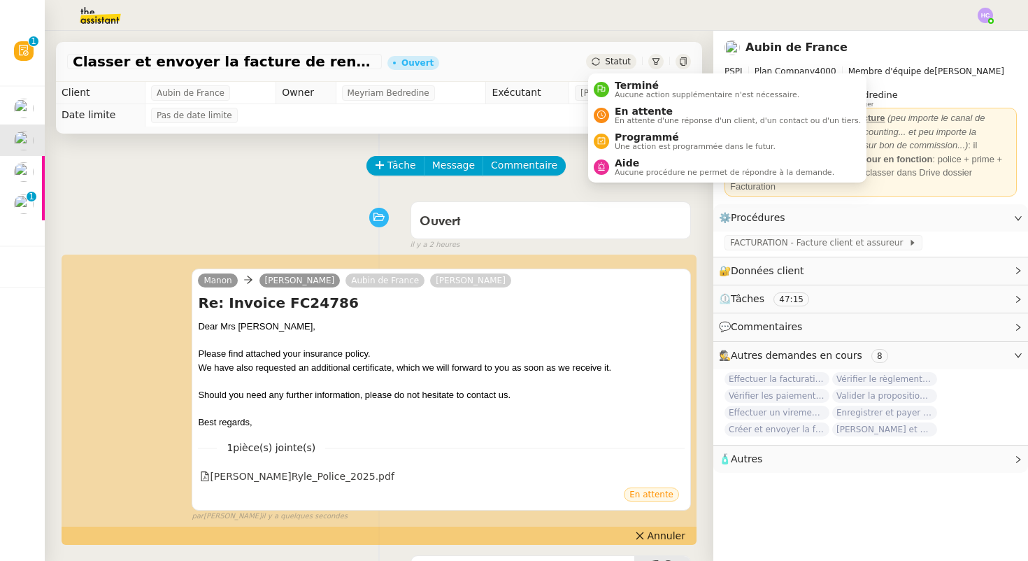
click at [606, 63] on div "Statut" at bounding box center [611, 61] width 50 height 15
click at [609, 89] on div "Terminé Aucune action supplémentaire n'est nécessaire." at bounding box center [704, 89] width 190 height 19
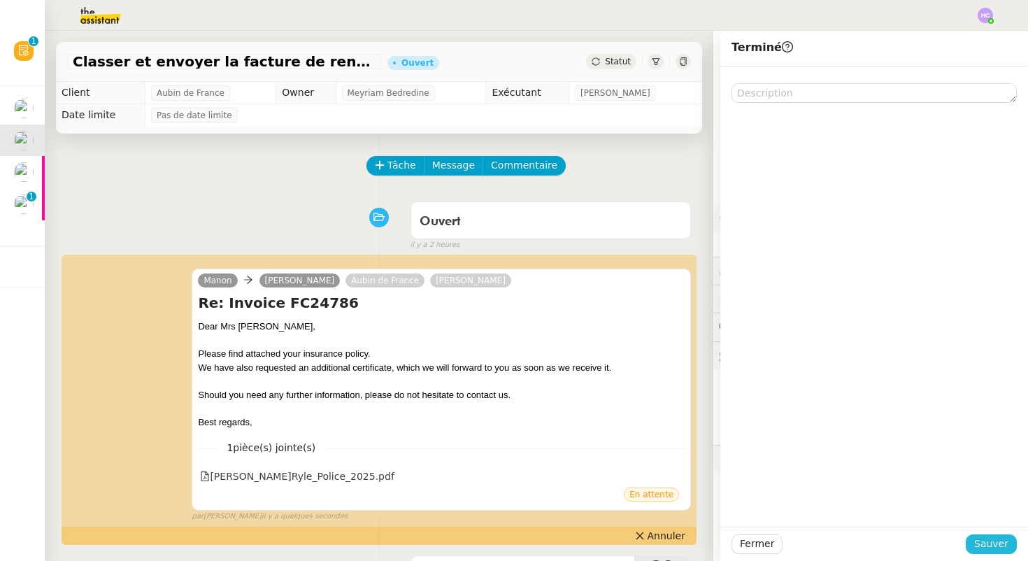
click at [988, 542] on span "Sauver" at bounding box center [991, 544] width 34 height 16
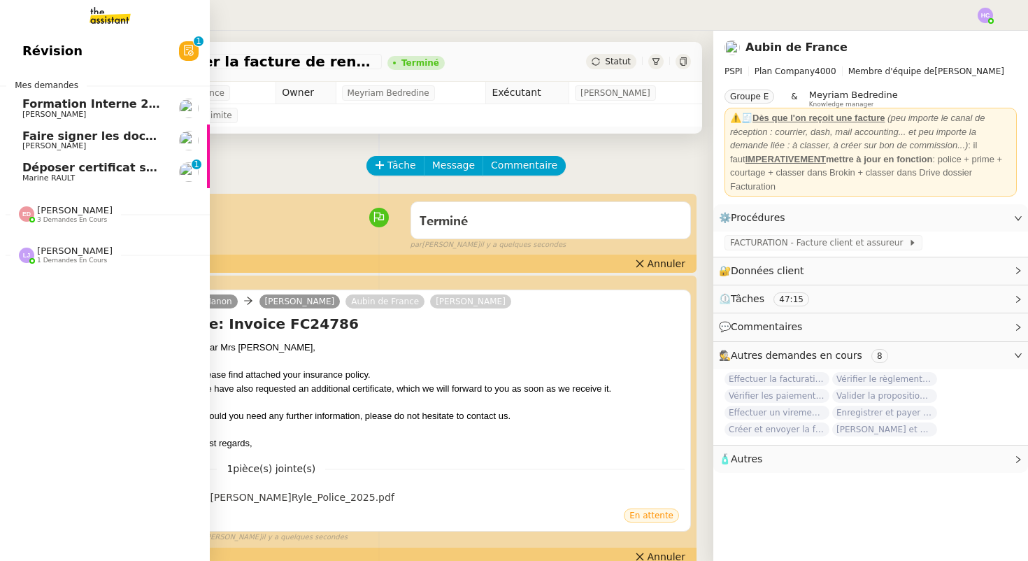
click at [27, 174] on span "Marine RAULT" at bounding box center [48, 177] width 52 height 9
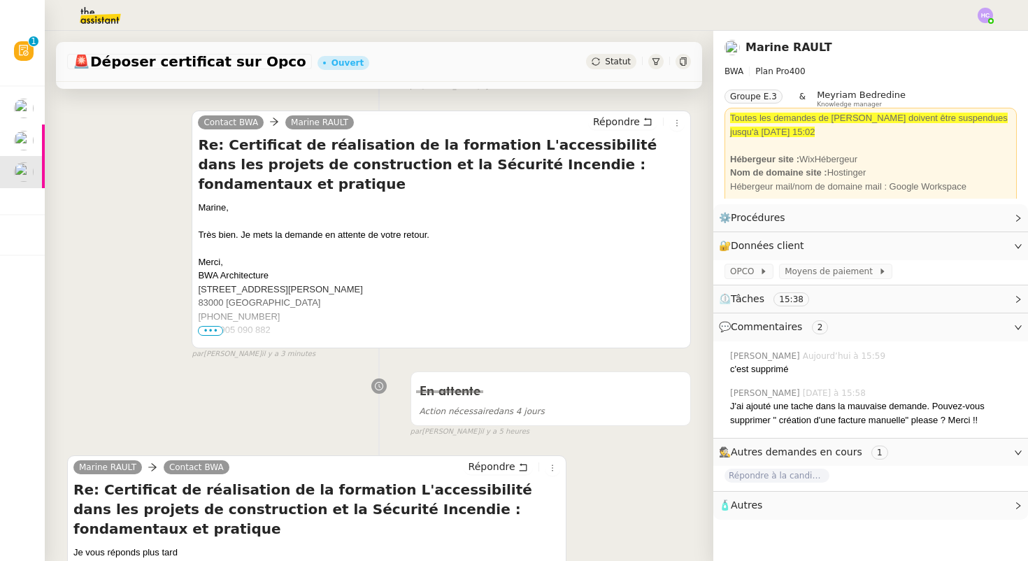
scroll to position [439, 0]
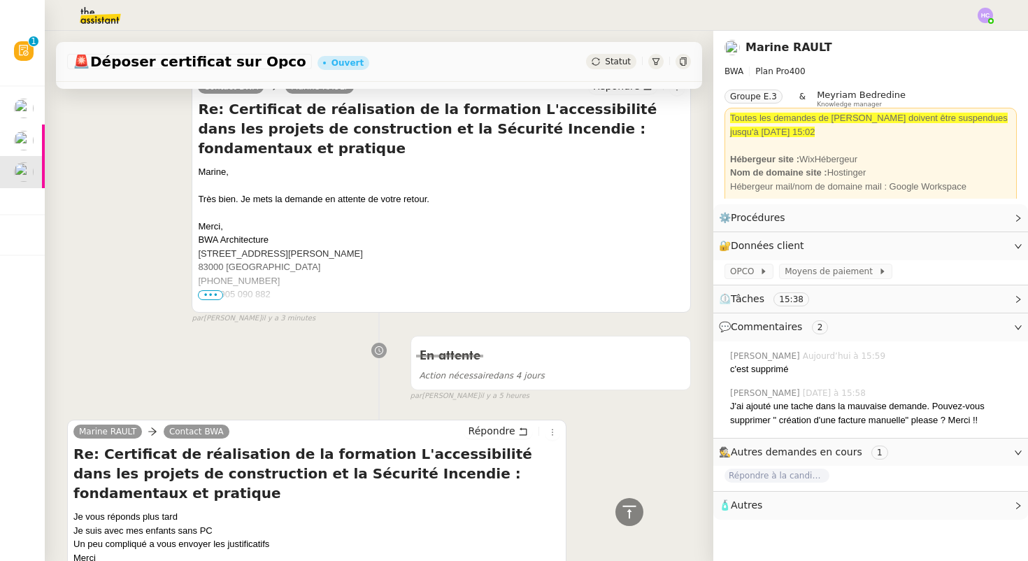
click at [618, 62] on span "Statut" at bounding box center [618, 62] width 26 height 10
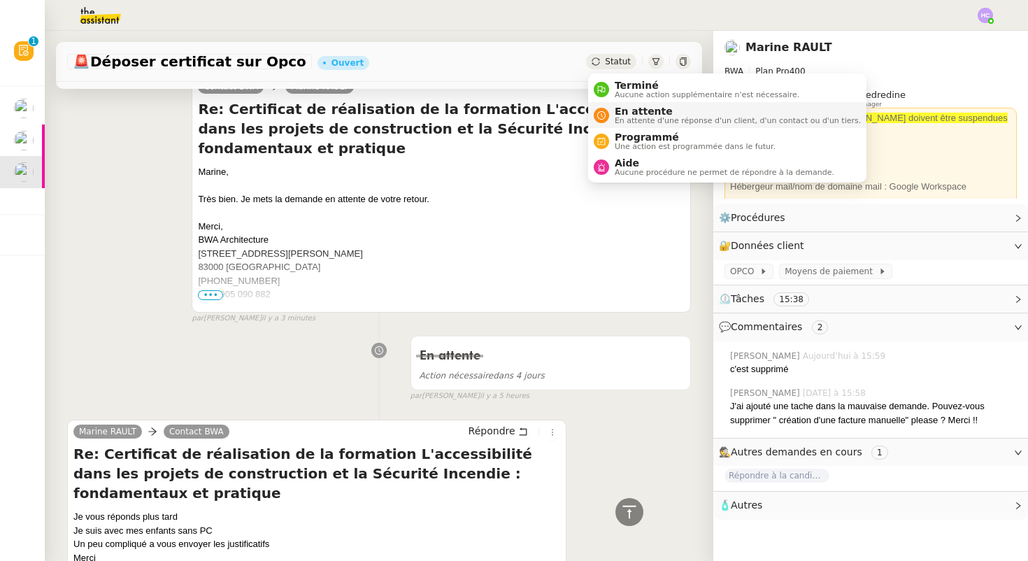
click at [620, 115] on span "En attente" at bounding box center [738, 111] width 246 height 11
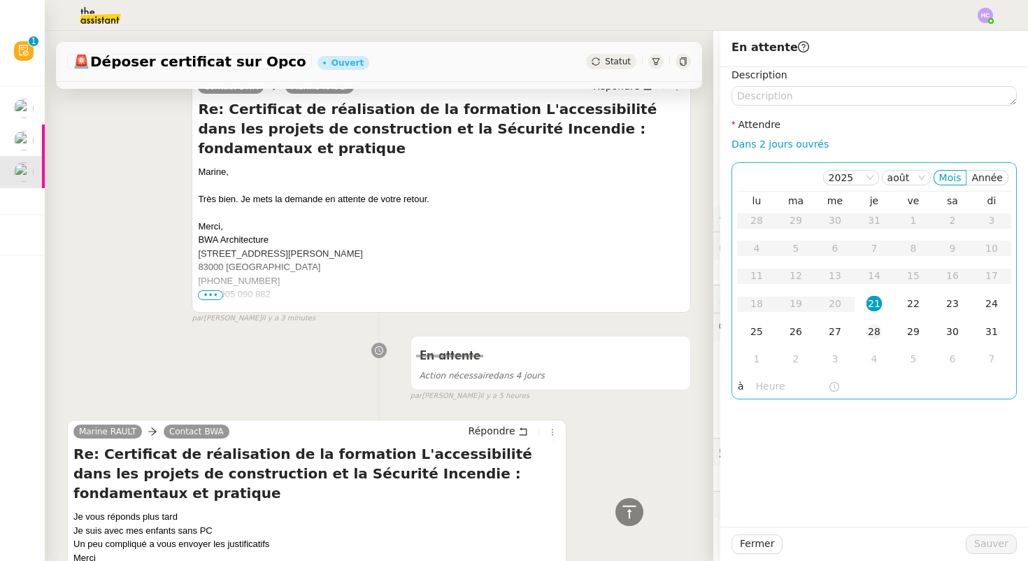
click at [872, 327] on div "28" at bounding box center [874, 331] width 15 height 15
click at [987, 550] on span "Sauver" at bounding box center [991, 544] width 34 height 16
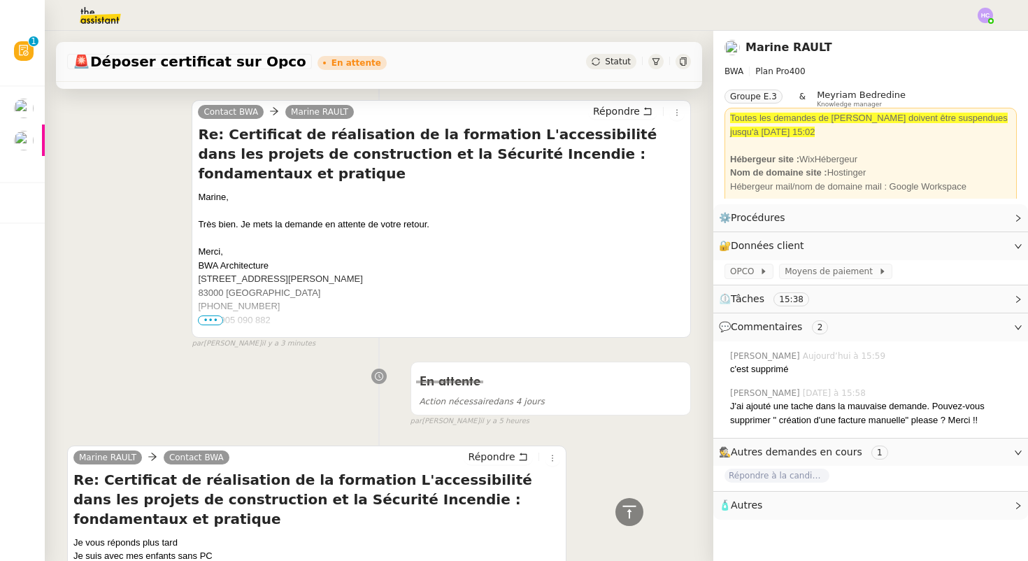
scroll to position [430, 0]
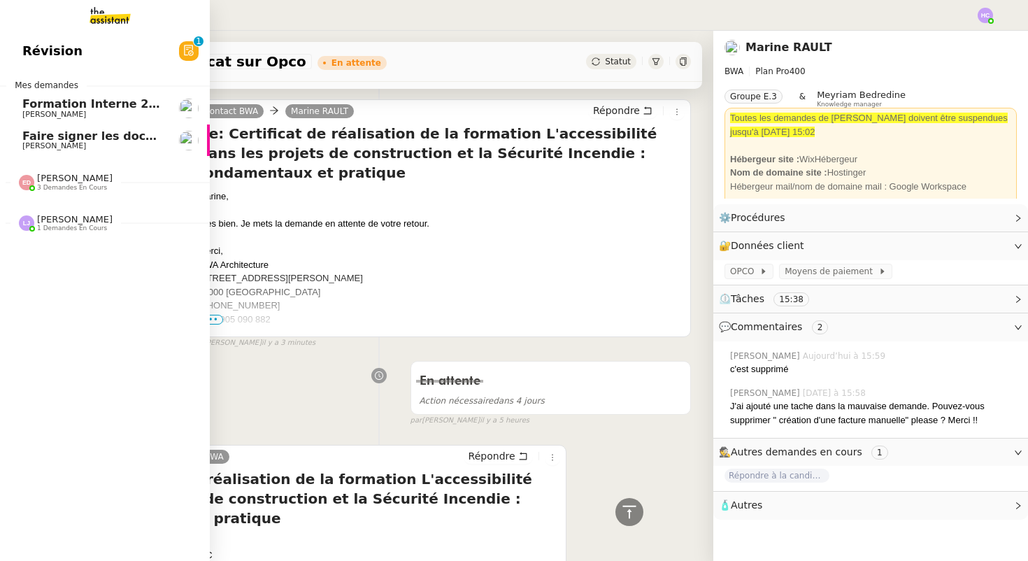
click at [79, 138] on span "Faire signer les documents par [PERSON_NAME]" at bounding box center [174, 135] width 304 height 13
